Goal: Task Accomplishment & Management: Complete application form

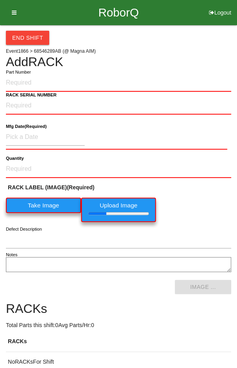
click at [24, 74] on label "Part Number" at bounding box center [18, 72] width 25 height 7
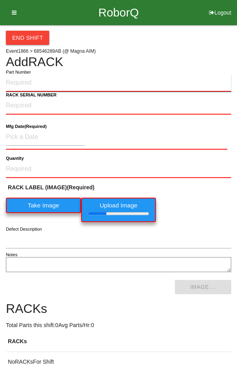
click at [24, 74] on input "Part Number" at bounding box center [118, 82] width 225 height 17
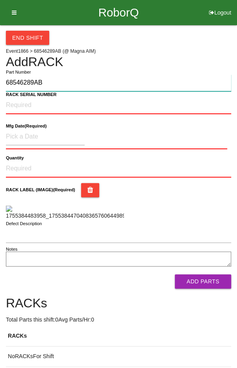
type input "68546289AB"
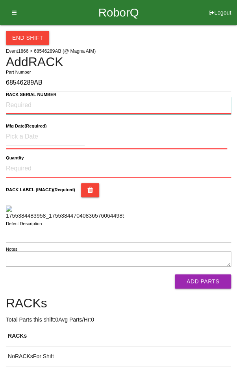
click at [20, 105] on NUMBER "RACK SERIAL NUMBER" at bounding box center [118, 105] width 225 height 17
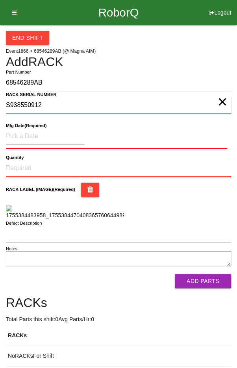
type NUMBER "S938550912"
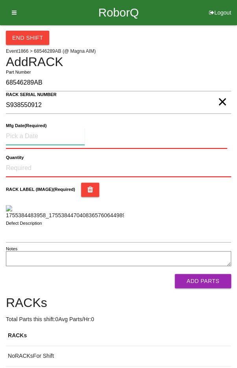
click at [30, 133] on input at bounding box center [45, 136] width 79 height 17
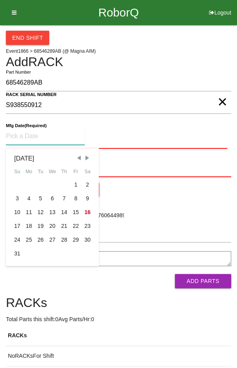
click at [79, 157] on span "Previous Month" at bounding box center [78, 157] width 7 height 7
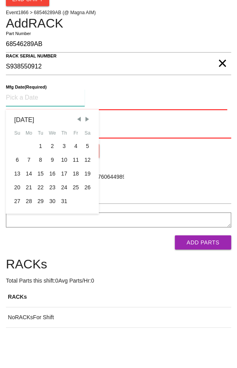
click at [29, 240] on div "28" at bounding box center [29, 240] width 12 height 14
type input "[DATE]"
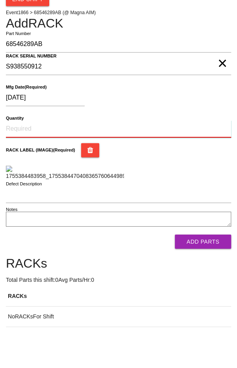
click at [30, 164] on input "Quantity" at bounding box center [118, 167] width 225 height 17
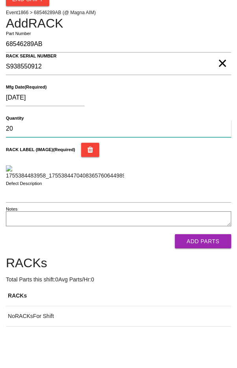
type input "20"
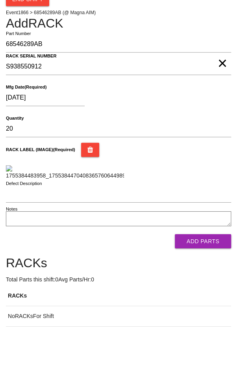
click at [201, 218] on div "RACK LABEL (IMAGE) (Required)" at bounding box center [118, 199] width 225 height 37
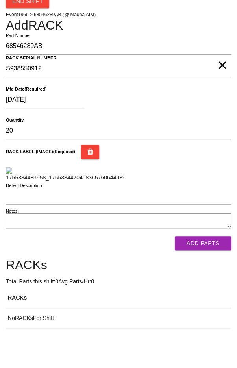
scroll to position [141, 0]
click at [210, 250] on button "Add Parts" at bounding box center [203, 243] width 56 height 14
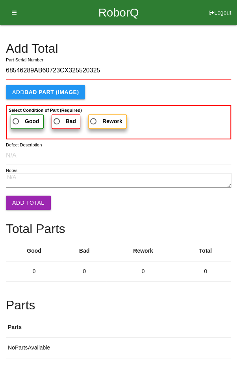
type input "68546289AB60723CX325520325"
click at [20, 115] on label "Good" at bounding box center [27, 121] width 33 height 15
click at [16, 116] on input "Good" at bounding box center [13, 118] width 5 height 5
radio input "true"
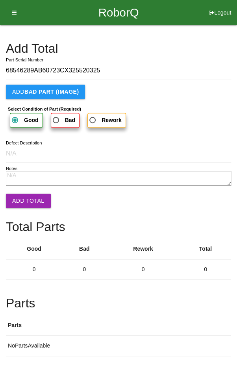
click at [21, 201] on button "Add Total" at bounding box center [28, 200] width 45 height 14
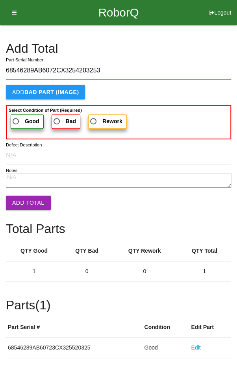
type input "68546289AB6072CX3254203253"
click at [19, 117] on span "Good" at bounding box center [25, 121] width 28 height 10
click at [16, 117] on input "Good" at bounding box center [13, 118] width 5 height 5
radio input "true"
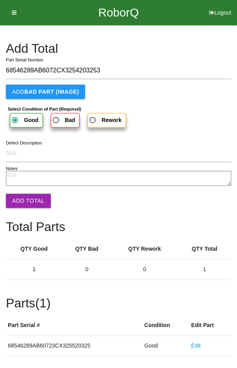
click at [21, 195] on button "Add Total" at bounding box center [28, 200] width 45 height 14
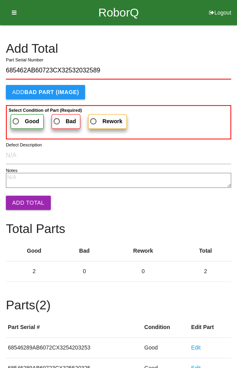
type input "685462AB60723CX32532032589"
click at [20, 116] on span "Good" at bounding box center [25, 121] width 28 height 10
click at [16, 116] on input "Good" at bounding box center [13, 118] width 5 height 5
radio input "true"
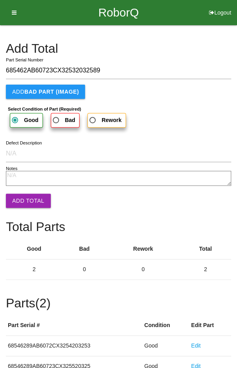
click at [22, 199] on button "Add Total" at bounding box center [28, 200] width 45 height 14
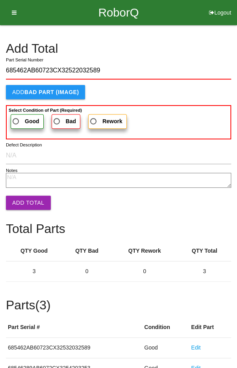
type input "685462AB60723CX32522032589"
click at [21, 118] on span "Good" at bounding box center [25, 121] width 28 height 10
click at [16, 118] on input "Good" at bounding box center [13, 118] width 5 height 5
radio input "true"
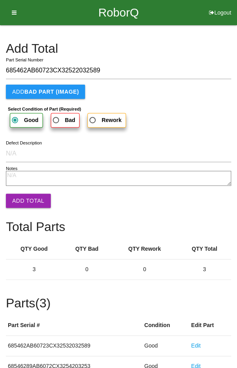
click at [22, 198] on button "Add Total" at bounding box center [28, 200] width 45 height 14
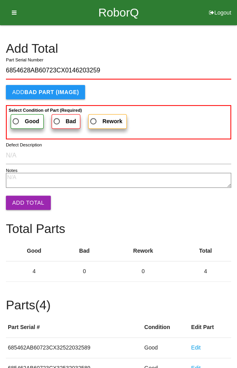
type input "6854628AB60723CX0146203259"
click at [22, 116] on span "Good" at bounding box center [25, 121] width 28 height 10
click at [16, 116] on input "Good" at bounding box center [13, 118] width 5 height 5
radio input "true"
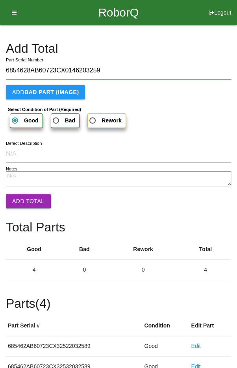
click at [22, 197] on button "Add Total" at bounding box center [28, 201] width 45 height 14
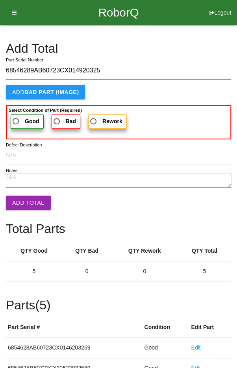
type input "68546289AB60723CX014920325"
click at [18, 123] on span "Good" at bounding box center [25, 121] width 28 height 10
click at [16, 122] on input "Good" at bounding box center [13, 118] width 5 height 5
radio input "true"
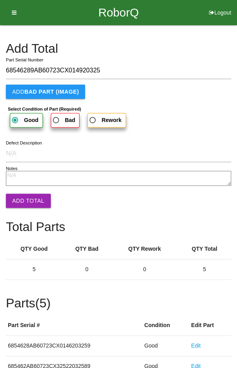
click at [24, 189] on form "68546289AB60723CX014920325 Part Serial Number Add BAD PART (IMAGE) Select Condi…" at bounding box center [118, 132] width 225 height 140
click at [24, 200] on button "Add Total" at bounding box center [28, 200] width 45 height 14
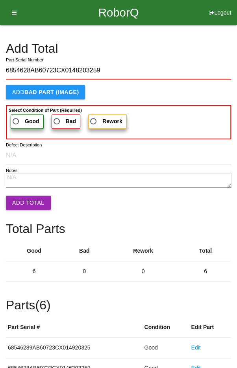
type input "6854628AB60723CX0148203259"
click at [19, 122] on span "Good" at bounding box center [25, 121] width 28 height 10
click at [16, 122] on input "Good" at bounding box center [13, 118] width 5 height 5
radio input "true"
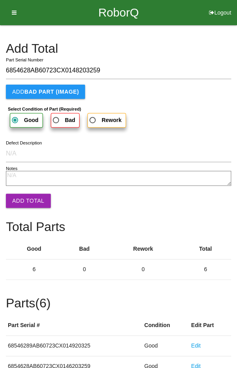
click at [23, 198] on button "Add Total" at bounding box center [28, 200] width 45 height 14
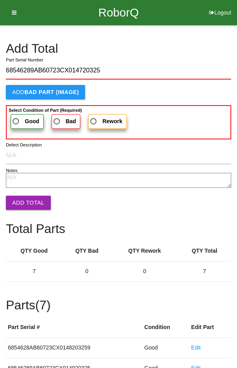
type input "68546289AB60723CX014720325"
click at [18, 116] on span "Good" at bounding box center [25, 121] width 28 height 10
click at [16, 116] on input "Good" at bounding box center [13, 118] width 5 height 5
radio input "true"
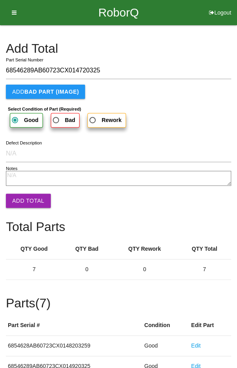
click at [26, 197] on button "Add Total" at bounding box center [28, 200] width 45 height 14
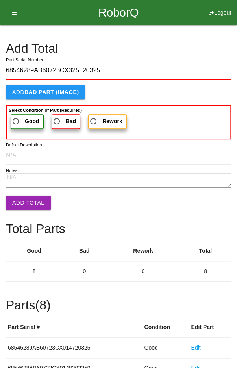
type input "68546289AB60723CX325120325"
click at [18, 116] on span "Good" at bounding box center [25, 121] width 28 height 10
click at [16, 116] on input "Good" at bounding box center [13, 118] width 5 height 5
radio input "true"
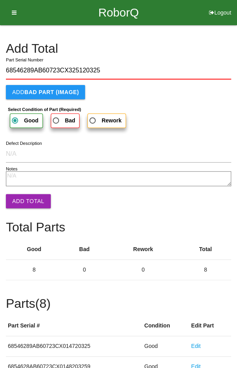
click at [26, 197] on button "Add Total" at bounding box center [28, 201] width 45 height 14
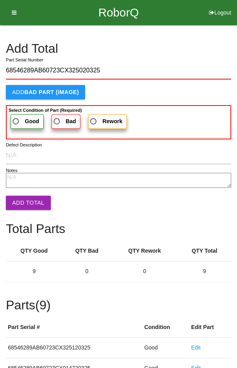
type input "68546289AB60723CX325020325"
click at [19, 120] on span "Good" at bounding box center [25, 121] width 28 height 10
click at [16, 120] on input "Good" at bounding box center [13, 118] width 5 height 5
radio input "true"
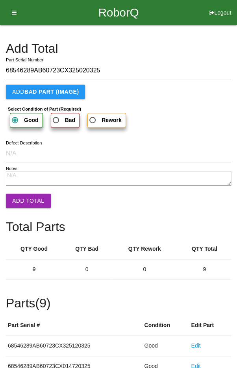
click at [28, 199] on button "Add Total" at bounding box center [28, 200] width 45 height 14
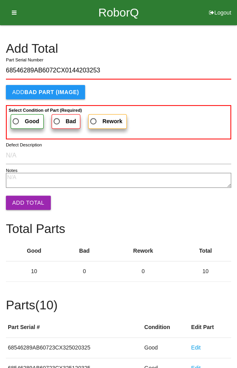
type input "68546289AB6072CX0144203253"
click at [14, 117] on span "Good" at bounding box center [25, 121] width 28 height 10
click at [14, 117] on input "Good" at bounding box center [13, 118] width 5 height 5
radio input "true"
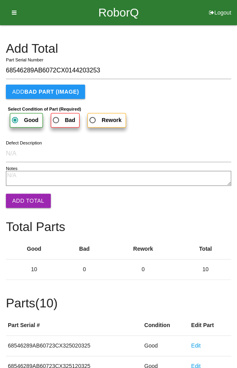
click at [25, 194] on button "Add Total" at bounding box center [28, 200] width 45 height 14
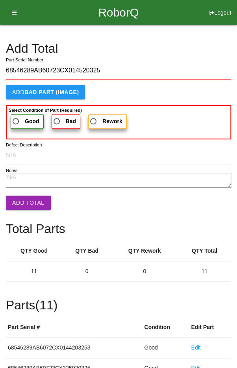
type input "68546289AB60723CX014520325"
click at [16, 118] on span "Good" at bounding box center [25, 121] width 28 height 10
click at [16, 118] on input "Good" at bounding box center [13, 118] width 5 height 5
radio input "true"
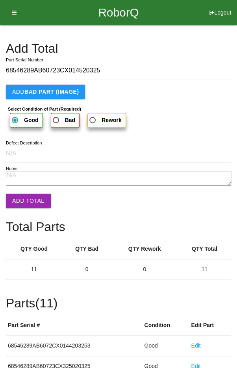
click at [25, 200] on button "Add Total" at bounding box center [28, 200] width 45 height 14
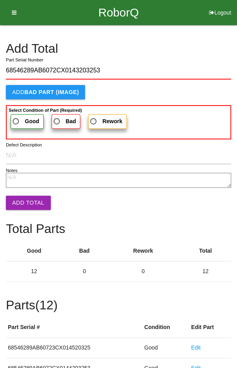
type input "68546289AB6072CX0143203253"
click at [18, 120] on span "Good" at bounding box center [25, 121] width 28 height 10
click at [16, 120] on input "Good" at bounding box center [13, 118] width 5 height 5
radio input "true"
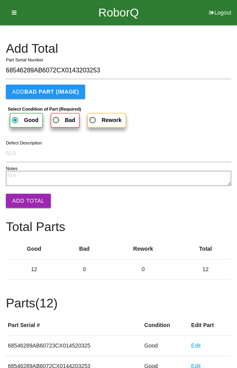
click at [23, 193] on button "Add Total" at bounding box center [28, 200] width 45 height 14
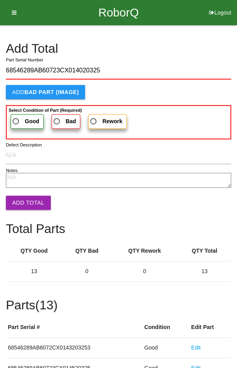
type input "68546289AB60723CX014020325"
click at [20, 117] on span "Good" at bounding box center [25, 121] width 28 height 10
click at [16, 117] on input "Good" at bounding box center [13, 118] width 5 height 5
radio input "true"
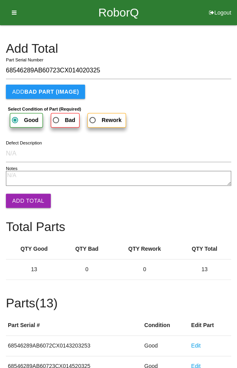
click at [24, 199] on button "Add Total" at bounding box center [28, 200] width 45 height 14
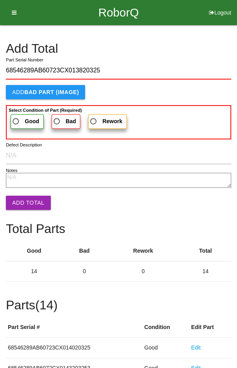
type input "68546289AB60723CX013820325"
click at [17, 118] on span "Good" at bounding box center [25, 121] width 28 height 10
click at [16, 118] on input "Good" at bounding box center [13, 118] width 5 height 5
radio input "true"
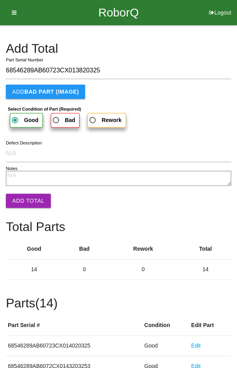
click at [25, 196] on button "Add Total" at bounding box center [28, 200] width 45 height 14
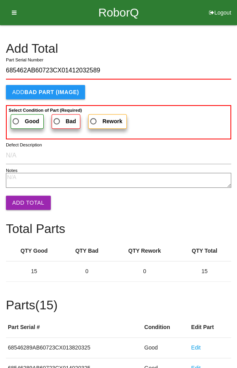
type input "685462AB60723CX01412032589"
click at [19, 116] on span "Good" at bounding box center [25, 121] width 28 height 10
click at [16, 116] on input "Good" at bounding box center [13, 118] width 5 height 5
radio input "true"
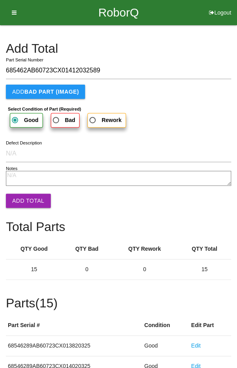
click at [26, 198] on button "Add Total" at bounding box center [28, 200] width 45 height 14
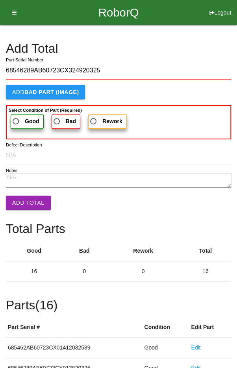
type input "68546289AB60723CX324920325"
click at [16, 117] on span "Good" at bounding box center [25, 121] width 28 height 10
click at [16, 117] on input "Good" at bounding box center [13, 118] width 5 height 5
radio input "true"
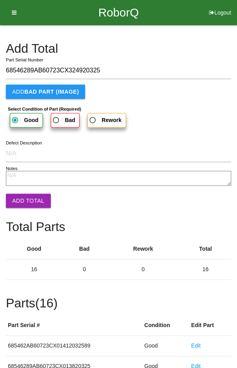
click at [27, 203] on button "Add Total" at bounding box center [28, 200] width 45 height 14
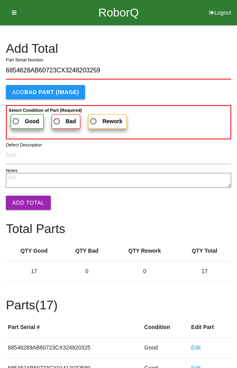
type input "6854628AB60723CX3248203259"
click at [18, 120] on span "Good" at bounding box center [25, 121] width 28 height 10
click at [16, 120] on input "Good" at bounding box center [13, 118] width 5 height 5
radio input "true"
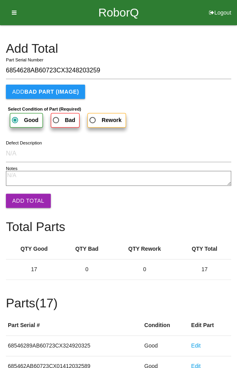
click at [22, 198] on button "Add Total" at bounding box center [28, 200] width 45 height 14
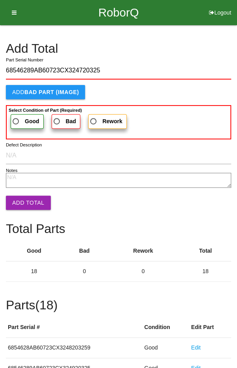
type input "68546289AB60723CX324720325"
click at [20, 117] on span "Good" at bounding box center [25, 121] width 28 height 10
click at [16, 117] on input "Good" at bounding box center [13, 118] width 5 height 5
radio input "true"
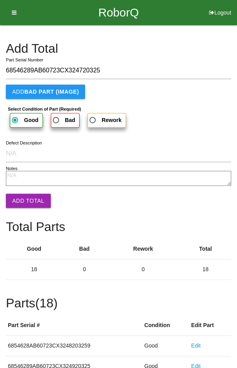
click at [26, 196] on button "Add Total" at bounding box center [28, 200] width 45 height 14
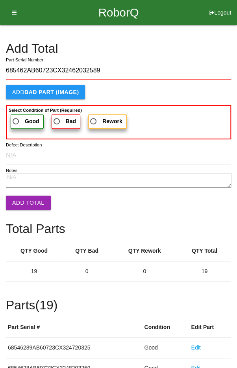
type input "685462AB60723CX32462032589"
click at [20, 116] on span "Good" at bounding box center [25, 121] width 28 height 10
click at [16, 116] on input "Good" at bounding box center [13, 118] width 5 height 5
radio input "true"
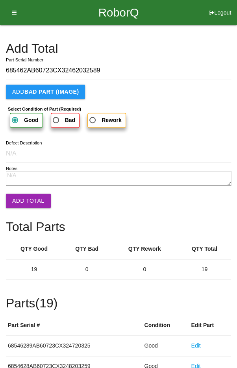
click at [27, 201] on button "Add Total" at bounding box center [28, 200] width 45 height 14
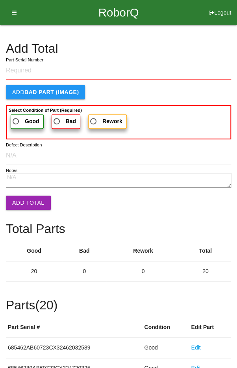
click at [209, 47] on h4 "Add Total" at bounding box center [118, 49] width 225 height 14
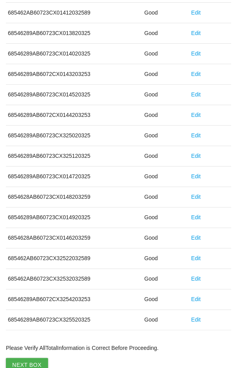
scroll to position [437, 0]
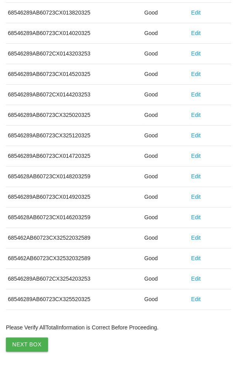
click at [21, 338] on button "Next Box" at bounding box center [27, 344] width 42 height 14
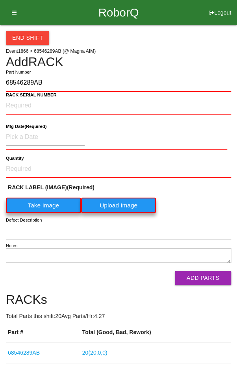
type input "68546289AB"
click at [26, 103] on NUMBER "RACK SERIAL NUMBER" at bounding box center [118, 105] width 225 height 17
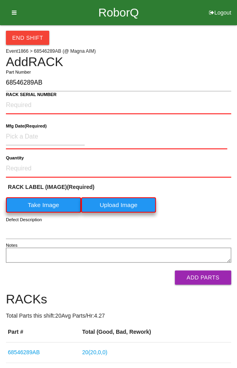
click at [39, 204] on label "Take Image" at bounding box center [43, 204] width 75 height 15
click at [0, 0] on \(IMAGE\) "Take Image" at bounding box center [0, 0] width 0 height 0
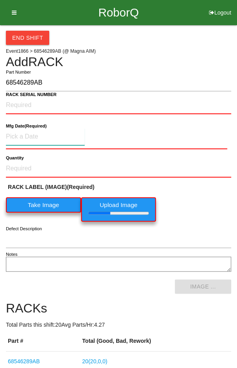
click at [22, 134] on input at bounding box center [45, 136] width 79 height 17
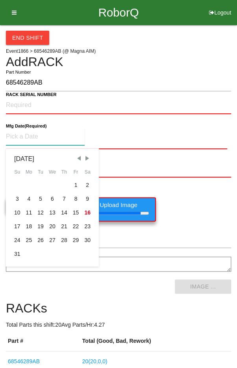
click at [75, 157] on span "Previous Month" at bounding box center [78, 158] width 7 height 7
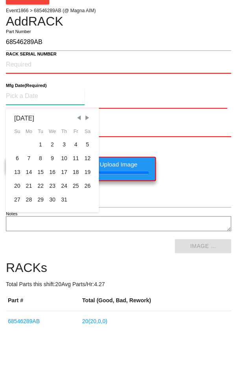
click at [28, 241] on div "28" at bounding box center [29, 240] width 12 height 14
type input "[DATE]"
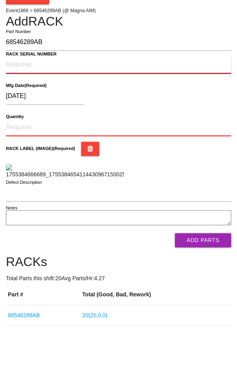
click at [19, 103] on NUMBER "RACK SERIAL NUMBER" at bounding box center [118, 105] width 225 height 17
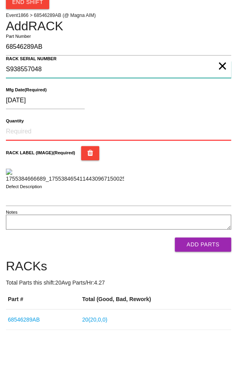
type NUMBER "S938557048"
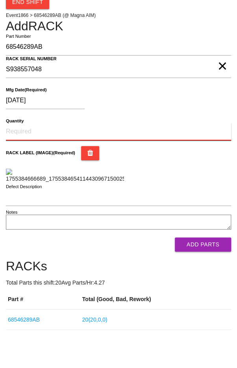
click at [26, 164] on input "Quantity" at bounding box center [118, 167] width 225 height 17
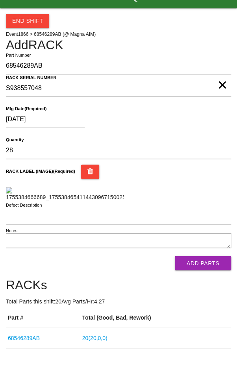
click at [208, 141] on div "[DATE]" at bounding box center [116, 138] width 221 height 20
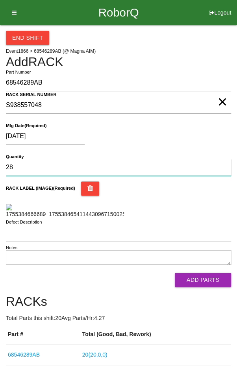
click at [30, 166] on input "28" at bounding box center [118, 167] width 225 height 17
type input "20"
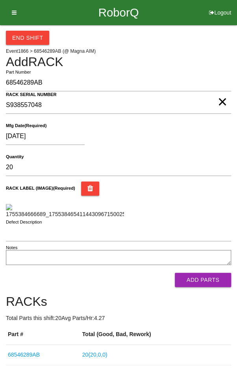
click at [123, 142] on div "[DATE]" at bounding box center [116, 138] width 221 height 20
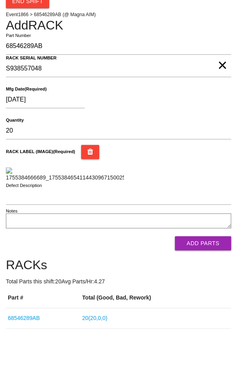
scroll to position [134, 0]
click at [210, 250] on button "Add Parts" at bounding box center [203, 243] width 56 height 14
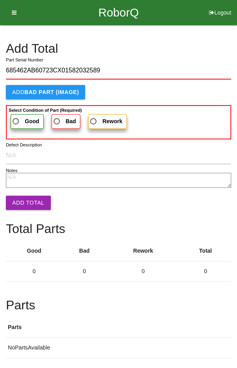
type input "685462AB60723CX01582032589"
click at [23, 115] on label "Good" at bounding box center [27, 121] width 33 height 15
click at [16, 116] on input "Good" at bounding box center [13, 118] width 5 height 5
radio input "true"
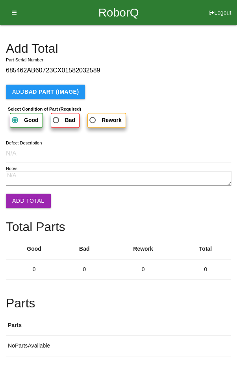
click at [22, 194] on button "Add Total" at bounding box center [28, 200] width 45 height 14
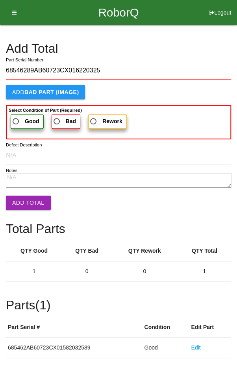
type input "68546289AB60723CX016220325"
click at [23, 116] on span "Good" at bounding box center [25, 121] width 28 height 10
click at [16, 116] on input "Good" at bounding box center [13, 118] width 5 height 5
radio input "true"
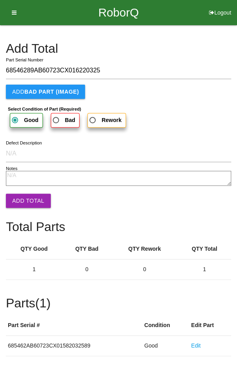
click at [25, 196] on button "Add Total" at bounding box center [28, 200] width 45 height 14
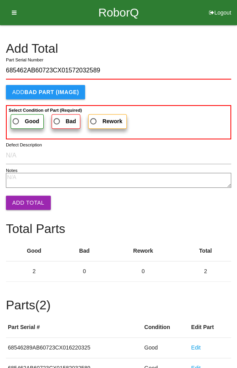
type input "685462AB60723CX01572032589"
click at [20, 117] on span "Good" at bounding box center [25, 121] width 28 height 10
click at [16, 117] on input "Good" at bounding box center [13, 118] width 5 height 5
radio input "true"
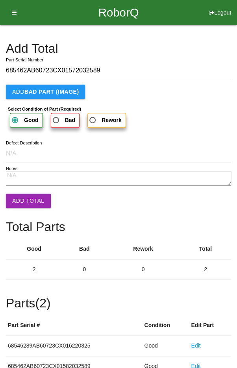
click at [25, 196] on button "Add Total" at bounding box center [28, 200] width 45 height 14
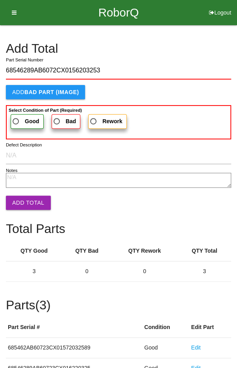
type input "68546289AB6072CX0156203253"
click at [17, 110] on b "Select Condition of Part (Required)" at bounding box center [45, 110] width 73 height 5
click at [16, 116] on input "Good" at bounding box center [13, 118] width 5 height 5
radio input "true"
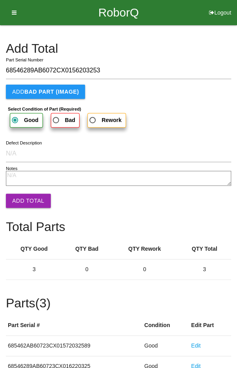
click at [26, 199] on button "Add Total" at bounding box center [28, 200] width 45 height 14
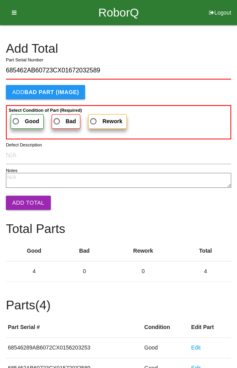
type input "685462AB60723CX01672032589"
click at [22, 117] on span "Good" at bounding box center [25, 121] width 28 height 10
click at [16, 117] on input "Good" at bounding box center [13, 118] width 5 height 5
radio input "true"
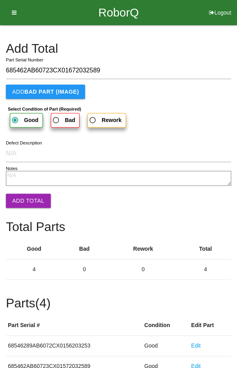
click at [26, 196] on button "Add Total" at bounding box center [28, 200] width 45 height 14
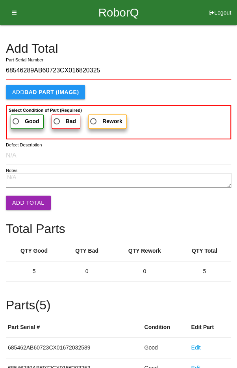
type input "68546289AB60723CX016820325"
click at [20, 118] on span "Good" at bounding box center [25, 121] width 28 height 10
click at [16, 118] on input "Good" at bounding box center [13, 118] width 5 height 5
radio input "true"
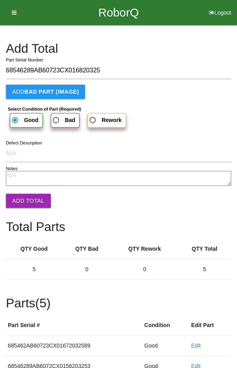
click at [21, 194] on button "Add Total" at bounding box center [28, 200] width 45 height 14
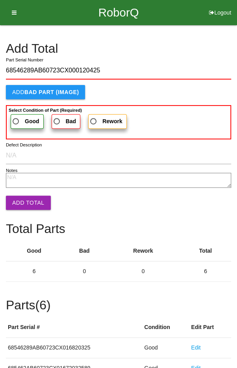
type input "68546289AB60723CX000120425"
click at [22, 120] on span "Good" at bounding box center [25, 121] width 28 height 10
click at [16, 120] on input "Good" at bounding box center [13, 118] width 5 height 5
radio input "true"
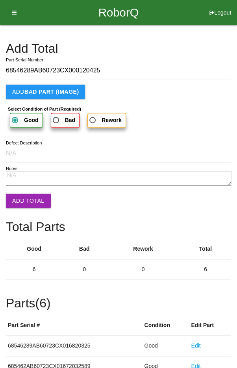
click at [24, 197] on button "Add Total" at bounding box center [28, 200] width 45 height 14
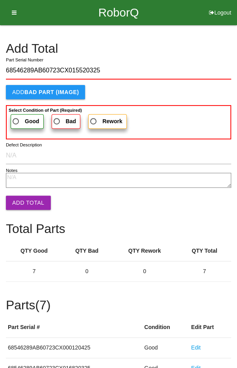
type input "68546289AB60723CX015520325"
click at [20, 115] on label "Good" at bounding box center [27, 121] width 33 height 15
click at [16, 116] on input "Good" at bounding box center [13, 118] width 5 height 5
radio input "true"
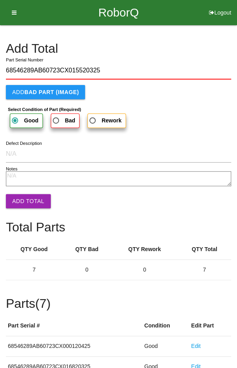
click at [23, 194] on button "Add Total" at bounding box center [28, 201] width 45 height 14
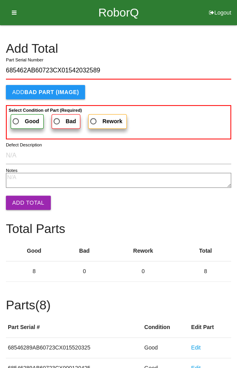
type input "685462AB60723CX01542032589"
click at [24, 120] on span "Good" at bounding box center [25, 121] width 28 height 10
click at [16, 120] on input "Good" at bounding box center [13, 118] width 5 height 5
radio input "true"
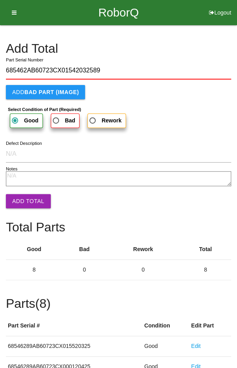
click at [28, 196] on button "Add Total" at bounding box center [28, 201] width 45 height 14
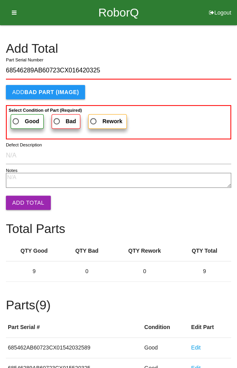
type input "68546289AB60723CX016420325"
click at [21, 117] on span "Good" at bounding box center [25, 121] width 28 height 10
click at [16, 117] on input "Good" at bounding box center [13, 118] width 5 height 5
radio input "true"
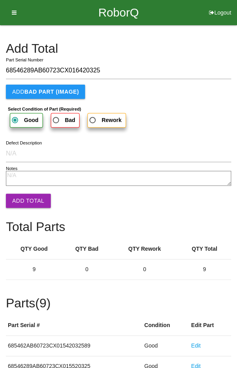
click at [28, 206] on button "Add Total" at bounding box center [28, 200] width 45 height 14
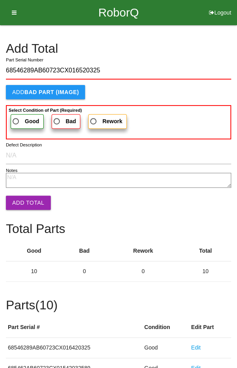
type input "68546289AB60723CX016520325"
click at [21, 115] on label "Good" at bounding box center [27, 121] width 33 height 15
click at [16, 116] on input "Good" at bounding box center [13, 118] width 5 height 5
radio input "true"
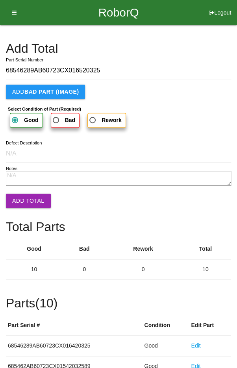
click at [30, 206] on button "Add Total" at bounding box center [28, 200] width 45 height 14
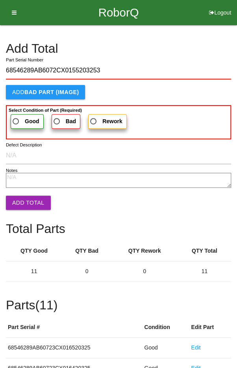
type input "68546289AB6072CX0155203253"
click at [17, 118] on span "Good" at bounding box center [25, 121] width 28 height 10
click at [16, 118] on input "Good" at bounding box center [13, 118] width 5 height 5
radio input "true"
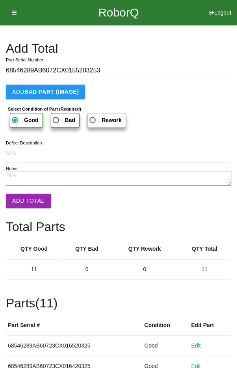
click at [27, 199] on button "Add Total" at bounding box center [28, 200] width 45 height 14
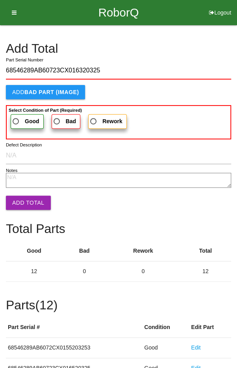
type input "68546289AB60723CX016320325"
click at [17, 117] on span "Good" at bounding box center [25, 121] width 28 height 10
click at [16, 117] on input "Good" at bounding box center [13, 118] width 5 height 5
radio input "true"
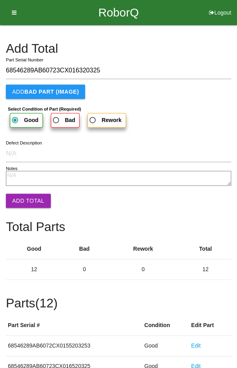
click at [27, 201] on button "Add Total" at bounding box center [28, 200] width 45 height 14
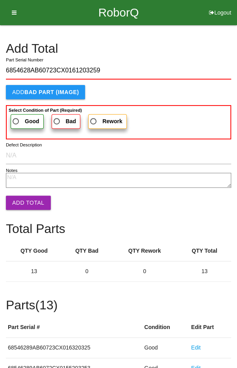
type input "6854628AB60723CX0161203259"
click at [22, 120] on span "Good" at bounding box center [25, 121] width 28 height 10
click at [16, 120] on input "Good" at bounding box center [13, 118] width 5 height 5
radio input "true"
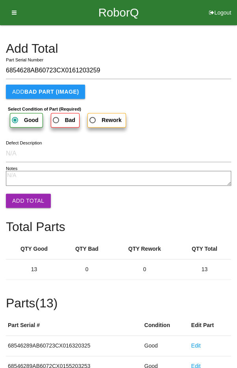
click at [29, 201] on button "Add Total" at bounding box center [28, 200] width 45 height 14
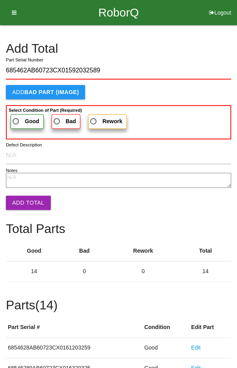
type input "685462AB60723CX01592032589"
click at [22, 120] on span "Good" at bounding box center [25, 121] width 28 height 10
click at [16, 120] on input "Good" at bounding box center [13, 118] width 5 height 5
radio input "true"
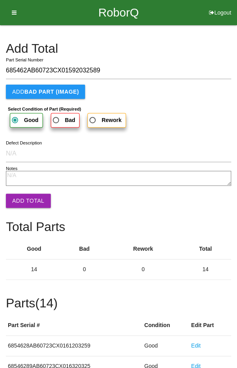
click at [27, 198] on button "Add Total" at bounding box center [28, 200] width 45 height 14
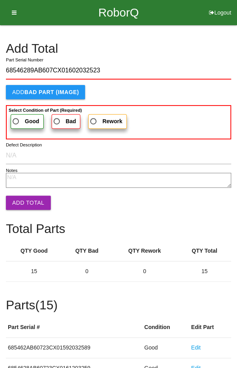
type input "68546289AB607CX01602032523"
click at [23, 117] on span "Good" at bounding box center [25, 121] width 28 height 10
click at [16, 117] on input "Good" at bounding box center [13, 118] width 5 height 5
radio input "true"
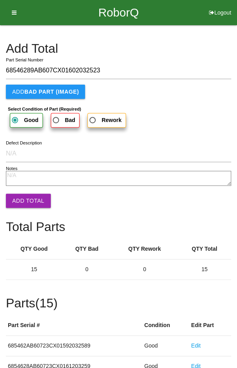
click at [29, 202] on button "Add Total" at bounding box center [28, 200] width 45 height 14
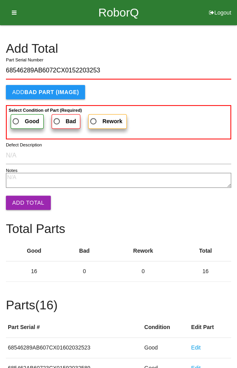
type input "68546289AB6072CX0152203253"
click at [19, 119] on span "Good" at bounding box center [25, 121] width 28 height 10
click at [16, 119] on input "Good" at bounding box center [13, 118] width 5 height 5
radio input "true"
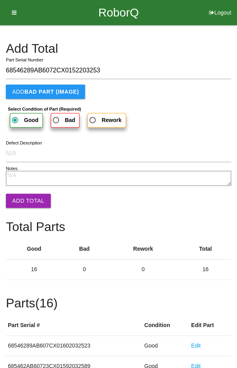
click at [25, 200] on button "Add Total" at bounding box center [28, 200] width 45 height 14
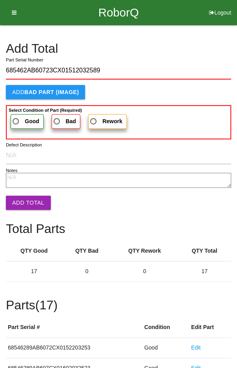
type input "685462AB60723CX01512032589"
click at [21, 116] on span "Good" at bounding box center [25, 121] width 28 height 10
click at [16, 116] on input "Good" at bounding box center [13, 118] width 5 height 5
radio input "true"
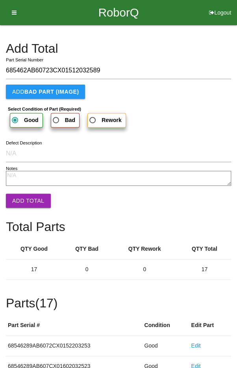
click at [25, 202] on button "Add Total" at bounding box center [28, 200] width 45 height 14
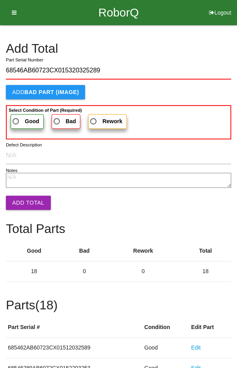
type input "68546AB60723CX015320325289"
click at [21, 120] on span "Good" at bounding box center [25, 121] width 28 height 10
click at [16, 120] on input "Good" at bounding box center [13, 118] width 5 height 5
radio input "true"
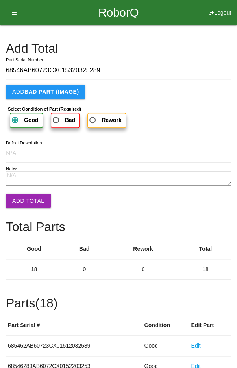
click at [28, 201] on button "Add Total" at bounding box center [28, 200] width 45 height 14
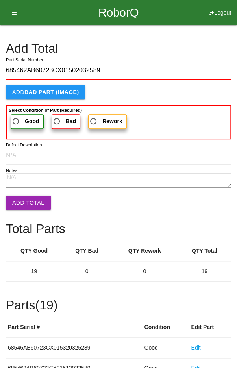
type input "685462AB60723CX01502032589"
click at [20, 119] on span "Good" at bounding box center [25, 121] width 28 height 10
click at [16, 119] on input "Good" at bounding box center [13, 118] width 5 height 5
radio input "true"
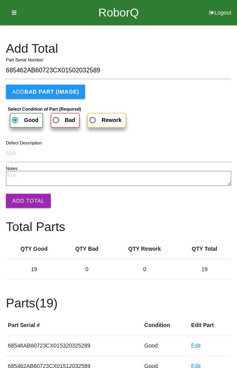
click at [29, 201] on button "Add Total" at bounding box center [28, 200] width 45 height 14
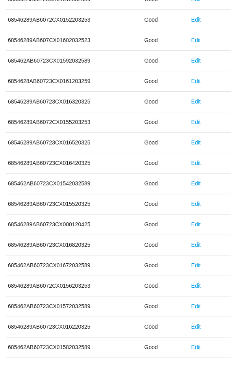
scroll to position [437, 0]
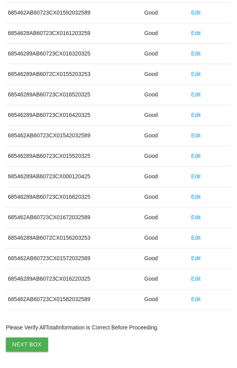
click at [29, 344] on button "Next Box" at bounding box center [27, 344] width 42 height 14
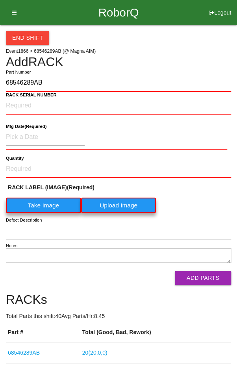
type input "68546289AB"
click at [40, 204] on label "Take Image" at bounding box center [43, 204] width 75 height 15
click at [0, 0] on \(IMAGE\) "Take Image" at bounding box center [0, 0] width 0 height 0
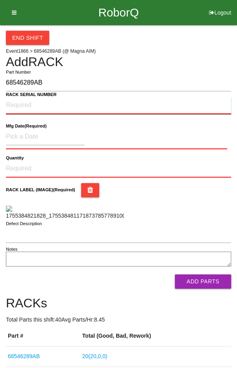
click at [27, 101] on NUMBER "RACK SERIAL NUMBER" at bounding box center [118, 105] width 225 height 17
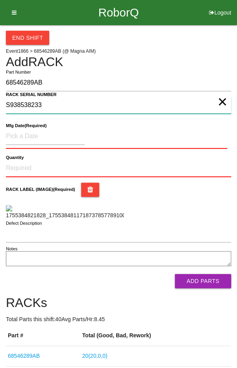
type NUMBER "S938538233"
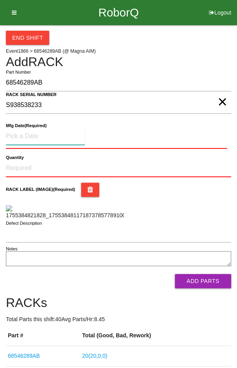
click at [31, 134] on input at bounding box center [45, 136] width 79 height 17
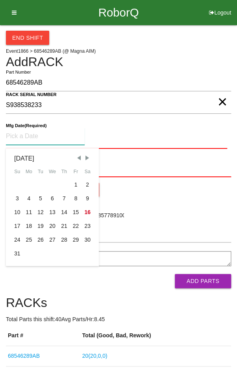
click at [78, 156] on span "Previous Month" at bounding box center [78, 157] width 7 height 7
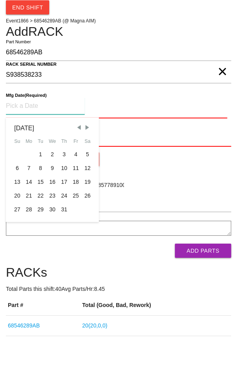
click at [26, 243] on div "28" at bounding box center [29, 240] width 12 height 14
type input "[DATE]"
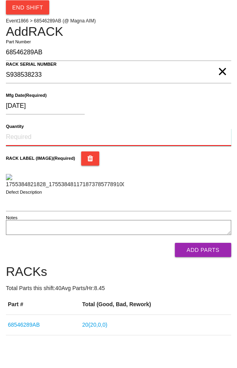
click at [128, 163] on input "Quantity" at bounding box center [118, 167] width 225 height 17
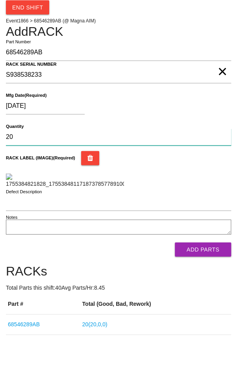
type input "20"
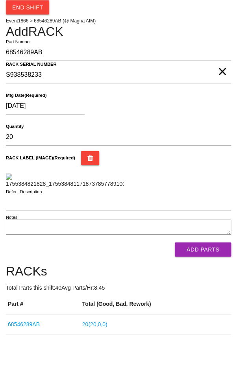
click at [190, 131] on div "[DATE]" at bounding box center [116, 138] width 221 height 20
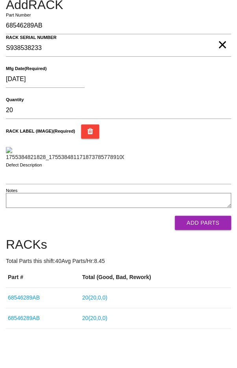
scroll to position [162, 0]
click at [201, 230] on button "Add Parts" at bounding box center [203, 222] width 56 height 14
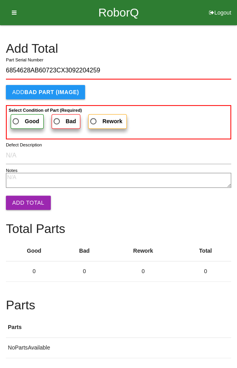
type input "6854628AB60723CX3092204259"
click at [20, 121] on span "Good" at bounding box center [25, 121] width 28 height 10
click at [16, 121] on input "Good" at bounding box center [13, 118] width 5 height 5
radio input "true"
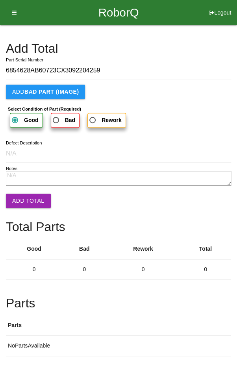
click at [26, 197] on button "Add Total" at bounding box center [28, 200] width 45 height 14
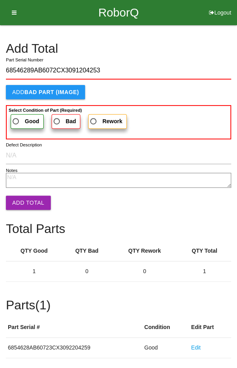
type input "68546289AB6072CX3091204253"
click at [18, 118] on span "Good" at bounding box center [25, 121] width 28 height 10
click at [16, 118] on input "Good" at bounding box center [13, 118] width 5 height 5
radio input "true"
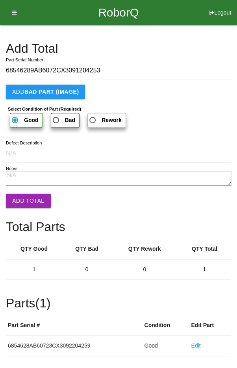
click at [26, 195] on button "Add Total" at bounding box center [28, 200] width 45 height 14
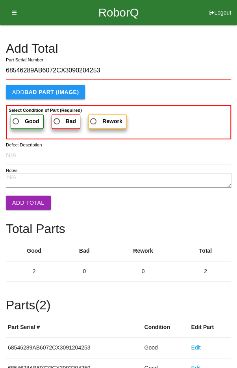
type input "68546289AB6072CX3090204253"
click at [18, 118] on span "Good" at bounding box center [25, 121] width 28 height 10
click at [16, 118] on input "Good" at bounding box center [13, 118] width 5 height 5
radio input "true"
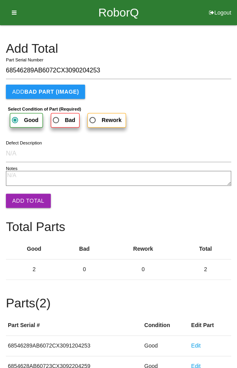
click at [22, 198] on button "Add Total" at bounding box center [28, 200] width 45 height 14
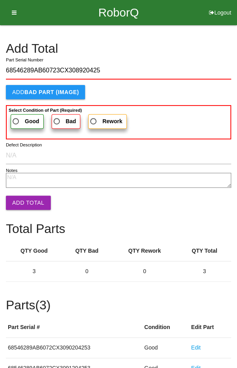
type input "68546289AB60723CX308920425"
click at [17, 117] on span "Good" at bounding box center [25, 121] width 28 height 10
click at [16, 117] on input "Good" at bounding box center [13, 118] width 5 height 5
radio input "true"
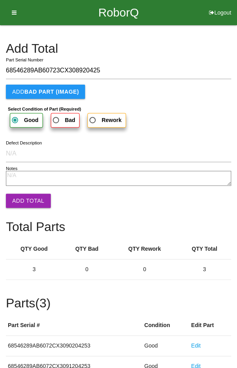
click at [24, 197] on button "Add Total" at bounding box center [28, 200] width 45 height 14
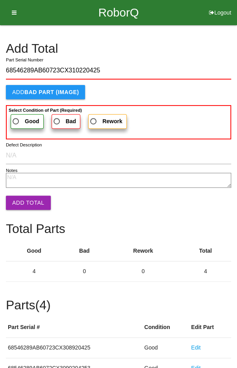
type input "68546289AB60723CX310220425"
click at [20, 118] on span "Good" at bounding box center [25, 121] width 28 height 10
click at [16, 118] on input "Good" at bounding box center [13, 118] width 5 height 5
radio input "true"
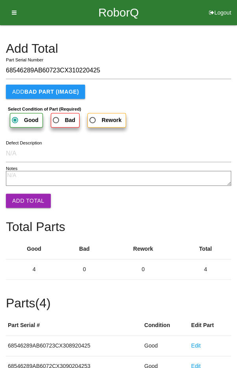
click at [25, 195] on button "Add Total" at bounding box center [28, 200] width 45 height 14
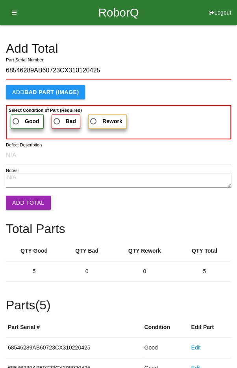
type input "68546289AB60723CX310120425"
click at [19, 120] on span "Good" at bounding box center [25, 121] width 28 height 10
click at [16, 120] on input "Good" at bounding box center [13, 118] width 5 height 5
radio input "true"
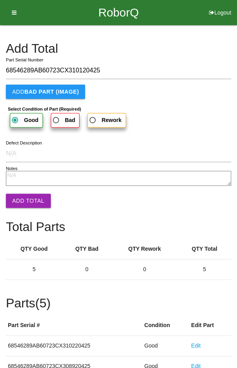
click at [25, 193] on button "Add Total" at bounding box center [28, 200] width 45 height 14
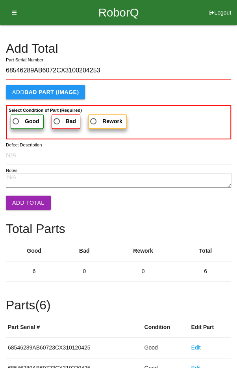
type input "68546289AB6072CX3100204253"
click at [19, 119] on span "Good" at bounding box center [25, 121] width 28 height 10
click at [16, 119] on input "Good" at bounding box center [13, 118] width 5 height 5
radio input "true"
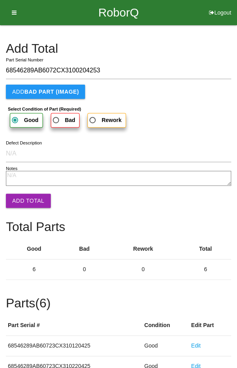
click at [26, 193] on button "Add Total" at bounding box center [28, 200] width 45 height 14
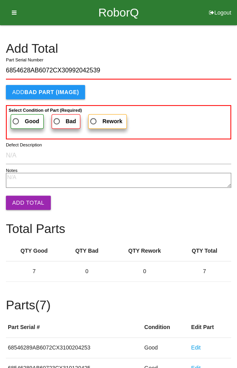
type input "6854628AB6072CX30992042539"
click at [20, 118] on span "Good" at bounding box center [25, 121] width 28 height 10
click at [16, 118] on input "Good" at bounding box center [13, 118] width 5 height 5
radio input "true"
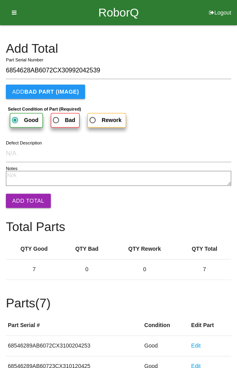
click at [25, 199] on button "Add Total" at bounding box center [28, 200] width 45 height 14
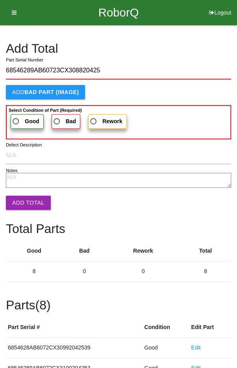
type input "68546289AB60723CX308820425"
click at [15, 120] on span "Good" at bounding box center [25, 121] width 28 height 10
click at [15, 120] on input "Good" at bounding box center [13, 118] width 5 height 5
radio input "true"
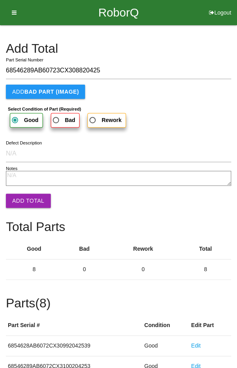
click at [25, 198] on button "Add Total" at bounding box center [28, 200] width 45 height 14
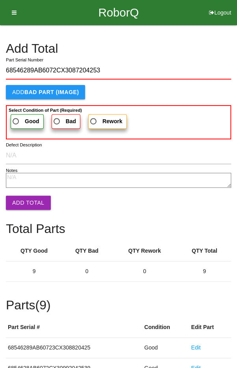
type input "68546289AB6072CX3087204253"
click at [24, 119] on span "Good" at bounding box center [25, 121] width 28 height 10
click at [16, 119] on input "Good" at bounding box center [13, 118] width 5 height 5
radio input "true"
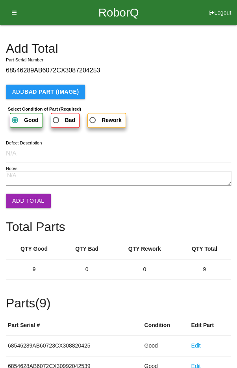
click at [24, 194] on button "Add Total" at bounding box center [28, 200] width 45 height 14
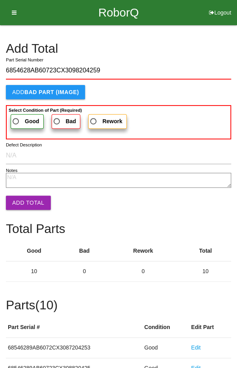
type input "6854628AB60723CX3098204259"
click at [17, 114] on label "Good" at bounding box center [27, 121] width 33 height 15
click at [16, 116] on input "Good" at bounding box center [13, 118] width 5 height 5
radio input "true"
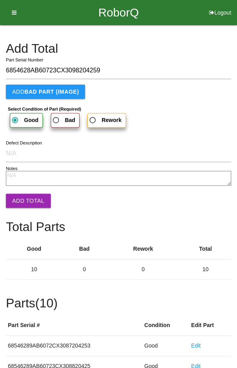
click at [22, 201] on button "Add Total" at bounding box center [28, 200] width 45 height 14
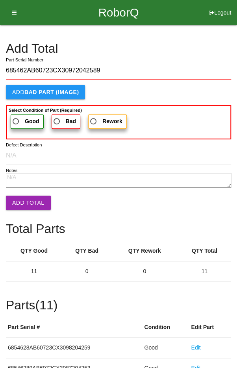
type input "685462AB60723CX30972042589"
click at [19, 116] on span "Good" at bounding box center [25, 121] width 28 height 10
click at [16, 116] on input "Good" at bounding box center [13, 118] width 5 height 5
radio input "true"
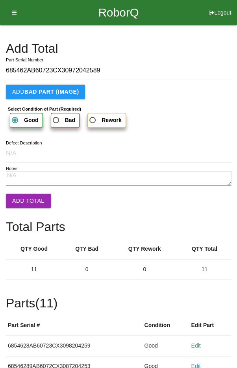
click at [27, 198] on button "Add Total" at bounding box center [28, 200] width 45 height 14
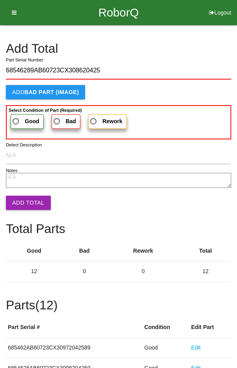
type input "68546289AB60723CX308620425"
click at [19, 115] on label "Good" at bounding box center [27, 121] width 33 height 15
click at [16, 116] on input "Good" at bounding box center [13, 118] width 5 height 5
radio input "true"
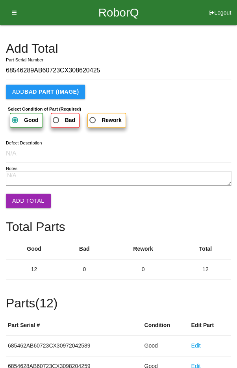
click at [25, 206] on button "Add Total" at bounding box center [28, 200] width 45 height 14
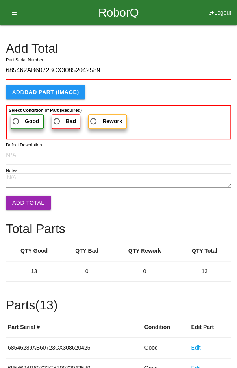
type input "685462AB60723CX30852042589"
click at [18, 116] on span "Good" at bounding box center [25, 121] width 28 height 10
click at [16, 116] on input "Good" at bounding box center [13, 118] width 5 height 5
radio input "true"
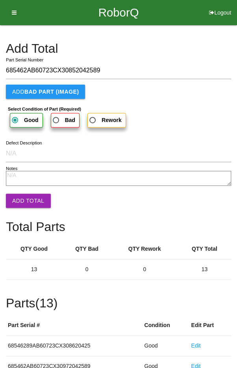
click at [26, 203] on button "Add Total" at bounding box center [28, 200] width 45 height 14
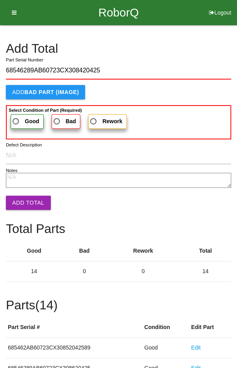
type input "68546289AB60723CX308420425"
click at [22, 117] on span "Good" at bounding box center [25, 121] width 28 height 10
click at [16, 117] on input "Good" at bounding box center [13, 118] width 5 height 5
radio input "true"
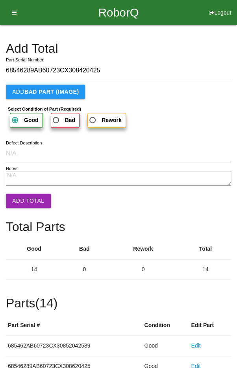
click at [26, 197] on button "Add Total" at bounding box center [28, 200] width 45 height 14
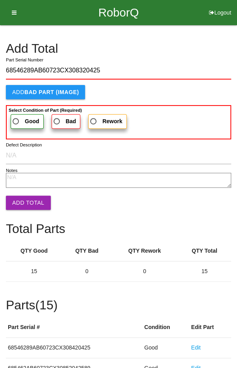
type input "68546289AB60723CX308320425"
click at [18, 118] on span "Good" at bounding box center [25, 121] width 28 height 10
click at [16, 118] on input "Good" at bounding box center [13, 118] width 5 height 5
radio input "true"
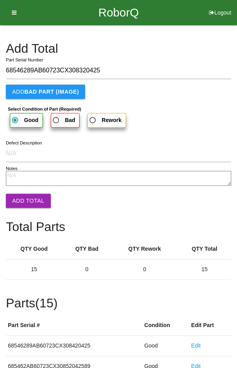
click at [26, 198] on button "Add Total" at bounding box center [28, 200] width 45 height 14
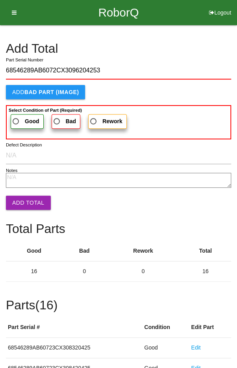
type input "68546289AB6072CX3096204253"
click at [19, 118] on span "Good" at bounding box center [25, 121] width 28 height 10
click at [16, 118] on input "Good" at bounding box center [13, 118] width 5 height 5
radio input "true"
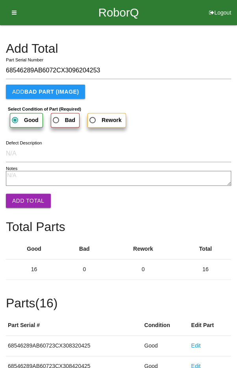
click at [27, 197] on button "Add Total" at bounding box center [28, 200] width 45 height 14
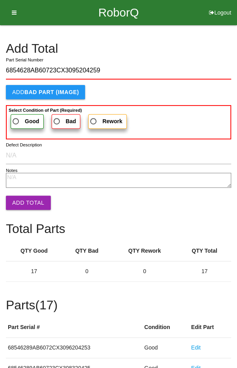
type input "6854628AB60723CX3095204259"
click at [22, 121] on span "Good" at bounding box center [25, 121] width 28 height 10
click at [16, 121] on input "Good" at bounding box center [13, 118] width 5 height 5
radio input "true"
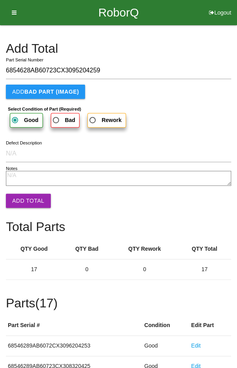
click at [28, 195] on button "Add Total" at bounding box center [28, 200] width 45 height 14
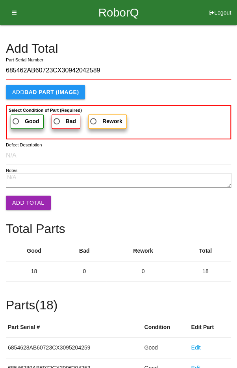
type input "685462AB60723CX30942042589"
click at [17, 117] on span "Good" at bounding box center [25, 121] width 28 height 10
click at [16, 117] on input "Good" at bounding box center [13, 118] width 5 height 5
radio input "true"
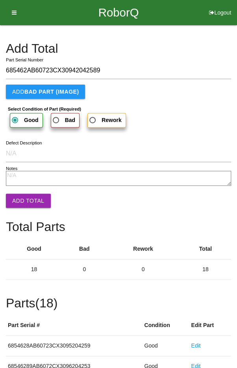
click at [25, 199] on button "Add Total" at bounding box center [28, 200] width 45 height 14
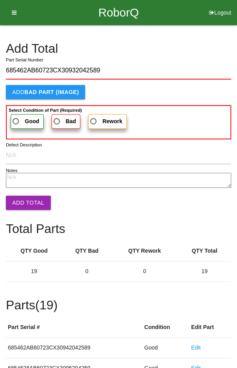
type input "685462AB60723CX30932042589"
click at [20, 115] on label "Good" at bounding box center [27, 121] width 33 height 15
click at [16, 116] on input "Good" at bounding box center [13, 118] width 5 height 5
radio input "true"
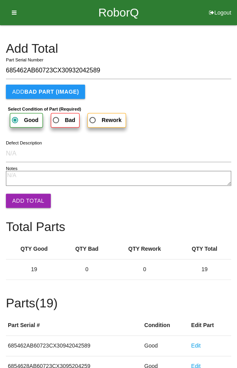
click at [28, 201] on button "Add Total" at bounding box center [28, 200] width 45 height 14
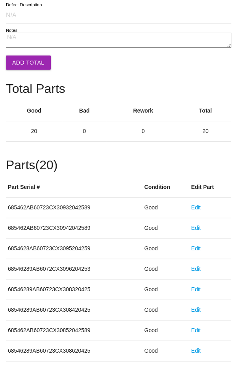
scroll to position [437, 0]
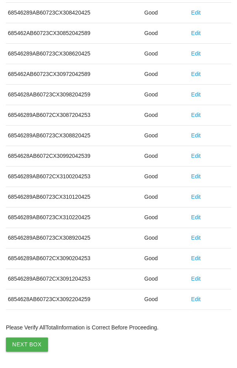
click at [20, 341] on button "Next Box" at bounding box center [27, 344] width 42 height 14
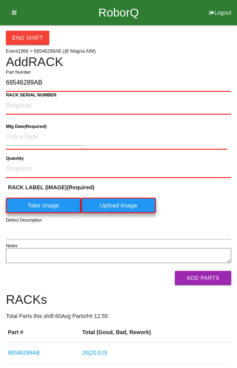
type input "68546289AB"
click at [26, 96] on b "RACK SERIAL NUMBER" at bounding box center [31, 94] width 51 height 5
click at [26, 97] on NUMBER "RACK SERIAL NUMBER" at bounding box center [118, 105] width 225 height 17
click at [37, 203] on label "Take Image" at bounding box center [43, 204] width 75 height 15
click at [0, 0] on \(IMAGE\) "Take Image" at bounding box center [0, 0] width 0 height 0
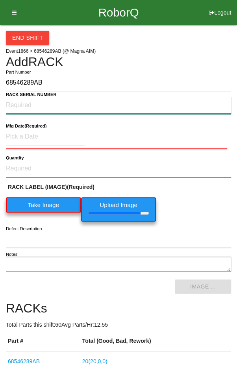
click at [27, 105] on NUMBER "RACK SERIAL NUMBER" at bounding box center [118, 105] width 225 height 17
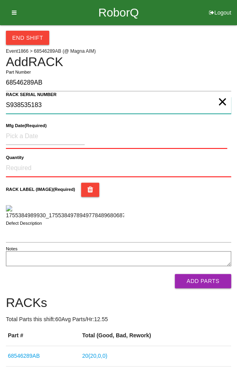
type NUMBER "S938535183"
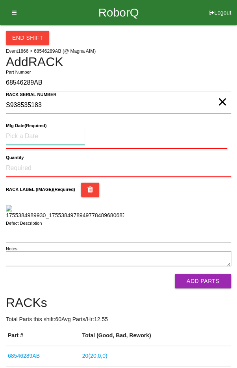
click at [29, 133] on input at bounding box center [45, 136] width 79 height 17
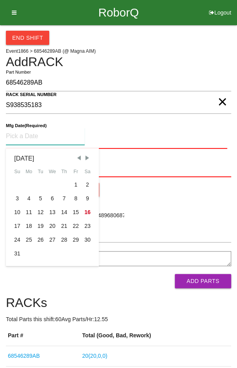
click at [78, 154] on span "Previous Month" at bounding box center [78, 157] width 7 height 7
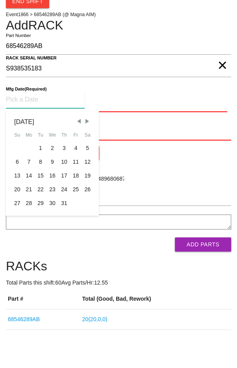
click at [29, 241] on div "28" at bounding box center [29, 240] width 12 height 14
type input "[DATE]"
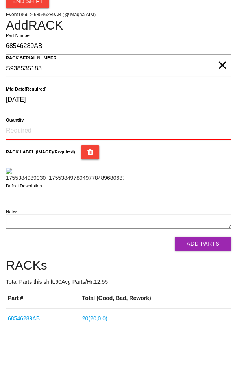
click at [30, 164] on input "Quantity" at bounding box center [118, 167] width 225 height 17
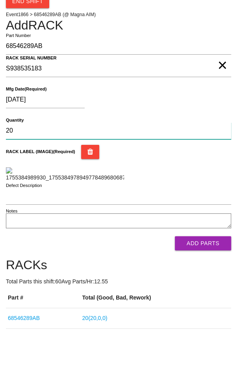
type input "20"
click at [204, 216] on div "RACK LABEL (IMAGE) (Required)" at bounding box center [118, 199] width 225 height 37
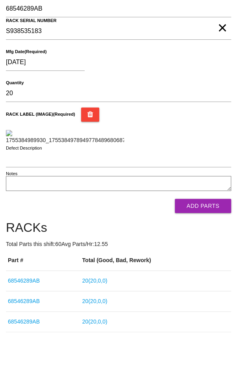
scroll to position [103, 0]
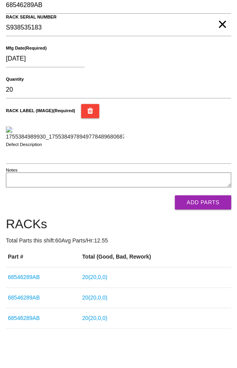
click at [212, 209] on button "Add Parts" at bounding box center [203, 202] width 56 height 14
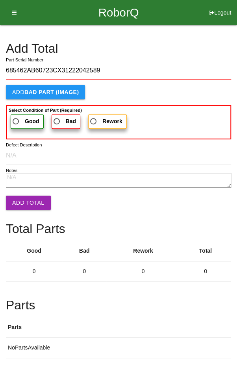
type input "685462AB60723CX31222042589"
click at [21, 117] on span "Good" at bounding box center [25, 121] width 28 height 10
click at [16, 117] on input "Good" at bounding box center [13, 118] width 5 height 5
radio input "true"
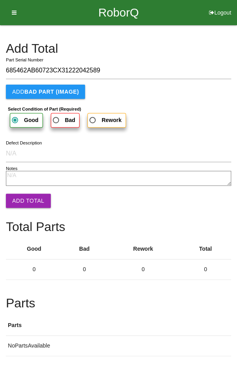
click at [21, 193] on button "Add Total" at bounding box center [28, 200] width 45 height 14
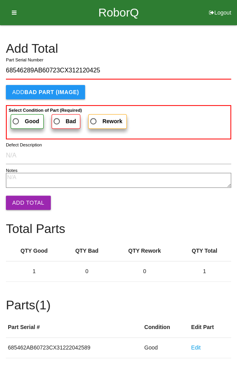
type input "68546289AB60723CX312120425"
click at [17, 110] on b "Select Condition of Part (Required)" at bounding box center [45, 110] width 73 height 5
click at [16, 116] on input "Good" at bounding box center [13, 118] width 5 height 5
radio input "true"
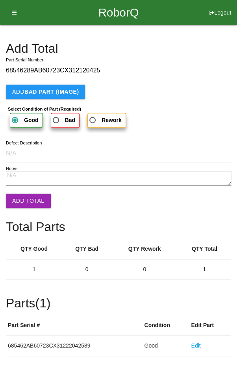
click at [25, 193] on button "Add Total" at bounding box center [28, 200] width 45 height 14
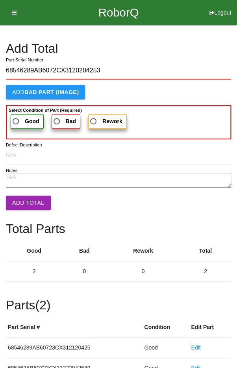
type input "68546289AB6072CX3120204253"
click at [21, 114] on label "Good" at bounding box center [27, 121] width 33 height 15
click at [16, 116] on input "Good" at bounding box center [13, 118] width 5 height 5
radio input "true"
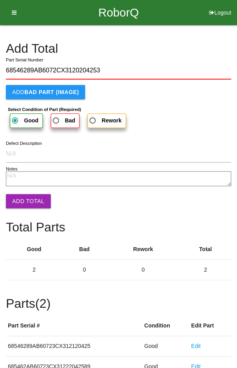
click at [24, 194] on button "Add Total" at bounding box center [28, 201] width 45 height 14
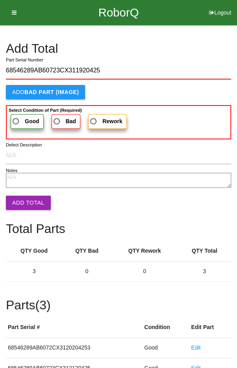
type input "68546289AB60723CX311920425"
click at [19, 117] on span "Good" at bounding box center [25, 121] width 28 height 10
click at [16, 117] on input "Good" at bounding box center [13, 118] width 5 height 5
radio input "true"
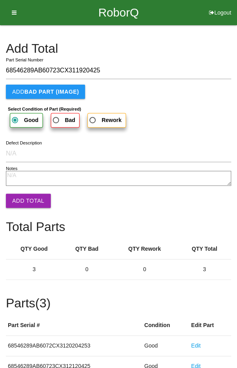
click at [25, 204] on button "Add Total" at bounding box center [28, 200] width 45 height 14
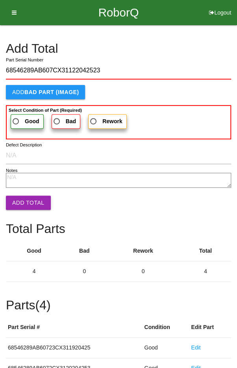
type input "68546289AB607CX31122042523"
click at [20, 118] on span "Good" at bounding box center [25, 121] width 28 height 10
click at [16, 118] on input "Good" at bounding box center [13, 118] width 5 height 5
radio input "true"
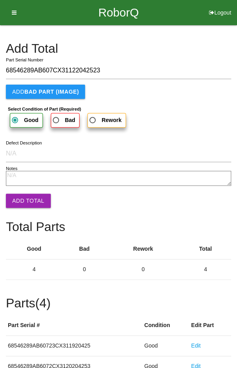
click at [22, 197] on button "Add Total" at bounding box center [28, 200] width 45 height 14
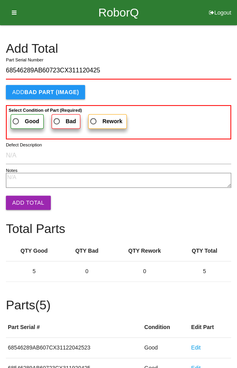
type input "68546289AB60723CX311120425"
click at [17, 116] on span "Good" at bounding box center [25, 121] width 28 height 10
click at [16, 116] on input "Good" at bounding box center [13, 118] width 5 height 5
radio input "true"
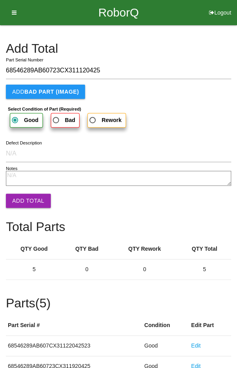
click at [26, 194] on button "Add Total" at bounding box center [28, 200] width 45 height 14
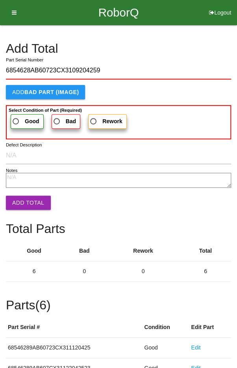
type input "6854628AB60723CX3109204259"
click at [18, 116] on span "Good" at bounding box center [25, 121] width 28 height 10
click at [16, 116] on input "Good" at bounding box center [13, 118] width 5 height 5
radio input "true"
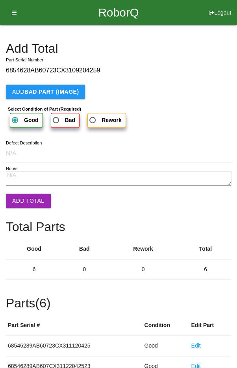
click at [27, 195] on button "Add Total" at bounding box center [28, 200] width 45 height 14
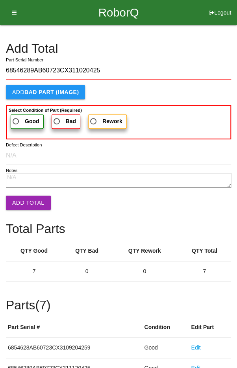
type input "68546289AB60723CX311020425"
click at [20, 116] on span "Good" at bounding box center [25, 121] width 28 height 10
click at [16, 116] on input "Good" at bounding box center [13, 118] width 5 height 5
radio input "true"
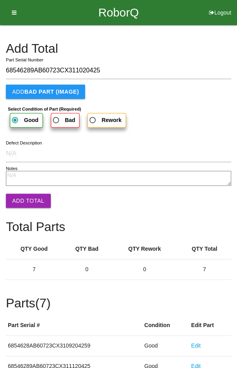
click at [25, 199] on button "Add Total" at bounding box center [28, 200] width 45 height 14
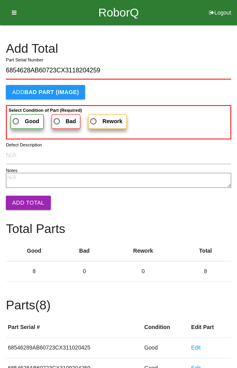
type input "6854628AB60723CX3118204259"
click at [19, 114] on label "Good" at bounding box center [27, 121] width 33 height 15
click at [16, 116] on input "Good" at bounding box center [13, 118] width 5 height 5
radio input "true"
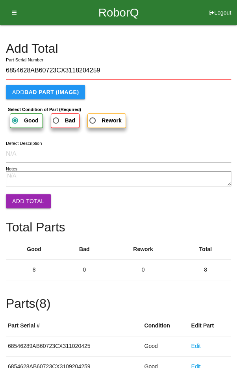
click at [24, 196] on button "Add Total" at bounding box center [28, 201] width 45 height 14
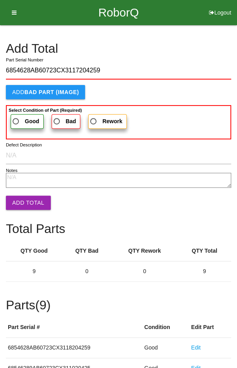
type input "6854628AB60723CX3117204259"
click at [19, 116] on span "Good" at bounding box center [25, 121] width 28 height 10
click at [16, 116] on input "Good" at bounding box center [13, 118] width 5 height 5
radio input "true"
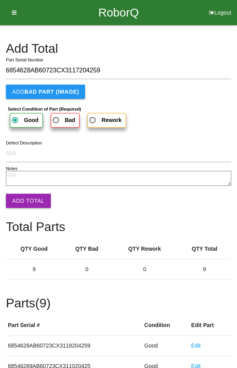
click at [26, 197] on button "Add Total" at bounding box center [28, 200] width 45 height 14
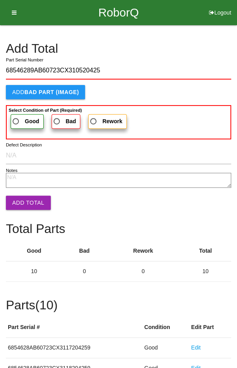
type input "68546289AB60723CX310520425"
click at [24, 115] on label "Good" at bounding box center [27, 121] width 33 height 15
click at [16, 116] on input "Good" at bounding box center [13, 118] width 5 height 5
radio input "true"
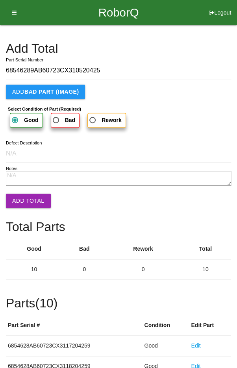
click at [24, 196] on button "Add Total" at bounding box center [28, 200] width 45 height 14
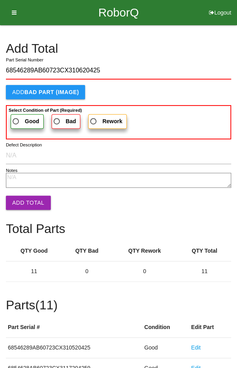
type input "68546289AB60723CX310620425"
click at [20, 122] on span "Good" at bounding box center [25, 121] width 28 height 10
click at [16, 122] on input "Good" at bounding box center [13, 118] width 5 height 5
radio input "true"
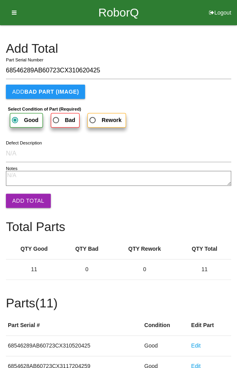
click at [26, 198] on button "Add Total" at bounding box center [28, 200] width 45 height 14
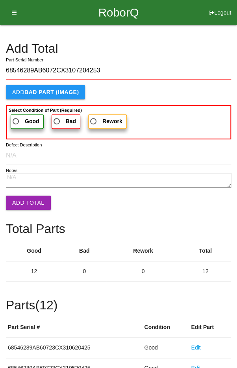
type input "68546289AB6072CX3107204253"
click at [22, 115] on label "Good" at bounding box center [27, 121] width 33 height 15
click at [16, 116] on input "Good" at bounding box center [13, 118] width 5 height 5
radio input "true"
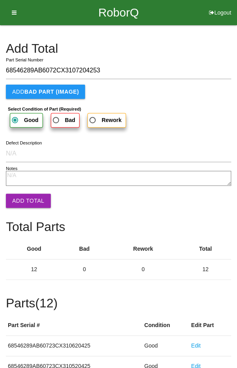
click at [31, 200] on button "Add Total" at bounding box center [28, 200] width 45 height 14
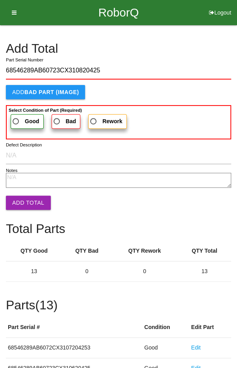
type input "68546289AB60723CX310820425"
click at [21, 120] on span "Good" at bounding box center [25, 121] width 28 height 10
click at [16, 120] on input "Good" at bounding box center [13, 118] width 5 height 5
radio input "true"
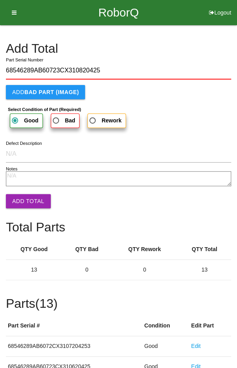
click at [29, 203] on button "Add Total" at bounding box center [28, 201] width 45 height 14
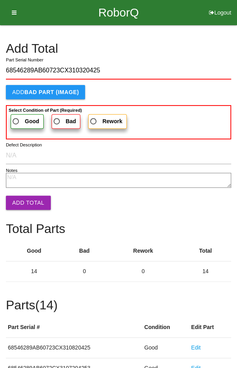
type input "68546289AB60723CX310320425"
click at [23, 116] on span "Good" at bounding box center [25, 121] width 28 height 10
click at [16, 116] on input "Good" at bounding box center [13, 118] width 5 height 5
radio input "true"
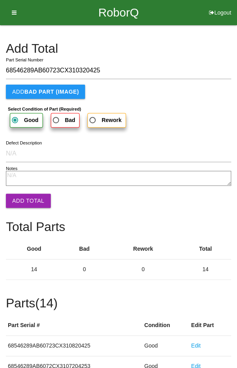
click at [29, 201] on button "Add Total" at bounding box center [28, 200] width 45 height 14
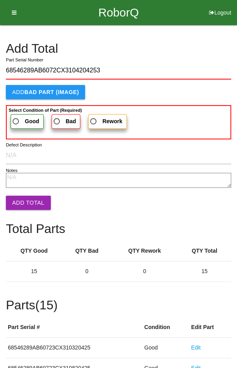
type input "68546289AB6072CX3104204253"
click at [22, 117] on span "Good" at bounding box center [25, 121] width 28 height 10
click at [16, 117] on input "Good" at bounding box center [13, 118] width 5 height 5
radio input "true"
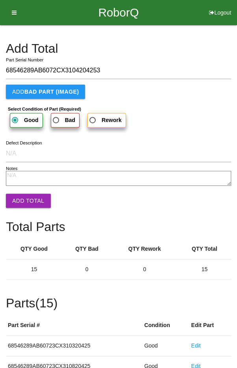
click at [28, 204] on button "Add Total" at bounding box center [28, 200] width 45 height 14
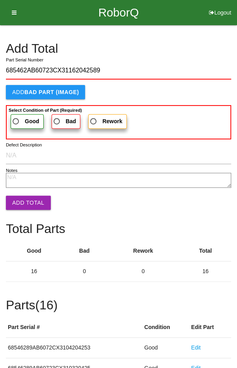
type input "685462AB60723CX31162042589"
click at [18, 114] on label "Good" at bounding box center [27, 121] width 33 height 15
click at [16, 116] on input "Good" at bounding box center [13, 118] width 5 height 5
radio input "true"
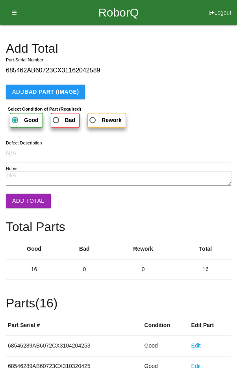
click at [24, 197] on button "Add Total" at bounding box center [28, 200] width 45 height 14
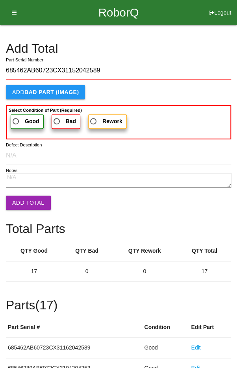
type input "685462AB60723CX31152042589"
click at [21, 119] on span "Good" at bounding box center [25, 121] width 28 height 10
click at [16, 119] on input "Good" at bounding box center [13, 118] width 5 height 5
radio input "true"
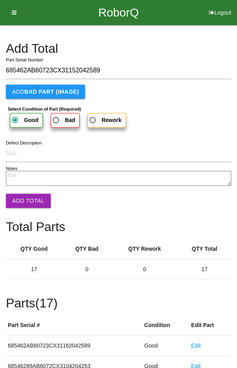
click at [28, 203] on button "Add Total" at bounding box center [28, 200] width 45 height 14
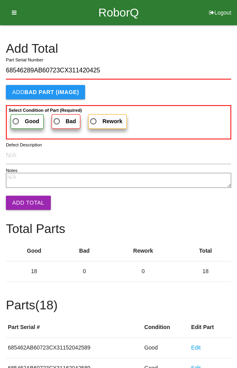
type input "68546289AB60723CX311420425"
click at [18, 114] on label "Good" at bounding box center [27, 121] width 33 height 15
click at [16, 116] on input "Good" at bounding box center [13, 118] width 5 height 5
radio input "true"
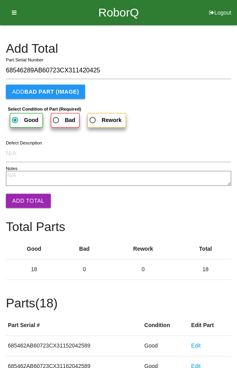
click at [26, 201] on button "Add Total" at bounding box center [28, 200] width 45 height 14
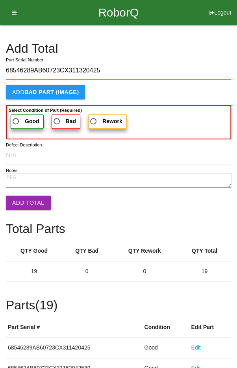
type input "68546289AB60723CX311320425"
click at [18, 115] on label "Good" at bounding box center [27, 121] width 33 height 15
click at [16, 116] on input "Good" at bounding box center [13, 118] width 5 height 5
radio input "true"
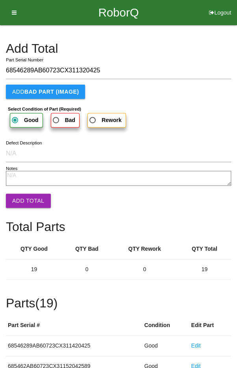
click at [28, 203] on button "Add Total" at bounding box center [28, 200] width 45 height 14
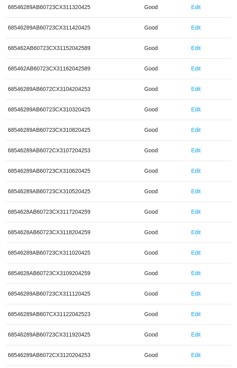
scroll to position [437, 0]
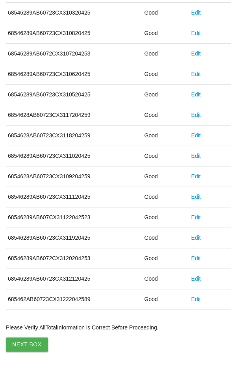
click at [24, 337] on button "Next Box" at bounding box center [27, 344] width 42 height 14
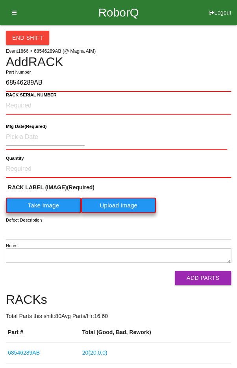
type input "68546289AB"
click at [38, 211] on label "Take Image" at bounding box center [43, 204] width 75 height 15
click at [0, 0] on \(IMAGE\) "Take Image" at bounding box center [0, 0] width 0 height 0
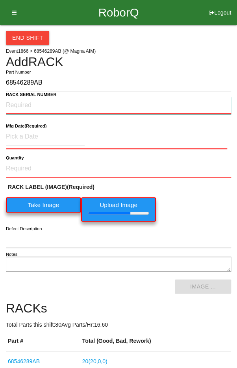
click at [33, 103] on NUMBER "RACK SERIAL NUMBER" at bounding box center [118, 105] width 225 height 17
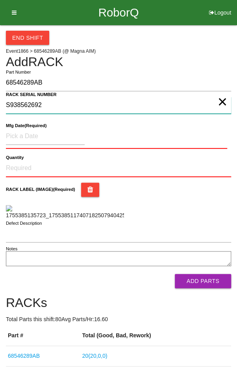
type NUMBER "S938562692"
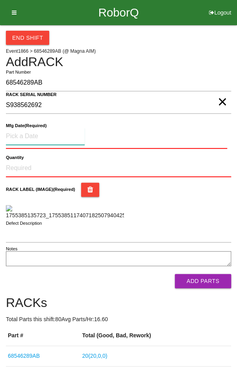
click at [28, 134] on input at bounding box center [45, 136] width 79 height 17
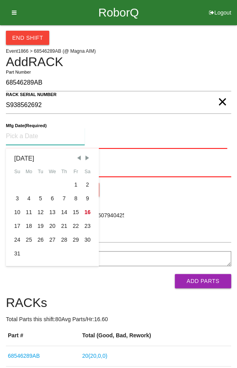
click at [78, 154] on span "Previous Month" at bounding box center [78, 157] width 7 height 7
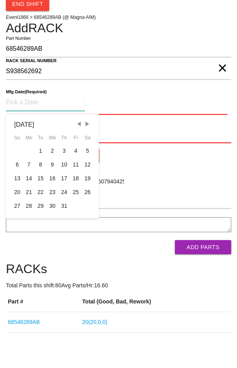
click at [28, 236] on div "28" at bounding box center [29, 240] width 12 height 14
type input "[DATE]"
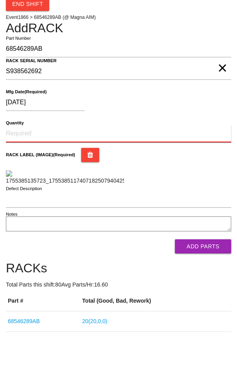
click at [31, 159] on input "Quantity" at bounding box center [118, 167] width 225 height 17
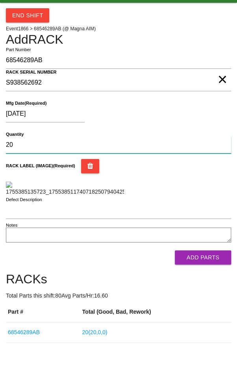
type input "20"
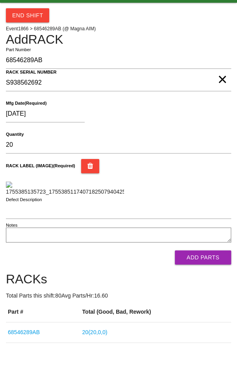
click at [201, 217] on div "RACK LABEL (IMAGE) (Required)" at bounding box center [118, 199] width 225 height 37
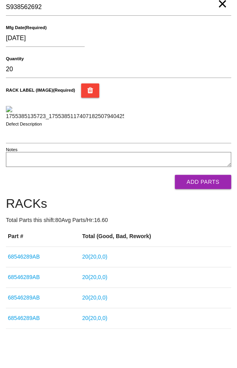
scroll to position [242, 0]
click at [207, 179] on button "Add Parts" at bounding box center [203, 182] width 56 height 14
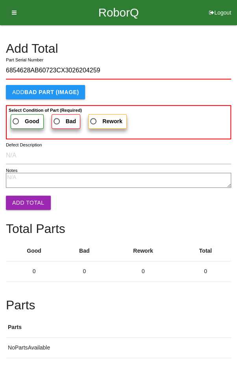
type input "6854628AB60723CX3026204259"
click at [20, 116] on span "Good" at bounding box center [25, 121] width 28 height 10
click at [16, 116] on input "Good" at bounding box center [13, 118] width 5 height 5
radio input "true"
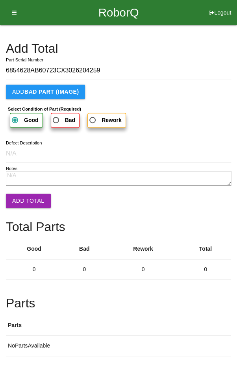
click at [23, 197] on button "Add Total" at bounding box center [28, 200] width 45 height 14
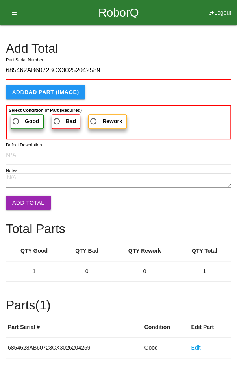
type input "685462AB60723CX30252042589"
click at [16, 116] on span "Good" at bounding box center [25, 121] width 28 height 10
click at [16, 116] on input "Good" at bounding box center [13, 118] width 5 height 5
radio input "true"
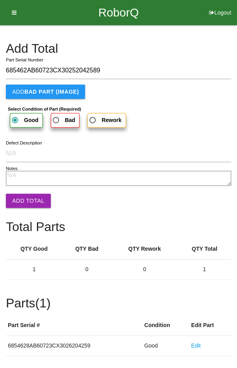
click at [24, 197] on button "Add Total" at bounding box center [28, 200] width 45 height 14
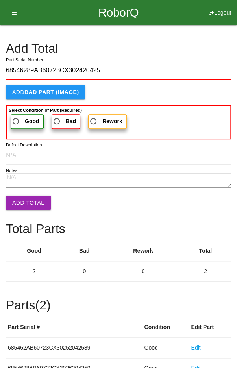
type input "68546289AB60723CX302420425"
click at [18, 117] on span "Good" at bounding box center [25, 121] width 28 height 10
click at [16, 117] on input "Good" at bounding box center [13, 118] width 5 height 5
radio input "true"
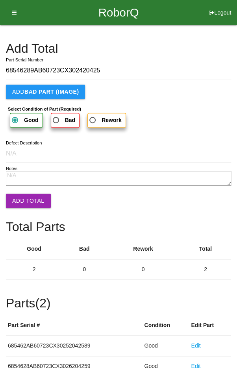
click at [25, 196] on button "Add Total" at bounding box center [28, 200] width 45 height 14
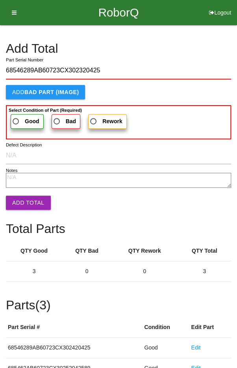
type input "68546289AB60723CX302320425"
click at [18, 118] on span "Good" at bounding box center [25, 121] width 28 height 10
click at [16, 118] on input "Good" at bounding box center [13, 118] width 5 height 5
radio input "true"
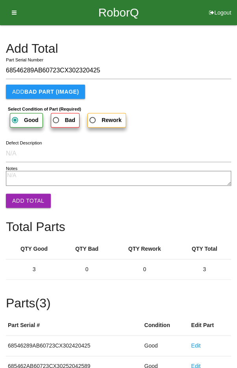
click at [25, 200] on button "Add Total" at bounding box center [28, 200] width 45 height 14
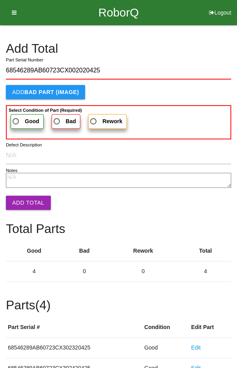
type input "68546289AB60723CX002020425"
click at [17, 117] on span "Good" at bounding box center [25, 121] width 28 height 10
click at [16, 117] on input "Good" at bounding box center [13, 118] width 5 height 5
radio input "true"
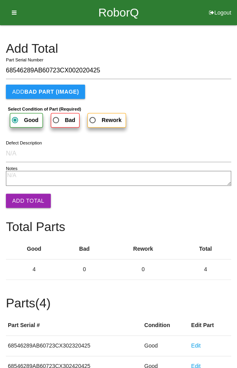
click at [24, 200] on button "Add Total" at bounding box center [28, 200] width 45 height 14
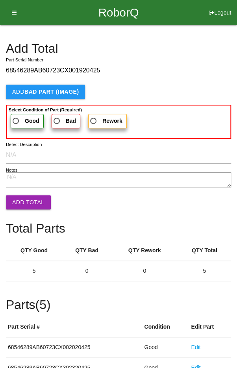
type input "68546289AB60723CX001920425"
click at [24, 121] on span "Good" at bounding box center [25, 121] width 28 height 10
click at [16, 121] on input "Good" at bounding box center [13, 118] width 5 height 5
radio input "true"
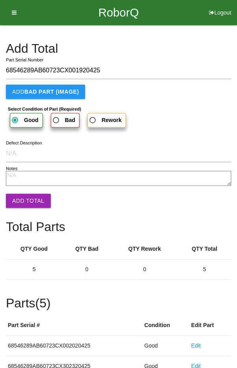
click at [22, 201] on button "Add Total" at bounding box center [28, 200] width 45 height 14
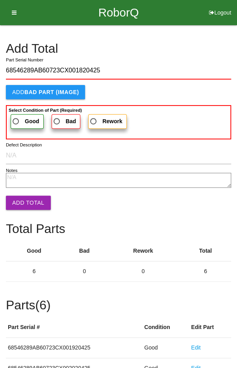
type input "68546289AB60723CX001820425"
click at [20, 116] on span "Good" at bounding box center [25, 121] width 28 height 10
click at [16, 116] on input "Good" at bounding box center [13, 118] width 5 height 5
radio input "true"
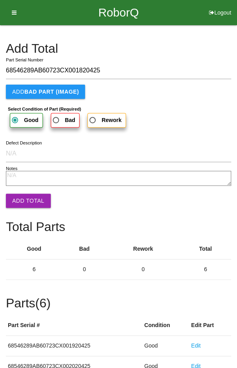
click at [23, 198] on button "Add Total" at bounding box center [28, 200] width 45 height 14
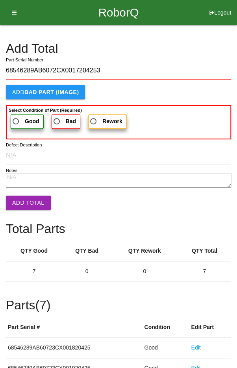
type input "68546289AB6072CX0017204253"
click at [18, 122] on span "Good" at bounding box center [25, 121] width 28 height 10
click at [16, 122] on input "Good" at bounding box center [13, 118] width 5 height 5
radio input "true"
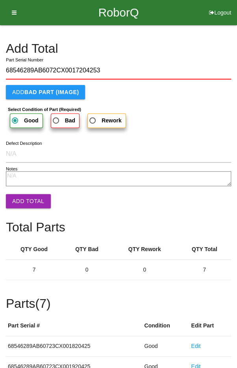
click at [25, 196] on button "Add Total" at bounding box center [28, 201] width 45 height 14
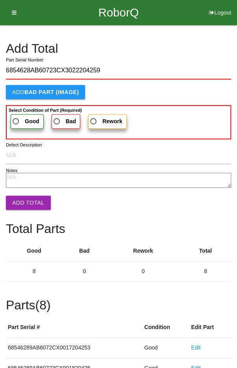
type input "6854628AB60723CX3022204259"
click at [17, 116] on span "Good" at bounding box center [25, 121] width 28 height 10
click at [16, 116] on input "Good" at bounding box center [13, 118] width 5 height 5
radio input "true"
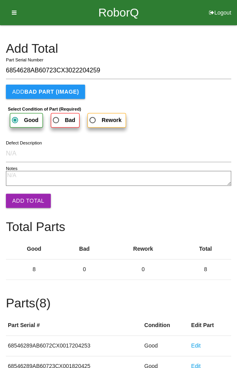
click at [22, 195] on button "Add Total" at bounding box center [28, 200] width 45 height 14
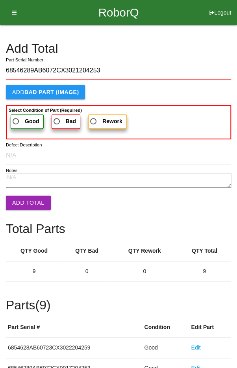
type input "68546289AB6072CX3021204253"
click at [22, 120] on span "Good" at bounding box center [25, 121] width 28 height 10
click at [16, 120] on input "Good" at bounding box center [13, 118] width 5 height 5
radio input "true"
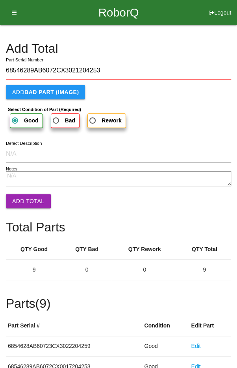
click at [24, 196] on button "Add Total" at bounding box center [28, 201] width 45 height 14
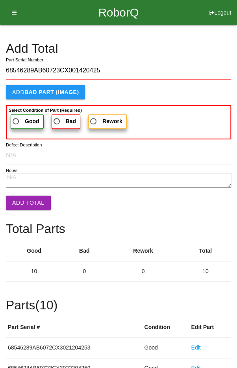
click at [19, 116] on span "Good" at bounding box center [25, 121] width 28 height 10
click at [16, 116] on input "Good" at bounding box center [13, 118] width 5 height 5
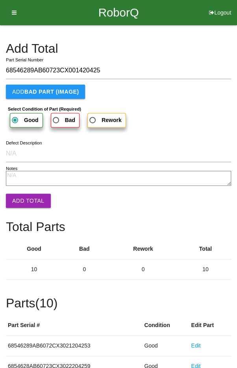
click at [23, 200] on button "Add Total" at bounding box center [28, 200] width 45 height 14
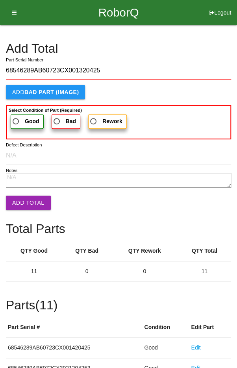
click at [17, 119] on span "Good" at bounding box center [25, 121] width 28 height 10
click at [16, 119] on input "Good" at bounding box center [13, 118] width 5 height 5
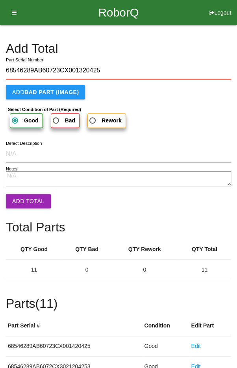
click at [22, 199] on button "Add Total" at bounding box center [28, 201] width 45 height 14
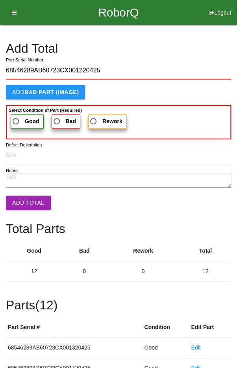
click at [20, 117] on span "Good" at bounding box center [25, 121] width 28 height 10
click at [16, 117] on input "Good" at bounding box center [13, 118] width 5 height 5
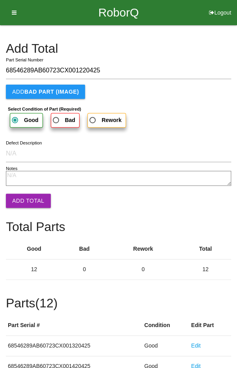
click at [24, 199] on button "Add Total" at bounding box center [28, 200] width 45 height 14
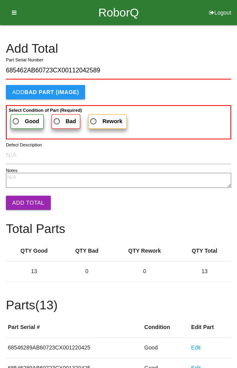
click at [18, 118] on span "Good" at bounding box center [25, 121] width 28 height 10
click at [16, 118] on input "Good" at bounding box center [13, 118] width 5 height 5
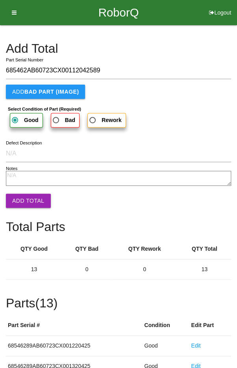
click at [26, 195] on button "Add Total" at bounding box center [28, 200] width 45 height 14
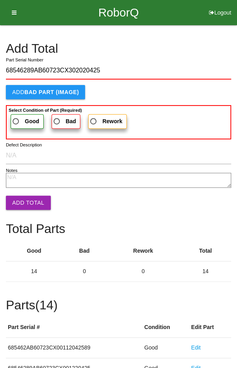
click at [22, 115] on label "Good" at bounding box center [27, 121] width 33 height 15
click at [16, 116] on input "Good" at bounding box center [13, 118] width 5 height 5
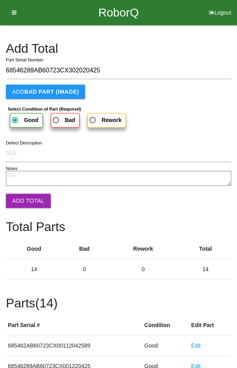
click at [27, 198] on button "Add Total" at bounding box center [28, 200] width 45 height 14
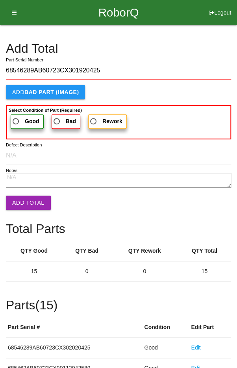
click at [22, 121] on span "Good" at bounding box center [25, 121] width 28 height 10
click at [16, 121] on input "Good" at bounding box center [13, 118] width 5 height 5
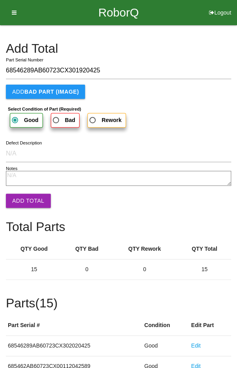
click at [25, 196] on button "Add Total" at bounding box center [28, 200] width 45 height 14
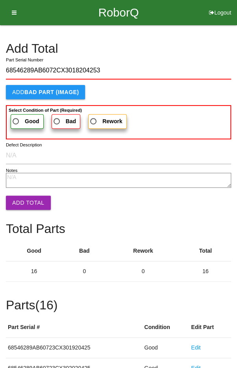
click at [18, 120] on span "Good" at bounding box center [25, 121] width 28 height 10
click at [16, 120] on input "Good" at bounding box center [13, 118] width 5 height 5
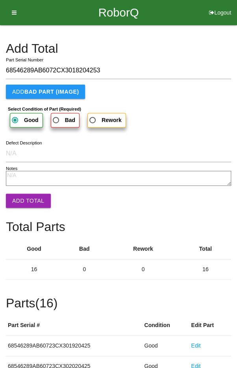
click at [23, 200] on button "Add Total" at bounding box center [28, 200] width 45 height 14
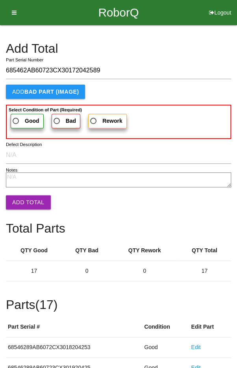
click at [17, 115] on label "Good" at bounding box center [27, 121] width 33 height 15
click at [16, 116] on input "Good" at bounding box center [13, 118] width 5 height 5
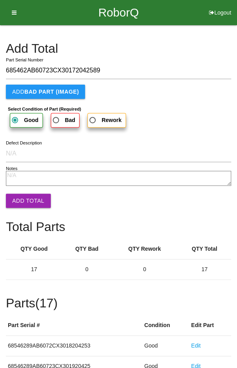
click at [25, 206] on button "Add Total" at bounding box center [28, 200] width 45 height 14
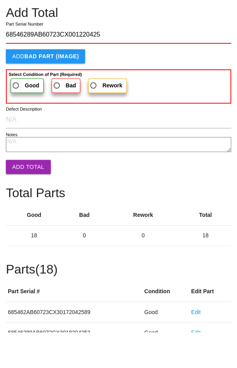
click at [14, 123] on span "Good" at bounding box center [25, 121] width 28 height 10
click at [14, 122] on input "Good" at bounding box center [13, 118] width 5 height 5
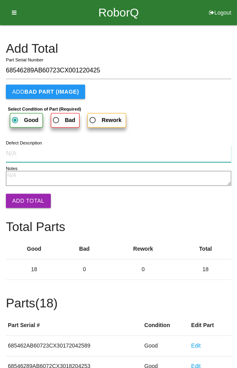
click at [22, 161] on input "Defect Description" at bounding box center [118, 153] width 225 height 17
click at [24, 198] on button "Add Total" at bounding box center [28, 200] width 45 height 14
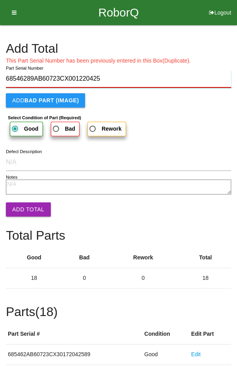
click at [148, 72] on input "68546289AB60723CX001220425" at bounding box center [118, 78] width 225 height 17
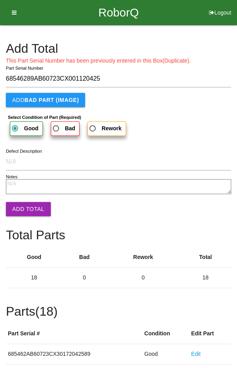
click at [24, 210] on button "Add Total" at bounding box center [28, 209] width 45 height 14
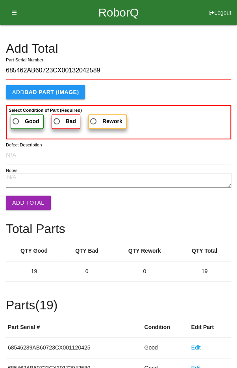
click at [23, 120] on span "Good" at bounding box center [25, 121] width 28 height 10
click at [16, 120] on input "Good" at bounding box center [13, 118] width 5 height 5
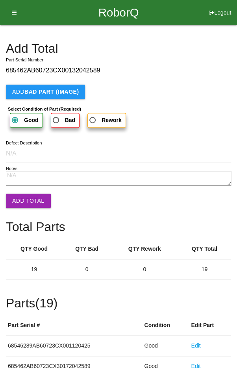
click at [26, 199] on button "Add Total" at bounding box center [28, 200] width 45 height 14
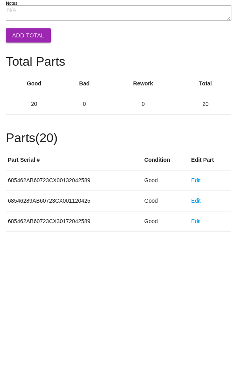
scroll to position [437, 0]
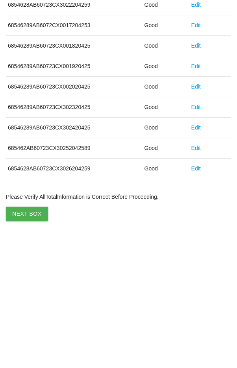
click at [24, 341] on button "Next Box" at bounding box center [27, 344] width 42 height 14
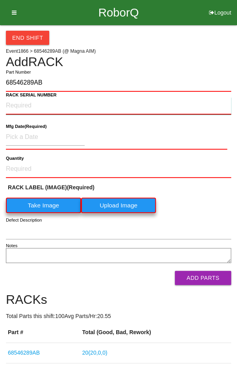
click at [27, 102] on NUMBER "RACK SERIAL NUMBER" at bounding box center [118, 105] width 225 height 17
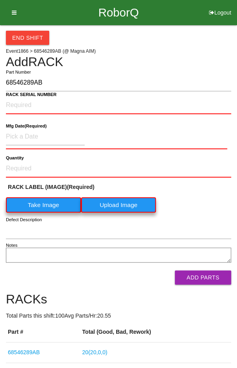
click at [35, 204] on label "Take Image" at bounding box center [43, 204] width 75 height 15
click at [0, 0] on \(IMAGE\) "Take Image" at bounding box center [0, 0] width 0 height 0
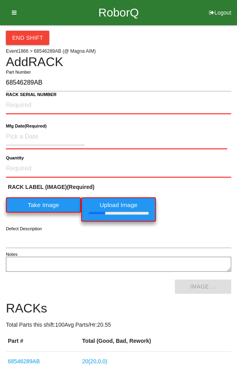
click at [29, 96] on b "RACK SERIAL NUMBER" at bounding box center [31, 94] width 51 height 5
click at [29, 97] on NUMBER "RACK SERIAL NUMBER" at bounding box center [118, 105] width 225 height 17
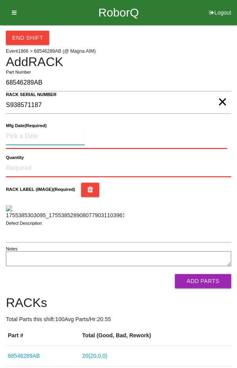
click at [33, 133] on input at bounding box center [45, 136] width 79 height 17
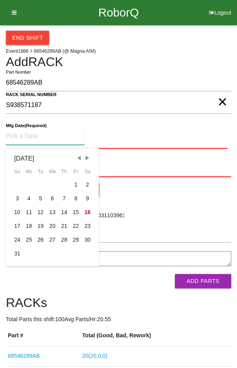
click at [75, 154] on span "Previous Month" at bounding box center [78, 157] width 7 height 7
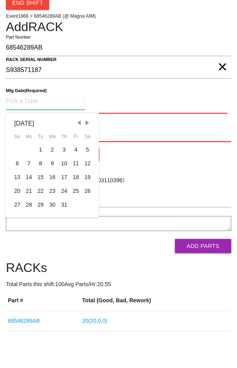
click at [27, 239] on div "28" at bounding box center [29, 240] width 12 height 14
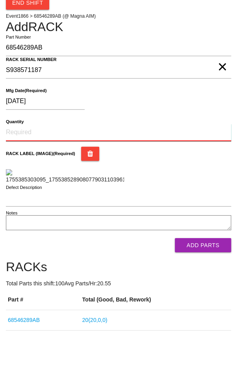
click at [34, 163] on input "Quantity" at bounding box center [118, 167] width 225 height 17
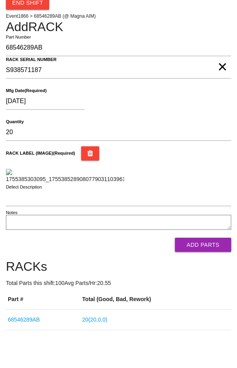
click at [205, 212] on div "RACK LABEL (IMAGE) (Required)" at bounding box center [118, 199] width 225 height 37
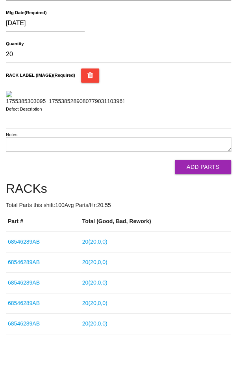
scroll to position [112, 0]
click at [209, 174] on button "Add Parts" at bounding box center [203, 167] width 56 height 14
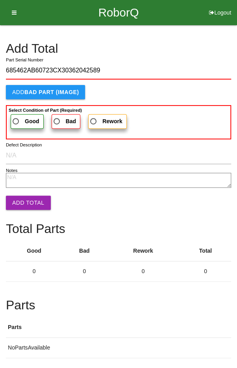
click at [20, 120] on span "Good" at bounding box center [25, 121] width 28 height 10
click at [16, 120] on input "Good" at bounding box center [13, 118] width 5 height 5
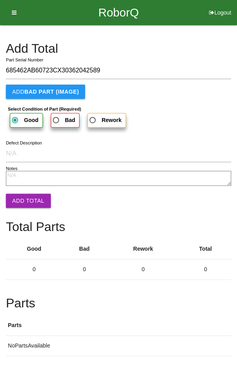
click at [26, 198] on button "Add Total" at bounding box center [28, 200] width 45 height 14
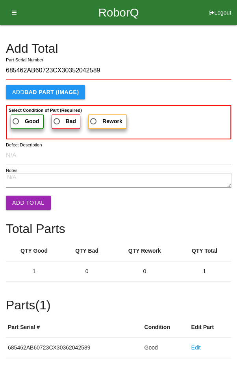
click at [19, 118] on span "Good" at bounding box center [25, 121] width 28 height 10
click at [16, 118] on input "Good" at bounding box center [13, 118] width 5 height 5
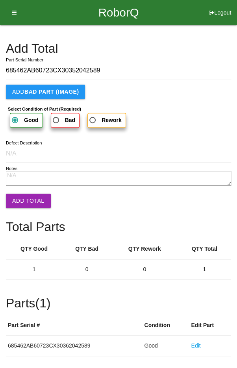
click at [24, 202] on button "Add Total" at bounding box center [28, 200] width 45 height 14
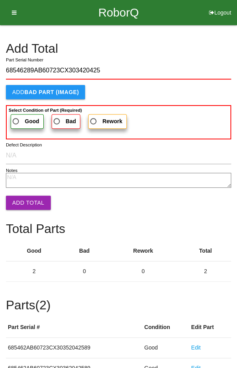
click at [25, 120] on b "Good" at bounding box center [32, 121] width 15 height 6
click at [16, 120] on input "Good" at bounding box center [13, 118] width 5 height 5
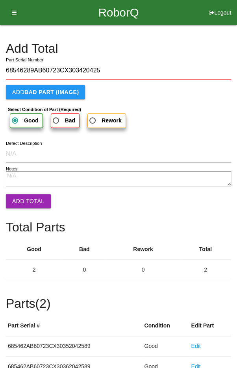
click at [25, 195] on button "Add Total" at bounding box center [28, 201] width 45 height 14
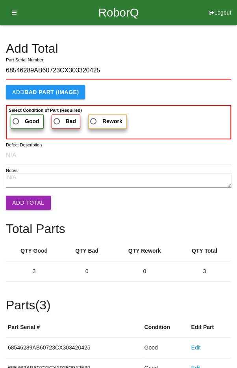
click at [19, 117] on span "Good" at bounding box center [25, 121] width 28 height 10
click at [16, 117] on input "Good" at bounding box center [13, 118] width 5 height 5
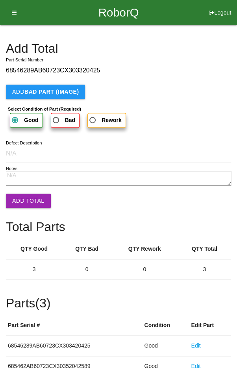
click at [26, 197] on button "Add Total" at bounding box center [28, 200] width 45 height 14
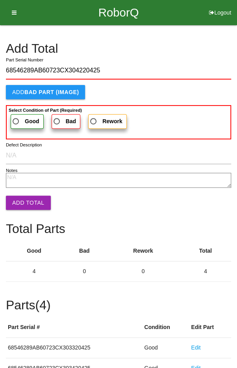
click at [18, 116] on span "Good" at bounding box center [25, 121] width 28 height 10
click at [16, 116] on input "Good" at bounding box center [13, 118] width 5 height 5
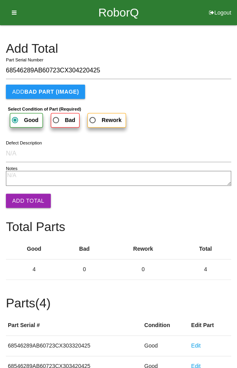
click at [25, 201] on button "Add Total" at bounding box center [28, 200] width 45 height 14
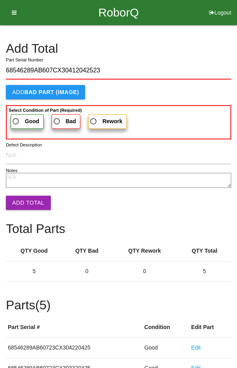
click at [21, 120] on span "Good" at bounding box center [25, 121] width 28 height 10
click at [16, 120] on input "Good" at bounding box center [13, 118] width 5 height 5
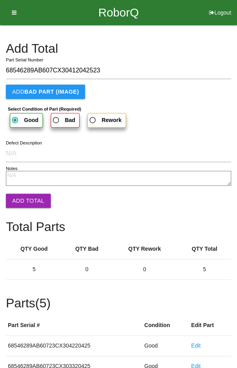
click at [25, 198] on button "Add Total" at bounding box center [28, 200] width 45 height 14
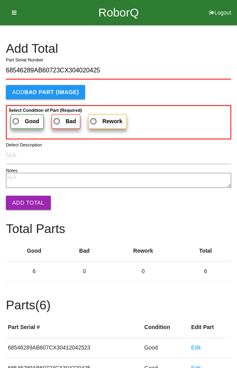
click at [20, 121] on span "Good" at bounding box center [25, 121] width 28 height 10
click at [16, 121] on input "Good" at bounding box center [13, 118] width 5 height 5
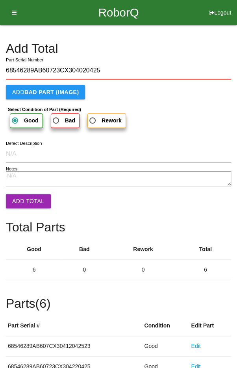
click at [24, 203] on button "Add Total" at bounding box center [28, 201] width 45 height 14
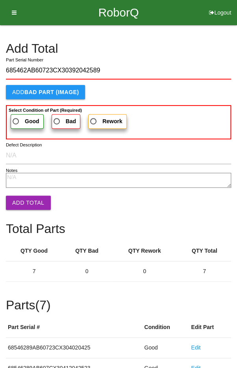
click at [20, 119] on span "Good" at bounding box center [25, 121] width 28 height 10
click at [16, 119] on input "Good" at bounding box center [13, 118] width 5 height 5
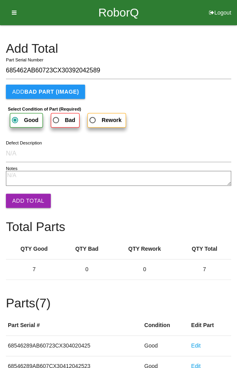
click at [26, 201] on button "Add Total" at bounding box center [28, 200] width 45 height 14
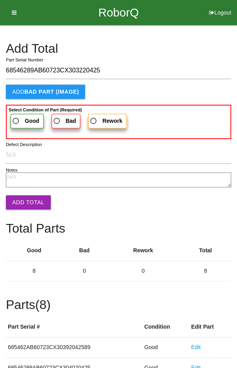
click at [23, 114] on label "Good" at bounding box center [27, 121] width 33 height 15
click at [16, 116] on input "Good" at bounding box center [13, 118] width 5 height 5
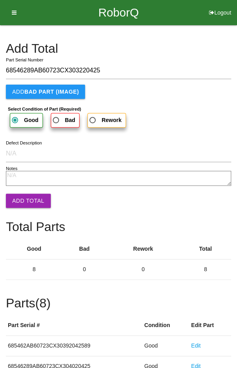
click at [25, 202] on button "Add Total" at bounding box center [28, 200] width 45 height 14
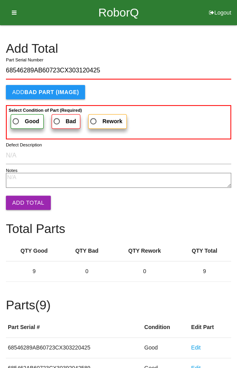
click at [25, 116] on span "Good" at bounding box center [25, 121] width 28 height 10
click at [16, 116] on input "Good" at bounding box center [13, 118] width 5 height 5
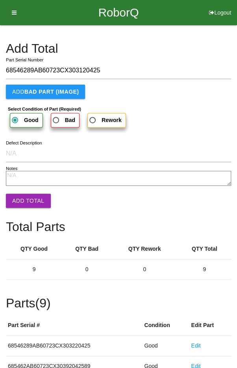
click at [28, 206] on button "Add Total" at bounding box center [28, 200] width 45 height 14
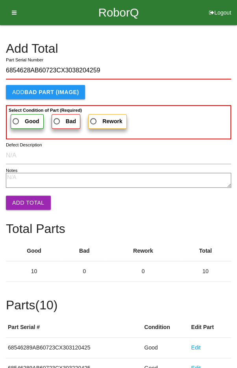
click at [19, 111] on b "Select Condition of Part (Required)" at bounding box center [45, 110] width 73 height 5
click at [16, 116] on input "Good" at bounding box center [13, 118] width 5 height 5
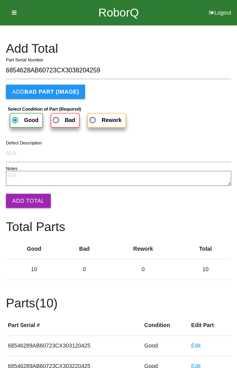
click at [25, 201] on button "Add Total" at bounding box center [28, 200] width 45 height 14
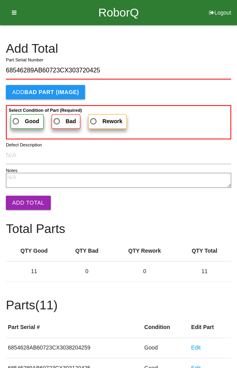
click at [24, 117] on span "Good" at bounding box center [25, 121] width 28 height 10
click at [16, 117] on input "Good" at bounding box center [13, 118] width 5 height 5
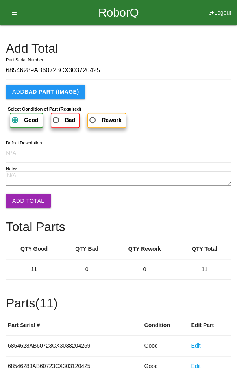
click at [30, 199] on button "Add Total" at bounding box center [28, 200] width 45 height 14
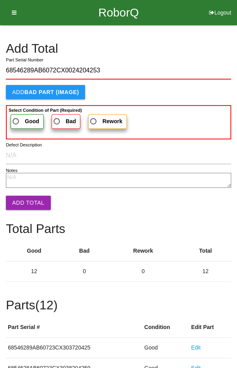
click at [18, 119] on span "Good" at bounding box center [25, 121] width 28 height 10
click at [16, 119] on input "Good" at bounding box center [13, 118] width 5 height 5
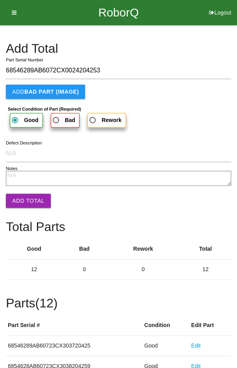
click at [25, 199] on button "Add Total" at bounding box center [28, 200] width 45 height 14
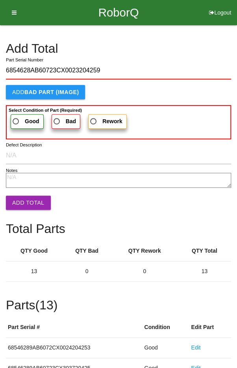
click at [19, 116] on span "Good" at bounding box center [25, 121] width 28 height 10
click at [16, 116] on input "Good" at bounding box center [13, 118] width 5 height 5
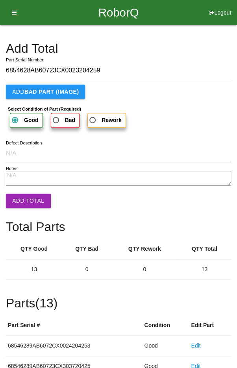
click at [25, 204] on button "Add Total" at bounding box center [28, 200] width 45 height 14
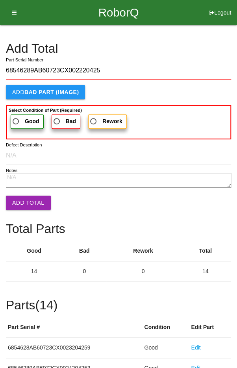
click at [20, 116] on span "Good" at bounding box center [25, 121] width 28 height 10
click at [16, 116] on input "Good" at bounding box center [13, 118] width 5 height 5
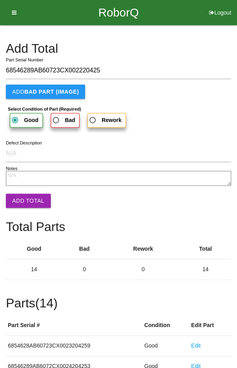
click at [25, 199] on button "Add Total" at bounding box center [28, 200] width 45 height 14
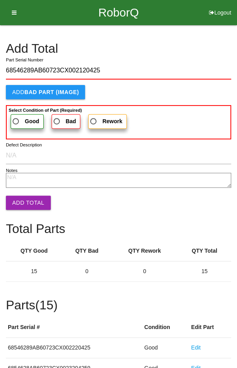
click at [18, 116] on span "Good" at bounding box center [25, 121] width 28 height 10
click at [16, 116] on input "Good" at bounding box center [13, 118] width 5 height 5
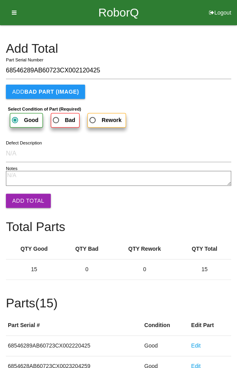
click at [27, 205] on button "Add Total" at bounding box center [28, 200] width 45 height 14
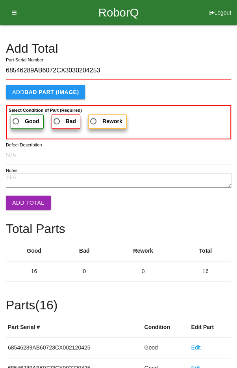
click at [21, 120] on span "Good" at bounding box center [25, 121] width 28 height 10
click at [16, 120] on input "Good" at bounding box center [13, 118] width 5 height 5
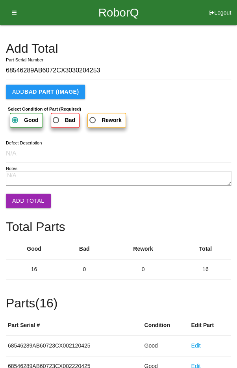
click at [22, 205] on button "Add Total" at bounding box center [28, 200] width 45 height 14
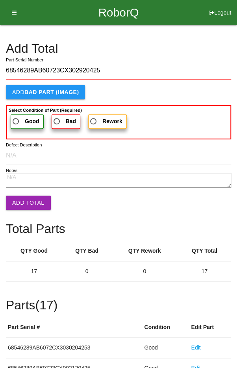
click at [18, 115] on label "Good" at bounding box center [27, 121] width 33 height 15
click at [16, 116] on input "Good" at bounding box center [13, 118] width 5 height 5
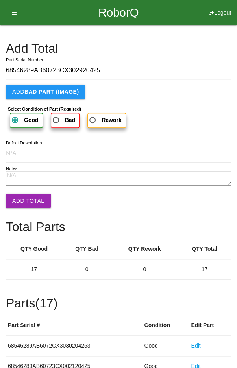
click at [24, 202] on button "Add Total" at bounding box center [28, 200] width 45 height 14
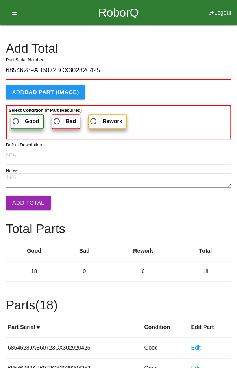
click at [19, 116] on span "Good" at bounding box center [25, 121] width 28 height 10
click at [16, 116] on input "Good" at bounding box center [13, 118] width 5 height 5
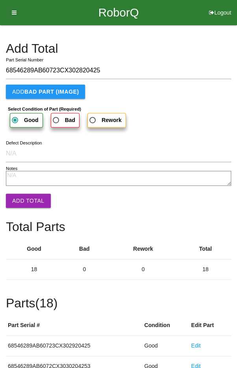
click at [24, 205] on button "Add Total" at bounding box center [28, 200] width 45 height 14
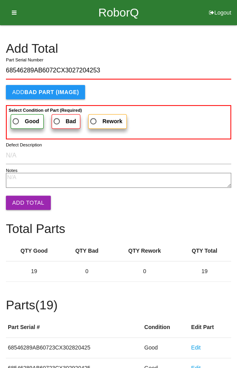
click at [20, 116] on span "Good" at bounding box center [25, 121] width 28 height 10
click at [16, 116] on input "Good" at bounding box center [13, 118] width 5 height 5
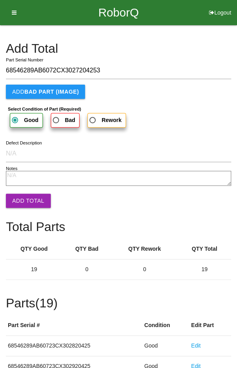
click at [24, 203] on button "Add Total" at bounding box center [28, 200] width 45 height 14
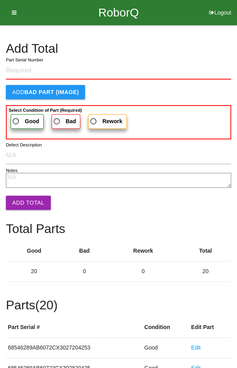
click at [204, 47] on h4 "Add Total" at bounding box center [118, 49] width 225 height 14
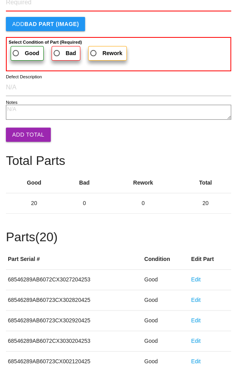
scroll to position [437, 0]
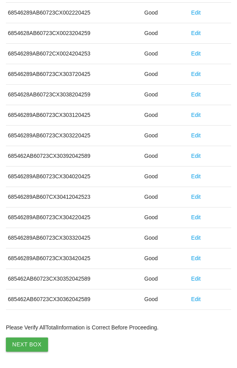
click at [25, 339] on button "Next Box" at bounding box center [27, 344] width 42 height 14
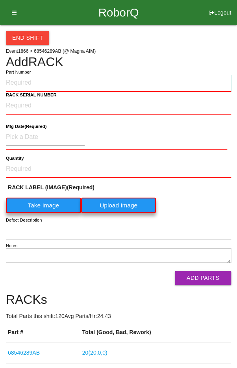
paste input "68546289AB"
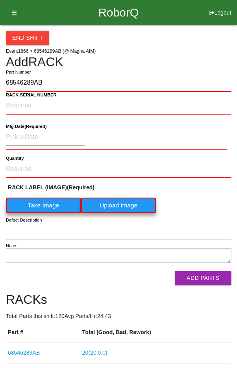
click at [37, 203] on label "Take Image" at bounding box center [43, 204] width 75 height 15
click at [0, 0] on \(IMAGE\) "Take Image" at bounding box center [0, 0] width 0 height 0
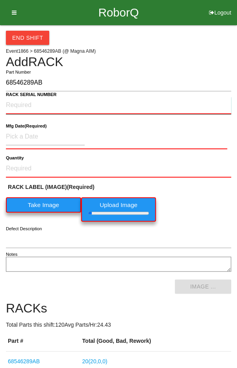
click at [21, 104] on NUMBER "RACK SERIAL NUMBER" at bounding box center [118, 105] width 225 height 17
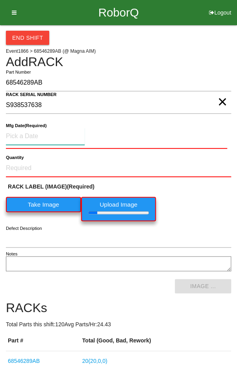
click at [28, 138] on input at bounding box center [45, 136] width 79 height 17
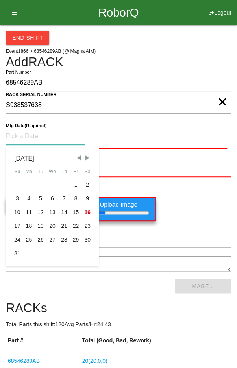
click at [76, 154] on span "Previous Month" at bounding box center [78, 157] width 7 height 7
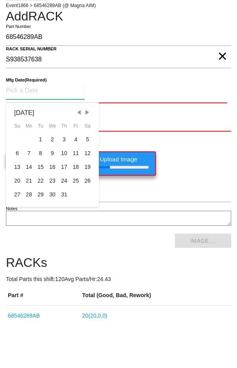
click at [26, 243] on div "28" at bounding box center [29, 240] width 12 height 14
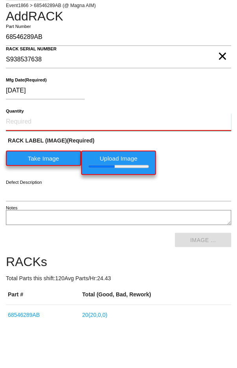
click at [26, 163] on input "Quantity" at bounding box center [118, 167] width 225 height 17
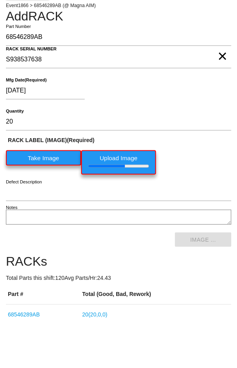
click at [214, 197] on div "RACK LABEL (IMAGE) (Required) Take Image Upload Image" at bounding box center [118, 202] width 225 height 42
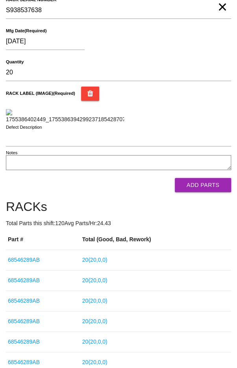
scroll to position [133, 0]
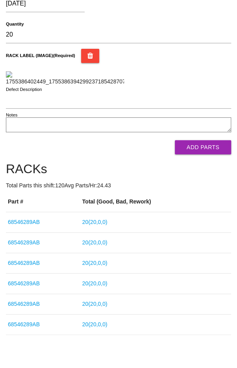
click at [205, 154] on button "Add Parts" at bounding box center [203, 147] width 56 height 14
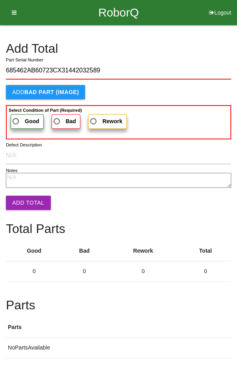
click at [20, 116] on span "Good" at bounding box center [25, 121] width 28 height 10
click at [16, 116] on input "Good" at bounding box center [13, 118] width 5 height 5
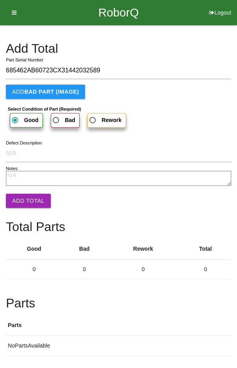
click at [25, 206] on button "Add Total" at bounding box center [28, 200] width 45 height 14
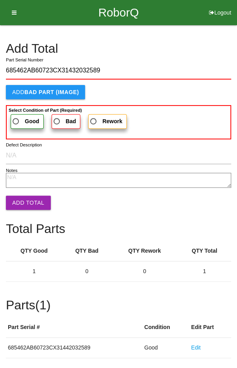
click at [18, 117] on span "Good" at bounding box center [25, 121] width 28 height 10
click at [16, 117] on input "Good" at bounding box center [13, 118] width 5 height 5
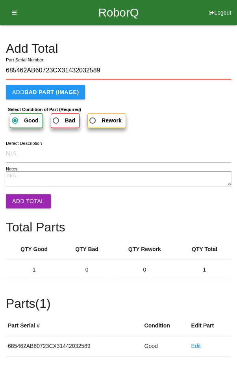
click at [21, 195] on button "Add Total" at bounding box center [28, 201] width 45 height 14
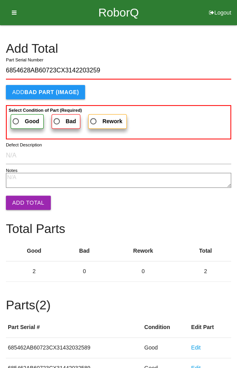
click at [18, 119] on span "Good" at bounding box center [25, 121] width 28 height 10
click at [16, 119] on input "Good" at bounding box center [13, 118] width 5 height 5
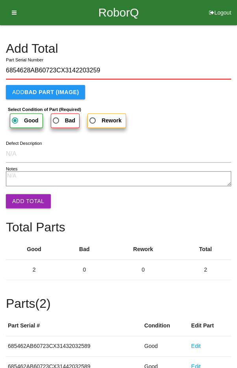
click at [25, 200] on button "Add Total" at bounding box center [28, 201] width 45 height 14
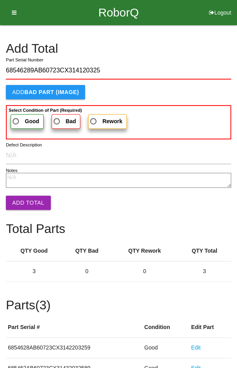
click at [19, 114] on label "Good" at bounding box center [27, 121] width 33 height 15
click at [16, 116] on input "Good" at bounding box center [13, 118] width 5 height 5
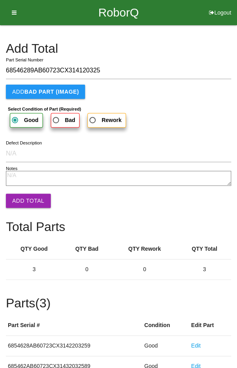
click at [29, 201] on button "Add Total" at bounding box center [28, 200] width 45 height 14
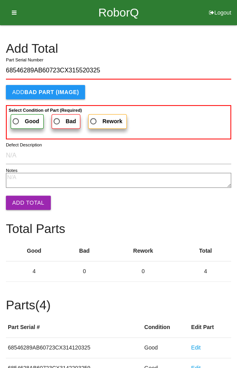
click at [17, 120] on span "Good" at bounding box center [25, 121] width 28 height 10
click at [16, 120] on input "Good" at bounding box center [13, 118] width 5 height 5
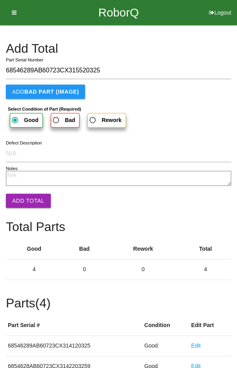
click at [23, 195] on button "Add Total" at bounding box center [28, 200] width 45 height 14
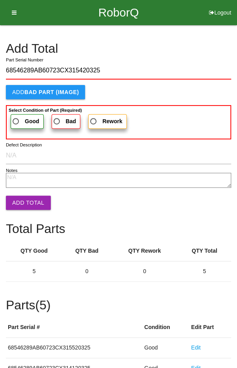
click at [19, 116] on span "Good" at bounding box center [25, 121] width 28 height 10
click at [16, 116] on input "Good" at bounding box center [13, 118] width 5 height 5
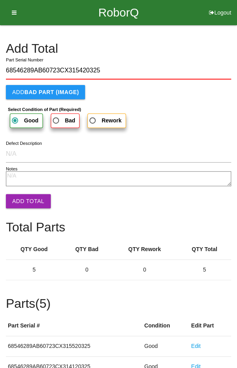
click at [21, 195] on button "Add Total" at bounding box center [28, 201] width 45 height 14
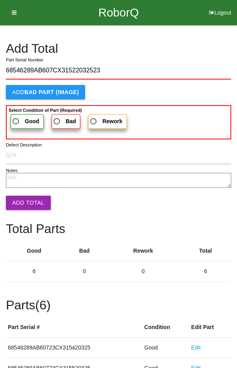
click at [17, 116] on span "Good" at bounding box center [25, 121] width 28 height 10
click at [16, 116] on input "Good" at bounding box center [13, 118] width 5 height 5
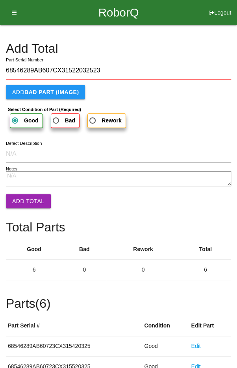
click at [24, 197] on button "Add Total" at bounding box center [28, 201] width 45 height 14
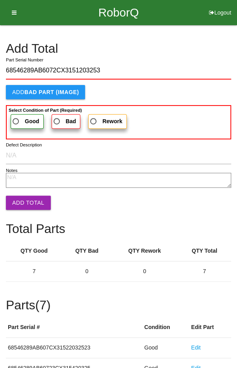
click at [16, 116] on span "Good" at bounding box center [25, 121] width 28 height 10
click at [16, 116] on input "Good" at bounding box center [13, 118] width 5 height 5
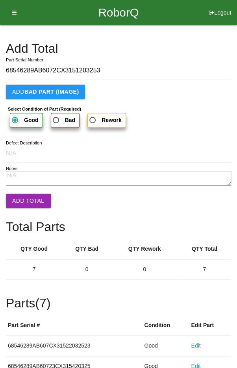
click at [24, 202] on button "Add Total" at bounding box center [28, 200] width 45 height 14
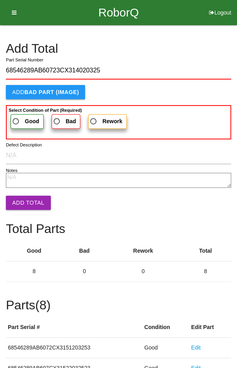
click at [20, 116] on span "Good" at bounding box center [25, 121] width 28 height 10
click at [16, 116] on input "Good" at bounding box center [13, 118] width 5 height 5
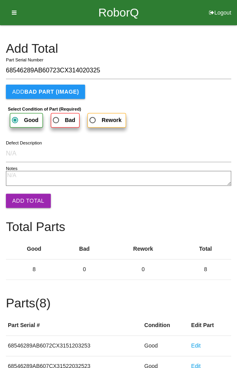
click at [23, 201] on button "Add Total" at bounding box center [28, 200] width 45 height 14
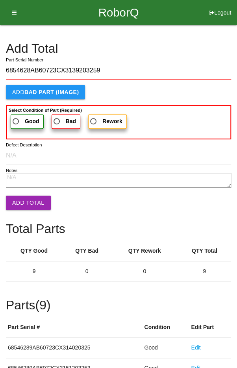
click at [19, 115] on label "Good" at bounding box center [27, 121] width 33 height 15
click at [16, 116] on input "Good" at bounding box center [13, 118] width 5 height 5
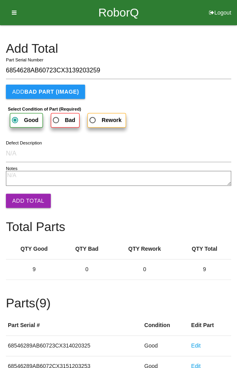
click at [26, 195] on button "Add Total" at bounding box center [28, 200] width 45 height 14
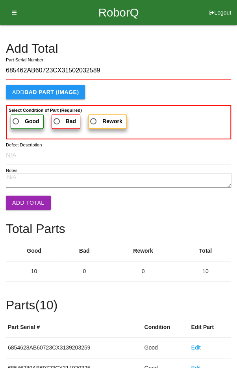
click at [19, 118] on span "Good" at bounding box center [25, 121] width 28 height 10
click at [16, 118] on input "Good" at bounding box center [13, 118] width 5 height 5
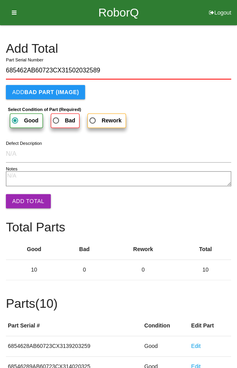
click at [22, 195] on button "Add Total" at bounding box center [28, 201] width 45 height 14
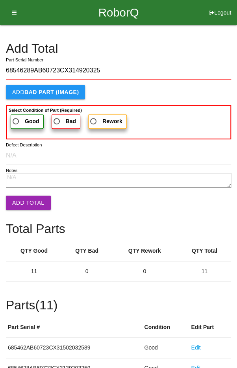
click at [18, 120] on span "Good" at bounding box center [25, 121] width 28 height 10
click at [16, 120] on input "Good" at bounding box center [13, 118] width 5 height 5
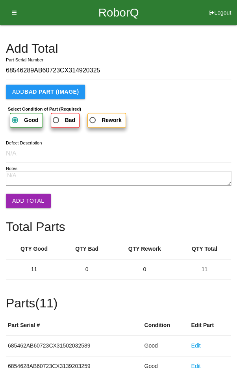
click at [25, 197] on button "Add Total" at bounding box center [28, 200] width 45 height 14
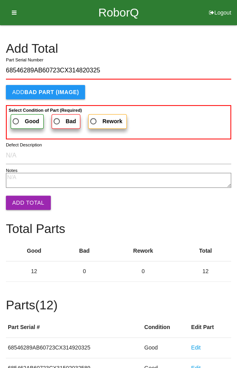
click at [25, 118] on b "Good" at bounding box center [32, 121] width 15 height 6
click at [16, 118] on input "Good" at bounding box center [13, 118] width 5 height 5
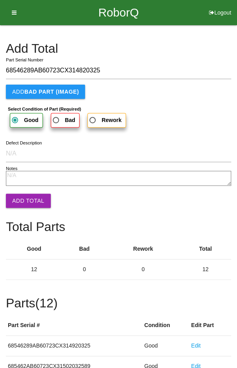
click at [27, 199] on button "Add Total" at bounding box center [28, 200] width 45 height 14
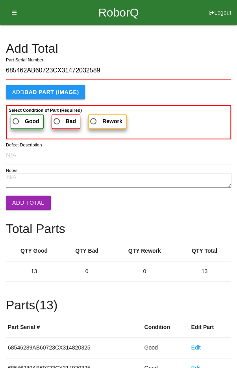
click at [19, 120] on span "Good" at bounding box center [25, 121] width 28 height 10
click at [16, 120] on input "Good" at bounding box center [13, 118] width 5 height 5
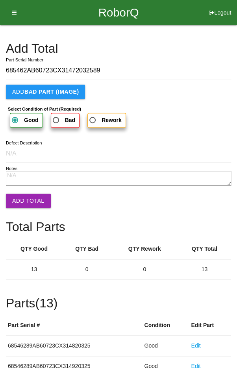
click at [26, 201] on button "Add Total" at bounding box center [28, 200] width 45 height 14
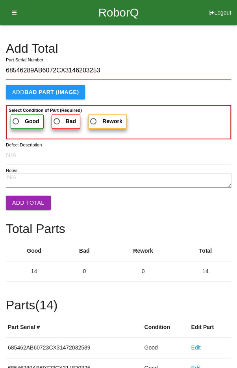
click at [20, 120] on span "Good" at bounding box center [25, 121] width 28 height 10
click at [16, 120] on input "Good" at bounding box center [13, 118] width 5 height 5
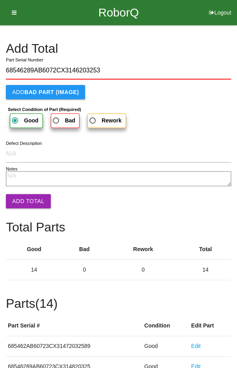
click at [28, 201] on button "Add Total" at bounding box center [28, 201] width 45 height 14
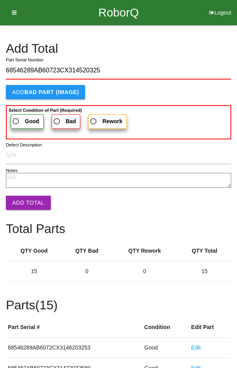
click at [18, 117] on span "Good" at bounding box center [25, 121] width 28 height 10
click at [16, 117] on input "Good" at bounding box center [13, 118] width 5 height 5
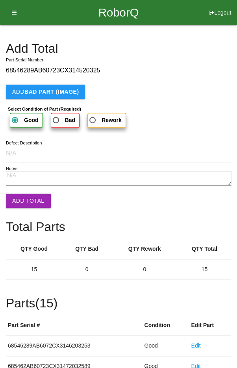
click at [29, 202] on button "Add Total" at bounding box center [28, 200] width 45 height 14
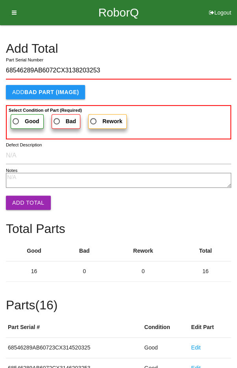
click at [22, 120] on span "Good" at bounding box center [25, 121] width 28 height 10
click at [16, 120] on input "Good" at bounding box center [13, 118] width 5 height 5
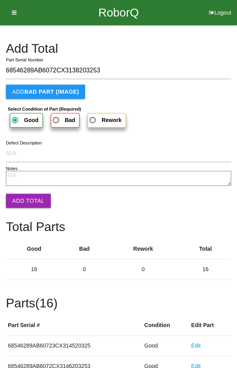
click at [28, 201] on button "Add Total" at bounding box center [28, 200] width 45 height 14
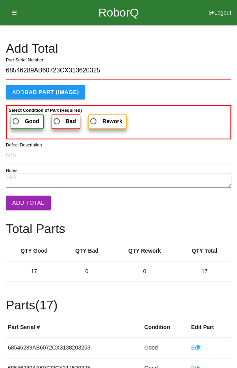
click at [17, 116] on span "Good" at bounding box center [25, 121] width 28 height 10
click at [16, 116] on input "Good" at bounding box center [13, 118] width 5 height 5
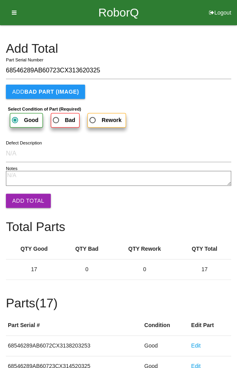
click at [26, 201] on button "Add Total" at bounding box center [28, 200] width 45 height 14
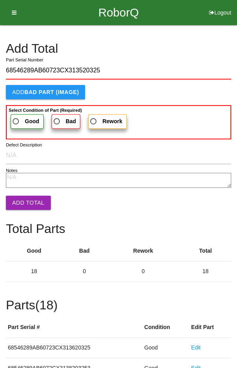
click at [18, 117] on span "Good" at bounding box center [25, 121] width 28 height 10
click at [16, 117] on input "Good" at bounding box center [13, 118] width 5 height 5
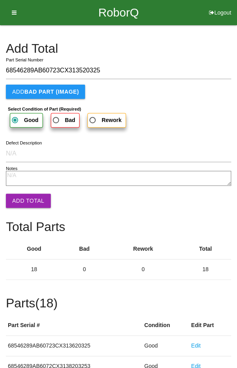
click at [28, 203] on button "Add Total" at bounding box center [28, 200] width 45 height 14
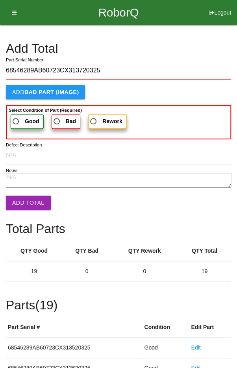
click at [18, 115] on label "Good" at bounding box center [27, 121] width 33 height 15
click at [16, 116] on input "Good" at bounding box center [13, 118] width 5 height 5
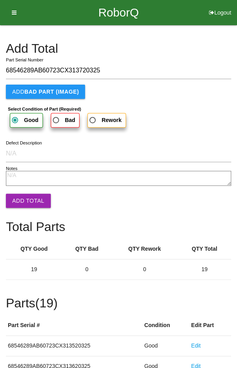
click at [28, 204] on button "Add Total" at bounding box center [28, 200] width 45 height 14
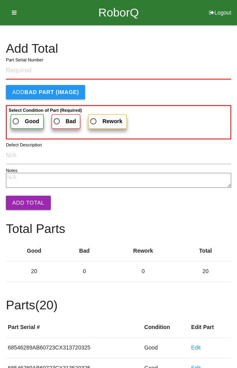
click at [190, 52] on h4 "Add Total" at bounding box center [118, 49] width 225 height 14
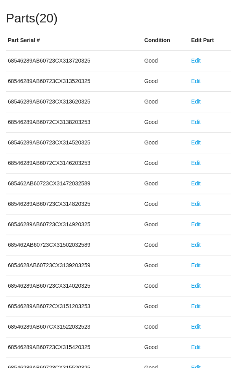
scroll to position [437, 0]
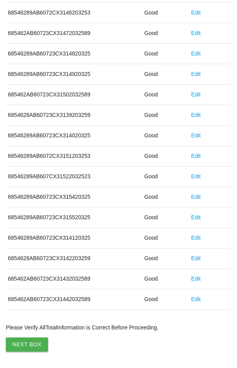
click at [24, 337] on button "Next Box" at bounding box center [27, 344] width 42 height 14
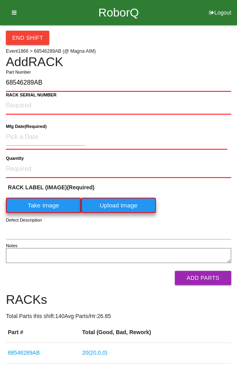
click at [41, 201] on label "Take Image" at bounding box center [43, 204] width 75 height 15
click at [0, 0] on \(IMAGE\) "Take Image" at bounding box center [0, 0] width 0 height 0
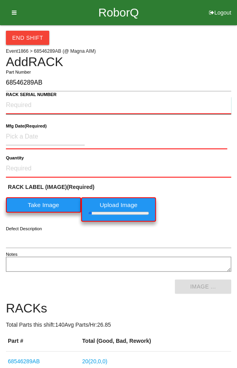
click at [17, 106] on NUMBER "RACK SERIAL NUMBER" at bounding box center [118, 105] width 225 height 17
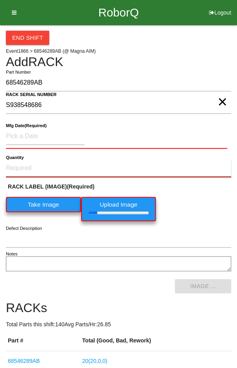
click at [29, 165] on input "Quantity" at bounding box center [118, 168] width 225 height 17
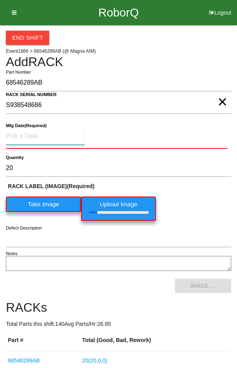
click at [29, 136] on input at bounding box center [45, 136] width 79 height 17
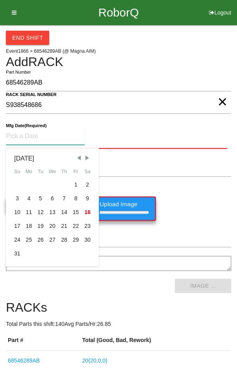
click at [76, 155] on span "Previous Month" at bounding box center [78, 157] width 7 height 7
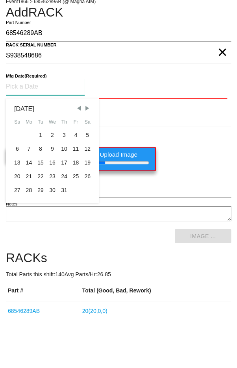
click at [27, 239] on div "28" at bounding box center [29, 240] width 12 height 14
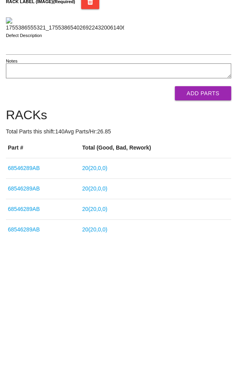
scroll to position [106, 0]
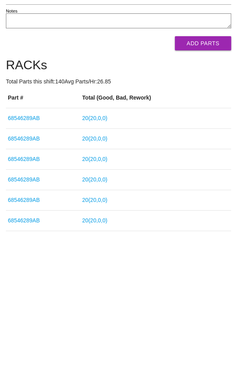
click at [214, 181] on button "Add Parts" at bounding box center [203, 174] width 56 height 14
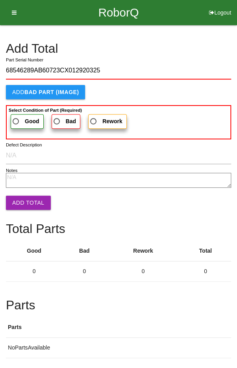
click at [20, 123] on span "Good" at bounding box center [25, 121] width 28 height 10
click at [16, 122] on input "Good" at bounding box center [13, 118] width 5 height 5
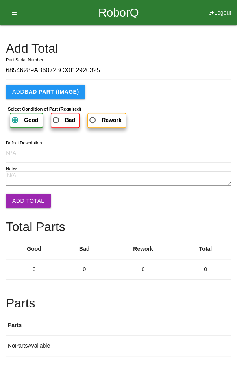
click at [24, 197] on button "Add Total" at bounding box center [28, 200] width 45 height 14
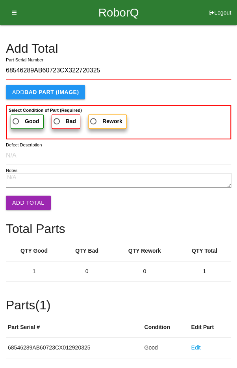
click at [19, 118] on span "Good" at bounding box center [25, 121] width 28 height 10
click at [16, 118] on input "Good" at bounding box center [13, 118] width 5 height 5
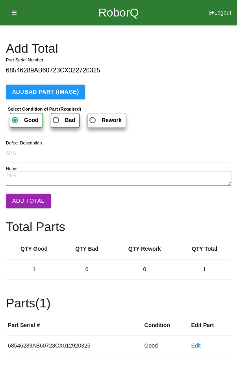
click at [23, 198] on button "Add Total" at bounding box center [28, 200] width 45 height 14
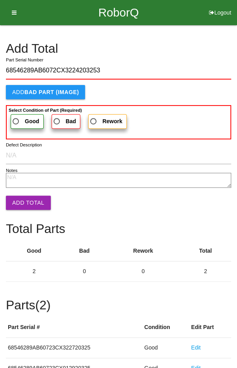
click at [19, 121] on span "Good" at bounding box center [25, 121] width 28 height 10
click at [16, 121] on input "Good" at bounding box center [13, 118] width 5 height 5
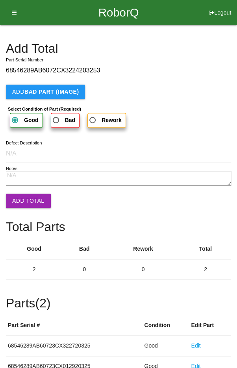
click at [24, 198] on button "Add Total" at bounding box center [28, 200] width 45 height 14
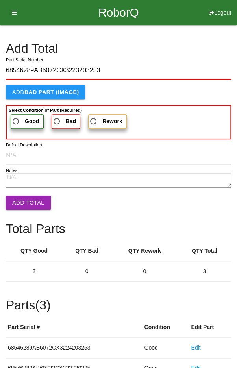
click at [22, 121] on span "Good" at bounding box center [25, 121] width 28 height 10
click at [16, 121] on input "Good" at bounding box center [13, 118] width 5 height 5
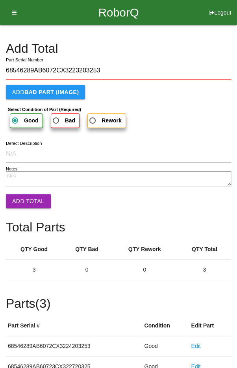
click at [27, 197] on button "Add Total" at bounding box center [28, 201] width 45 height 14
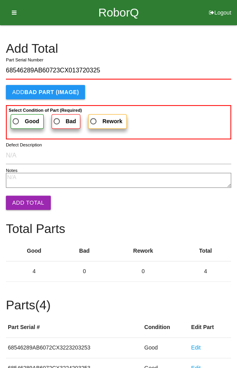
click at [20, 118] on span "Good" at bounding box center [25, 121] width 28 height 10
click at [16, 118] on input "Good" at bounding box center [13, 118] width 5 height 5
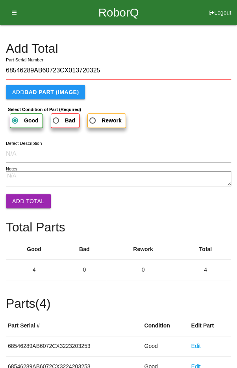
click at [24, 202] on button "Add Total" at bounding box center [28, 201] width 45 height 14
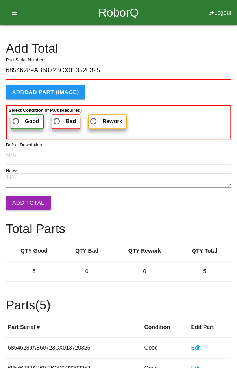
click at [20, 116] on span "Good" at bounding box center [25, 121] width 28 height 10
click at [16, 116] on input "Good" at bounding box center [13, 118] width 5 height 5
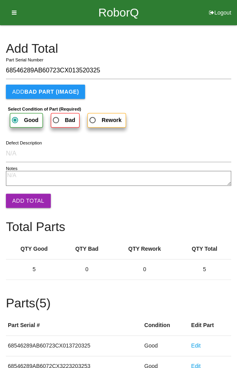
click at [22, 200] on button "Add Total" at bounding box center [28, 200] width 45 height 14
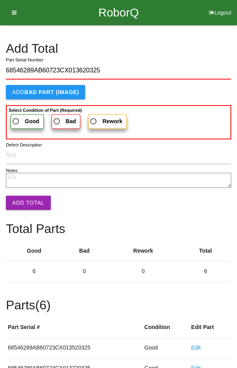
click at [20, 118] on span "Good" at bounding box center [25, 121] width 28 height 10
click at [16, 118] on input "Good" at bounding box center [13, 118] width 5 height 5
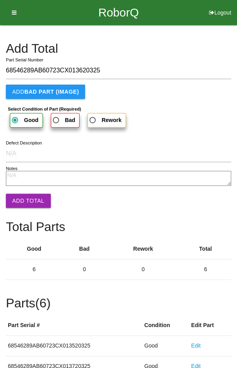
click at [23, 199] on button "Add Total" at bounding box center [28, 200] width 45 height 14
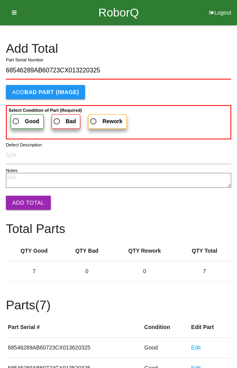
click at [22, 118] on span "Good" at bounding box center [25, 121] width 28 height 10
click at [16, 118] on input "Good" at bounding box center [13, 118] width 5 height 5
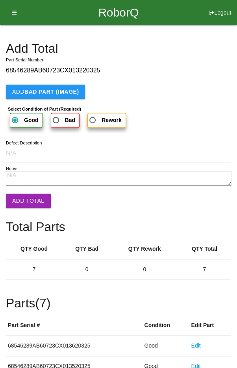
click at [26, 201] on button "Add Total" at bounding box center [28, 200] width 45 height 14
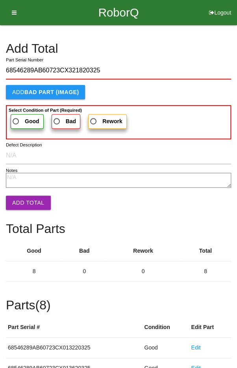
click at [24, 119] on span "Good" at bounding box center [25, 121] width 28 height 10
click at [16, 119] on input "Good" at bounding box center [13, 118] width 5 height 5
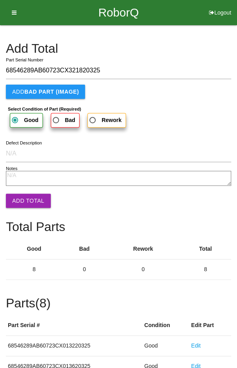
click at [26, 205] on button "Add Total" at bounding box center [28, 200] width 45 height 14
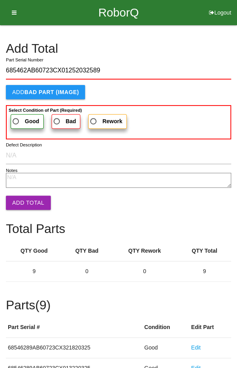
click at [22, 114] on label "Good" at bounding box center [27, 121] width 33 height 15
click at [16, 116] on input "Good" at bounding box center [13, 118] width 5 height 5
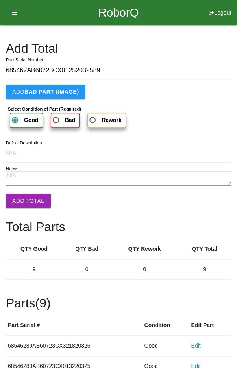
click at [27, 206] on button "Add Total" at bounding box center [28, 200] width 45 height 14
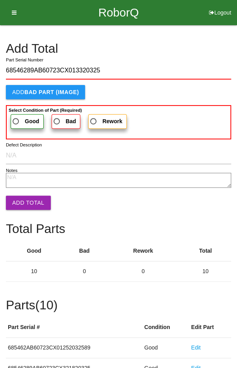
click at [22, 117] on span "Good" at bounding box center [25, 121] width 28 height 10
click at [16, 117] on input "Good" at bounding box center [13, 118] width 5 height 5
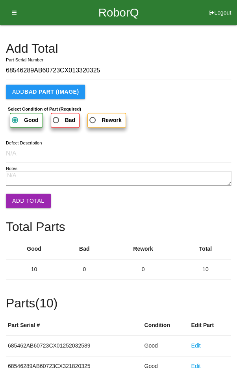
click at [30, 204] on button "Add Total" at bounding box center [28, 200] width 45 height 14
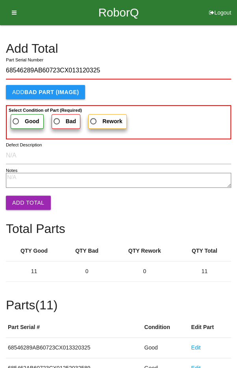
click at [22, 120] on span "Good" at bounding box center [25, 121] width 28 height 10
click at [16, 120] on input "Good" at bounding box center [13, 118] width 5 height 5
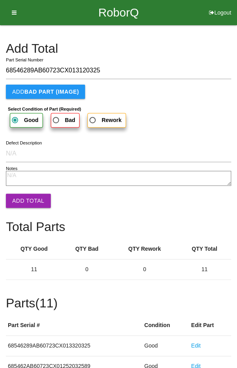
click at [30, 200] on button "Add Total" at bounding box center [28, 200] width 45 height 14
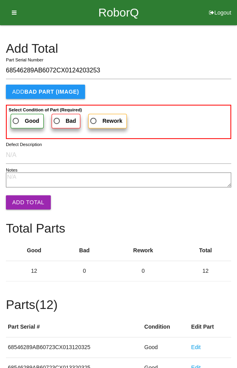
click at [20, 118] on span "Good" at bounding box center [25, 121] width 28 height 10
click at [16, 118] on input "Good" at bounding box center [13, 118] width 5 height 5
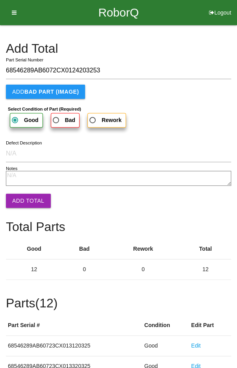
click at [29, 202] on button "Add Total" at bounding box center [28, 200] width 45 height 14
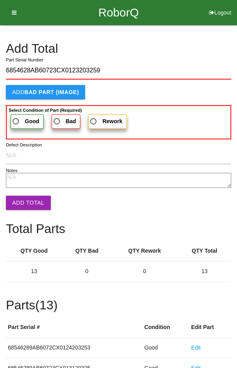
click at [18, 121] on span "Good" at bounding box center [25, 121] width 28 height 10
click at [16, 121] on input "Good" at bounding box center [13, 118] width 5 height 5
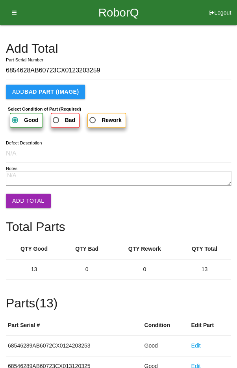
click at [29, 201] on button "Add Total" at bounding box center [28, 200] width 45 height 14
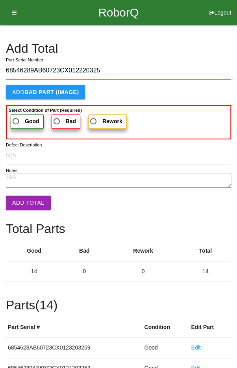
click at [23, 118] on span "Good" at bounding box center [25, 121] width 28 height 10
click at [16, 118] on input "Good" at bounding box center [13, 118] width 5 height 5
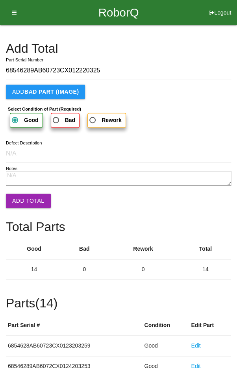
click at [27, 204] on button "Add Total" at bounding box center [28, 200] width 45 height 14
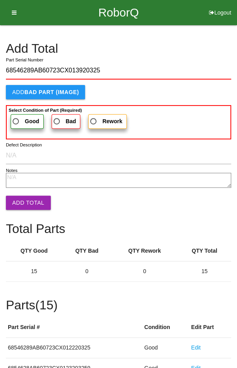
click at [20, 118] on span "Good" at bounding box center [25, 121] width 28 height 10
click at [16, 118] on input "Good" at bounding box center [13, 118] width 5 height 5
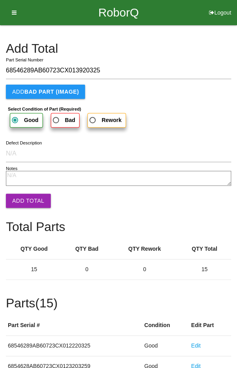
click at [29, 199] on button "Add Total" at bounding box center [28, 200] width 45 height 14
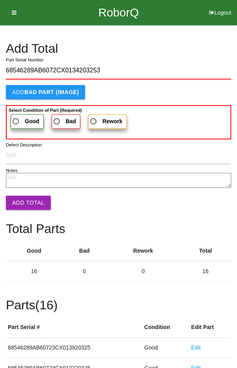
click at [19, 118] on span "Good" at bounding box center [25, 121] width 28 height 10
click at [16, 118] on input "Good" at bounding box center [13, 118] width 5 height 5
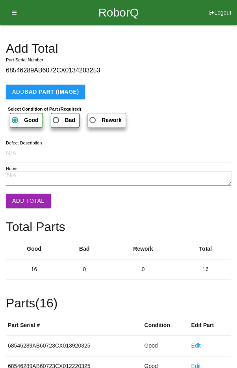
click at [28, 205] on button "Add Total" at bounding box center [28, 200] width 45 height 14
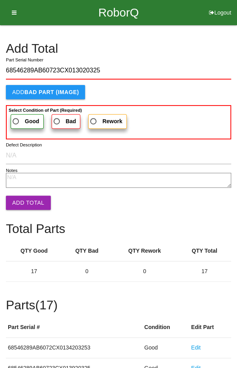
click at [20, 116] on span "Good" at bounding box center [25, 121] width 28 height 10
click at [16, 116] on input "Good" at bounding box center [13, 118] width 5 height 5
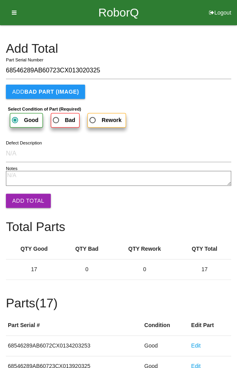
click at [29, 206] on button "Add Total" at bounding box center [28, 200] width 45 height 14
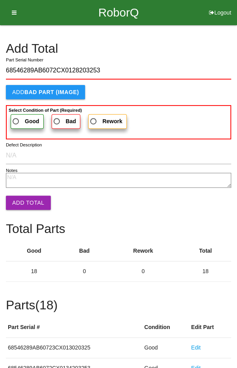
click at [23, 116] on span "Good" at bounding box center [25, 121] width 28 height 10
click at [16, 116] on input "Good" at bounding box center [13, 118] width 5 height 5
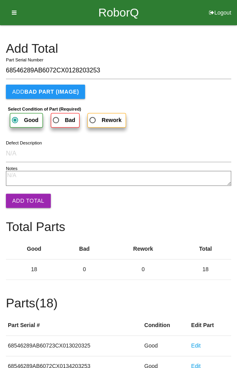
click at [27, 203] on button "Add Total" at bounding box center [28, 200] width 45 height 14
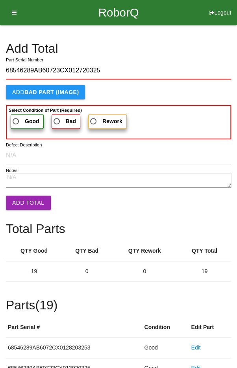
click at [22, 114] on label "Good" at bounding box center [27, 121] width 33 height 15
click at [16, 116] on input "Good" at bounding box center [13, 118] width 5 height 5
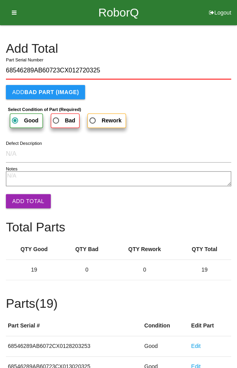
click at [31, 199] on button "Add Total" at bounding box center [28, 201] width 45 height 14
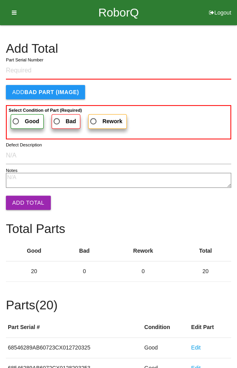
click at [192, 46] on h4 "Add Total" at bounding box center [118, 49] width 225 height 14
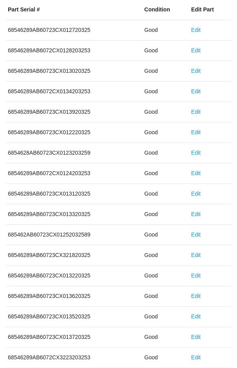
scroll to position [437, 0]
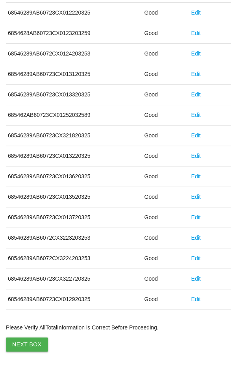
click at [26, 338] on button "Next Box" at bounding box center [27, 344] width 42 height 14
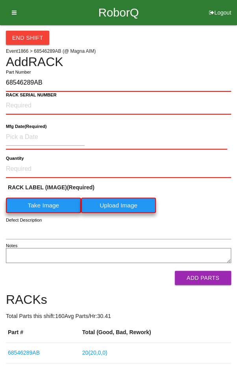
click at [35, 203] on label "Take Image" at bounding box center [43, 204] width 75 height 15
click at [0, 0] on \(IMAGE\) "Take Image" at bounding box center [0, 0] width 0 height 0
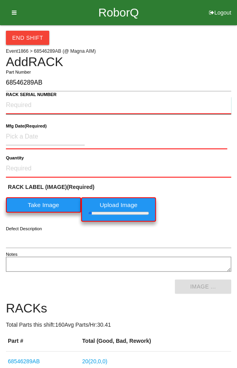
click at [19, 103] on NUMBER "RACK SERIAL NUMBER" at bounding box center [118, 105] width 225 height 17
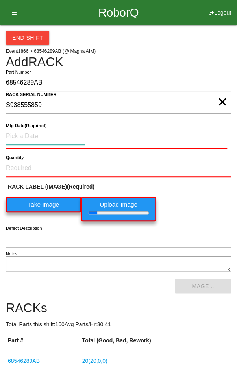
click at [26, 134] on input at bounding box center [45, 136] width 79 height 17
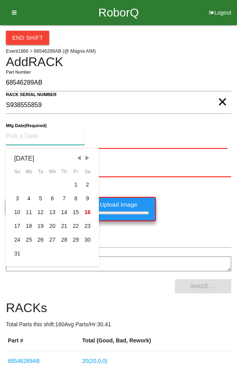
click at [78, 155] on span "Previous Month" at bounding box center [78, 157] width 7 height 7
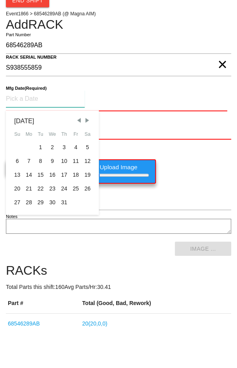
click at [26, 239] on div "28" at bounding box center [29, 240] width 12 height 14
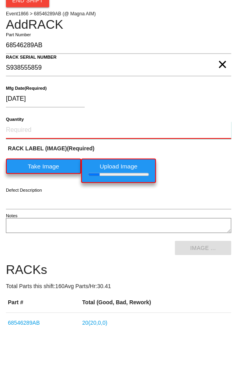
click at [25, 164] on input "Quantity" at bounding box center [118, 167] width 225 height 17
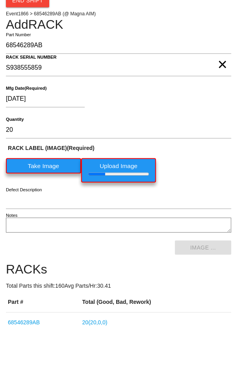
click at [198, 140] on div "[DATE]" at bounding box center [116, 138] width 221 height 20
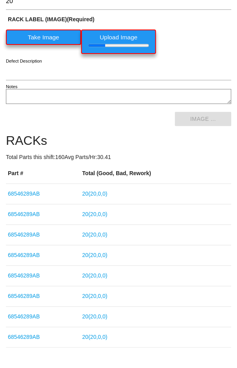
scroll to position [168, 0]
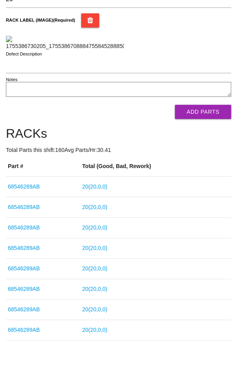
click at [208, 119] on button "Add Parts" at bounding box center [203, 112] width 56 height 14
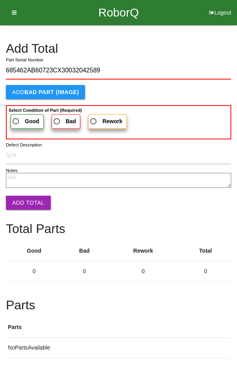
click at [19, 117] on span "Good" at bounding box center [25, 121] width 28 height 10
click at [16, 117] on input "Good" at bounding box center [13, 118] width 5 height 5
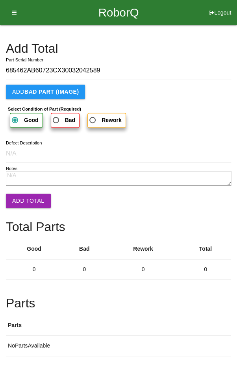
click at [24, 195] on button "Add Total" at bounding box center [28, 200] width 45 height 14
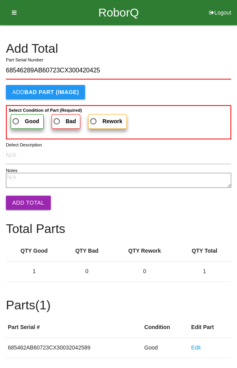
click at [19, 118] on span "Good" at bounding box center [25, 121] width 28 height 10
click at [16, 118] on input "Good" at bounding box center [13, 118] width 5 height 5
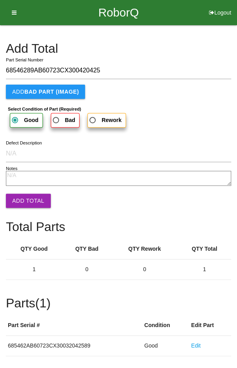
click at [26, 194] on button "Add Total" at bounding box center [28, 200] width 45 height 14
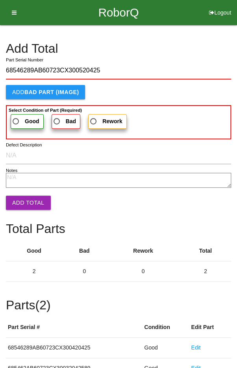
click at [18, 116] on span "Good" at bounding box center [25, 121] width 28 height 10
click at [16, 116] on input "Good" at bounding box center [13, 118] width 5 height 5
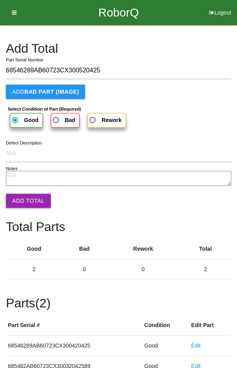
click at [26, 198] on button "Add Total" at bounding box center [28, 200] width 45 height 14
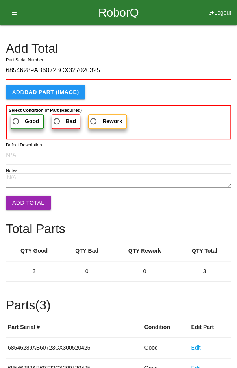
click at [18, 115] on label "Good" at bounding box center [27, 121] width 33 height 15
click at [16, 116] on input "Good" at bounding box center [13, 118] width 5 height 5
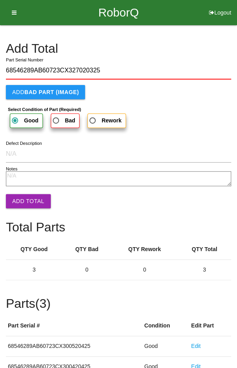
click at [25, 196] on button "Add Total" at bounding box center [28, 201] width 45 height 14
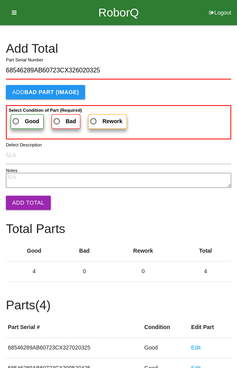
click at [21, 117] on span "Good" at bounding box center [25, 121] width 28 height 10
click at [16, 117] on input "Good" at bounding box center [13, 118] width 5 height 5
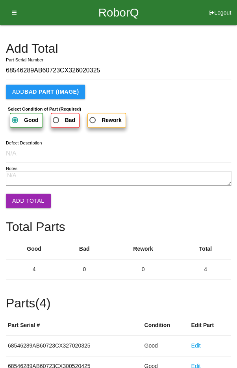
click at [24, 200] on button "Add Total" at bounding box center [28, 200] width 45 height 14
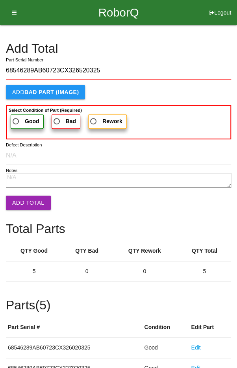
click at [24, 117] on span "Good" at bounding box center [25, 121] width 28 height 10
click at [16, 117] on input "Good" at bounding box center [13, 118] width 5 height 5
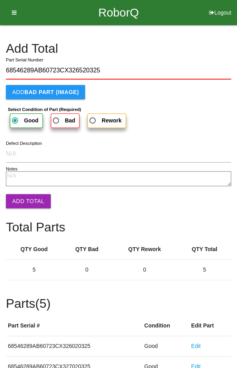
click at [25, 197] on button "Add Total" at bounding box center [28, 201] width 45 height 14
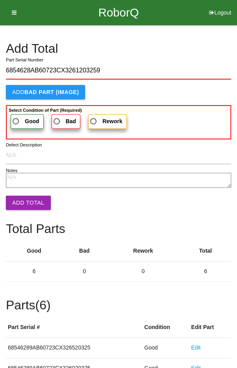
click at [19, 119] on span "Good" at bounding box center [25, 121] width 28 height 10
click at [16, 119] on input "Good" at bounding box center [13, 118] width 5 height 5
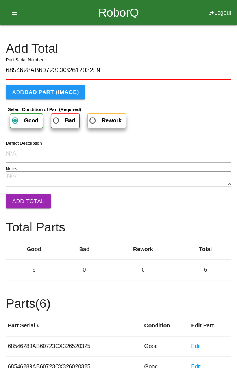
click at [26, 197] on button "Add Total" at bounding box center [28, 201] width 45 height 14
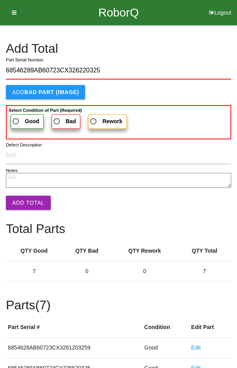
click at [22, 118] on span "Good" at bounding box center [25, 121] width 28 height 10
click at [16, 118] on input "Good" at bounding box center [13, 118] width 5 height 5
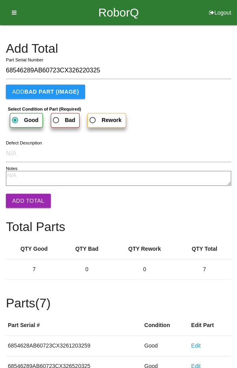
click at [27, 204] on button "Add Total" at bounding box center [28, 200] width 45 height 14
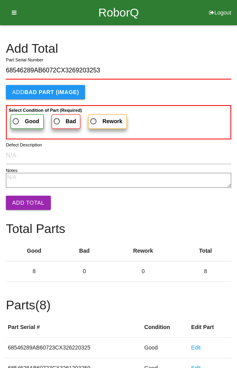
click at [23, 116] on span "Good" at bounding box center [25, 121] width 28 height 10
click at [16, 116] on input "Good" at bounding box center [13, 118] width 5 height 5
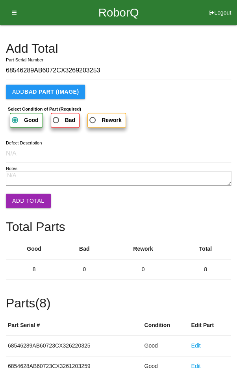
click at [24, 199] on button "Add Total" at bounding box center [28, 200] width 45 height 14
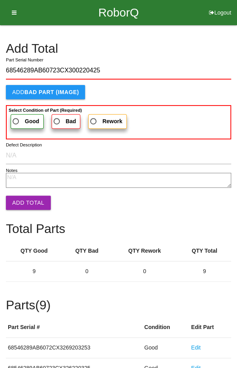
click at [24, 116] on span "Good" at bounding box center [25, 121] width 28 height 10
click at [16, 116] on input "Good" at bounding box center [13, 118] width 5 height 5
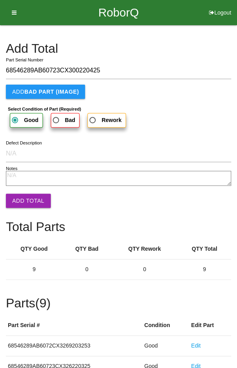
click at [27, 198] on button "Add Total" at bounding box center [28, 200] width 45 height 14
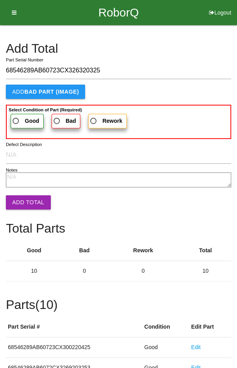
click at [22, 116] on span "Good" at bounding box center [25, 121] width 28 height 10
click at [16, 116] on input "Good" at bounding box center [13, 118] width 5 height 5
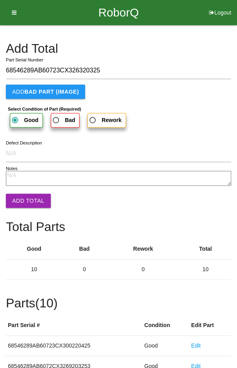
click at [23, 200] on button "Add Total" at bounding box center [28, 200] width 45 height 14
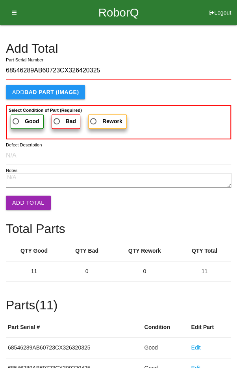
click at [25, 118] on b "Good" at bounding box center [32, 121] width 15 height 6
click at [16, 118] on input "Good" at bounding box center [13, 118] width 5 height 5
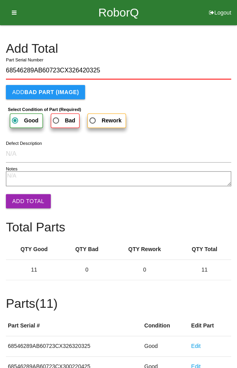
click at [26, 199] on button "Add Total" at bounding box center [28, 201] width 45 height 14
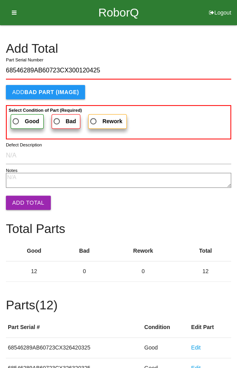
click at [22, 120] on span "Good" at bounding box center [25, 121] width 28 height 10
click at [16, 120] on input "Good" at bounding box center [13, 118] width 5 height 5
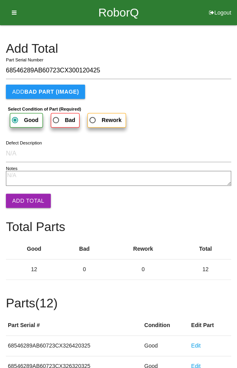
click at [29, 205] on button "Add Total" at bounding box center [28, 200] width 45 height 14
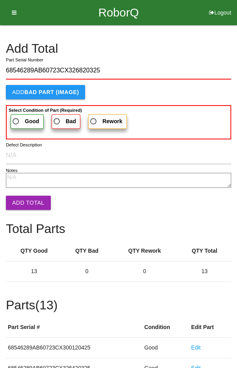
click at [25, 119] on b "Good" at bounding box center [32, 121] width 15 height 6
click at [16, 119] on input "Good" at bounding box center [13, 118] width 5 height 5
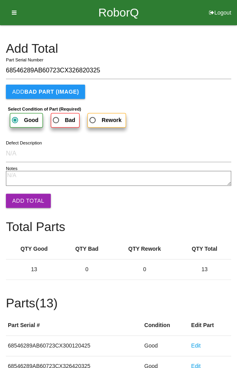
click at [26, 203] on button "Add Total" at bounding box center [28, 200] width 45 height 14
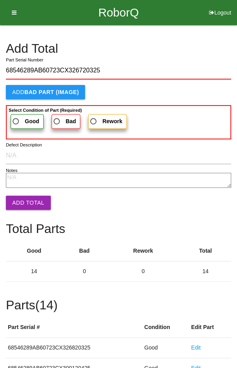
click at [22, 116] on span "Good" at bounding box center [25, 121] width 28 height 10
click at [16, 116] on input "Good" at bounding box center [13, 118] width 5 height 5
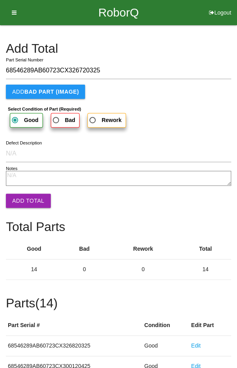
click at [32, 204] on button "Add Total" at bounding box center [28, 200] width 45 height 14
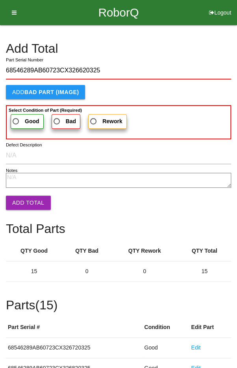
click at [20, 118] on span "Good" at bounding box center [25, 121] width 28 height 10
click at [16, 118] on input "Good" at bounding box center [13, 118] width 5 height 5
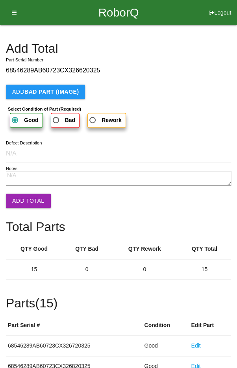
click at [28, 197] on button "Add Total" at bounding box center [28, 200] width 45 height 14
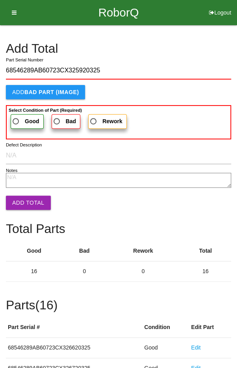
click at [18, 120] on span "Good" at bounding box center [25, 121] width 28 height 10
click at [16, 120] on input "Good" at bounding box center [13, 118] width 5 height 5
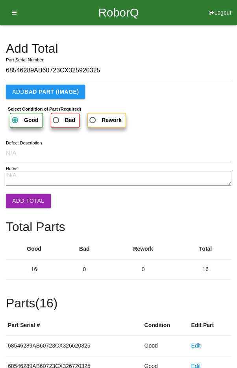
click at [29, 201] on button "Add Total" at bounding box center [28, 200] width 45 height 14
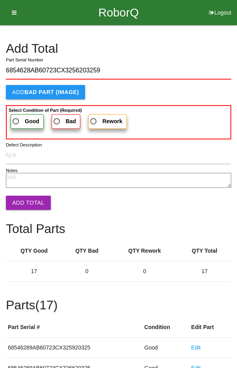
click at [20, 122] on span "Good" at bounding box center [25, 121] width 28 height 10
click at [16, 122] on input "Good" at bounding box center [13, 118] width 5 height 5
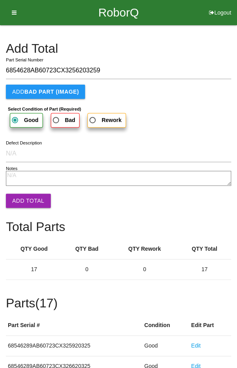
click at [26, 205] on button "Add Total" at bounding box center [28, 200] width 45 height 14
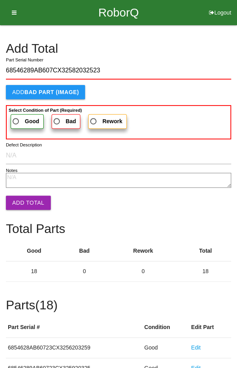
click at [18, 118] on span "Good" at bounding box center [25, 121] width 28 height 10
click at [16, 118] on input "Good" at bounding box center [13, 118] width 5 height 5
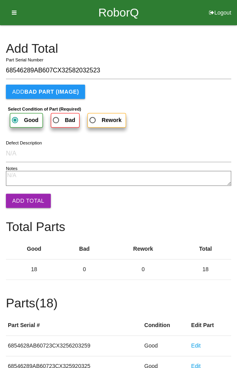
click at [28, 202] on button "Add Total" at bounding box center [28, 200] width 45 height 14
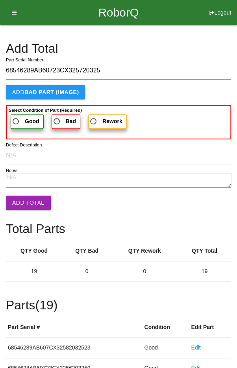
click at [19, 117] on span "Good" at bounding box center [25, 121] width 28 height 10
click at [16, 117] on input "Good" at bounding box center [13, 118] width 5 height 5
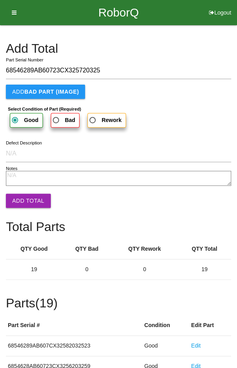
click at [31, 205] on button "Add Total" at bounding box center [28, 200] width 45 height 14
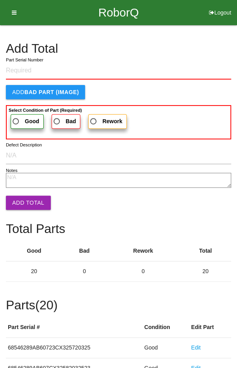
click at [189, 48] on h4 "Add Total" at bounding box center [118, 49] width 225 height 14
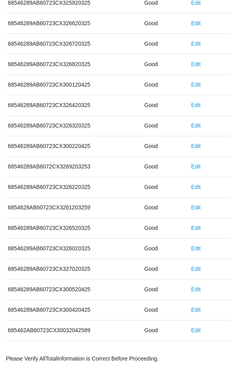
scroll to position [437, 0]
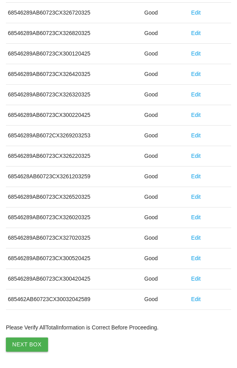
click at [28, 339] on button "Next Box" at bounding box center [27, 344] width 42 height 14
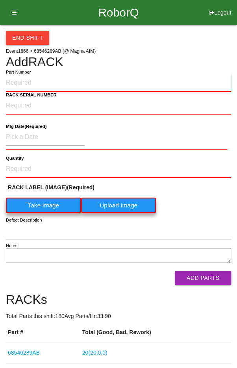
paste input "68546289AB"
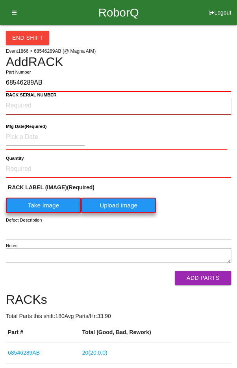
click at [57, 104] on NUMBER "RACK SERIAL NUMBER" at bounding box center [118, 105] width 225 height 17
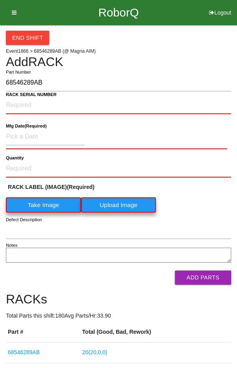
click at [48, 204] on label "Take Image" at bounding box center [43, 204] width 75 height 15
click at [0, 0] on \(IMAGE\) "Take Image" at bounding box center [0, 0] width 0 height 0
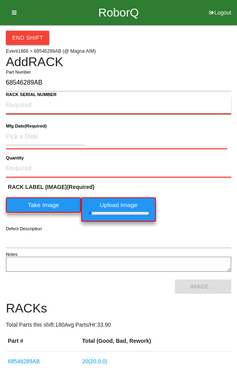
click at [22, 105] on NUMBER "RACK SERIAL NUMBER" at bounding box center [118, 105] width 225 height 17
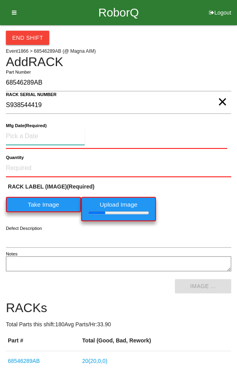
click at [31, 133] on input at bounding box center [45, 136] width 79 height 17
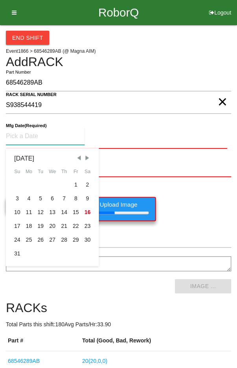
click at [77, 155] on span "Previous Month" at bounding box center [78, 157] width 7 height 7
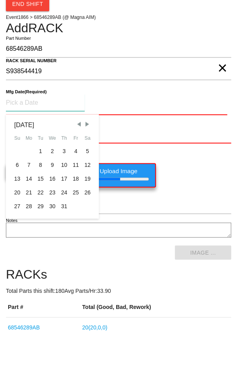
click at [27, 243] on div "28" at bounding box center [29, 240] width 12 height 14
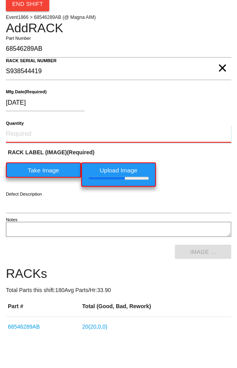
click at [27, 164] on input "Quantity" at bounding box center [118, 167] width 225 height 17
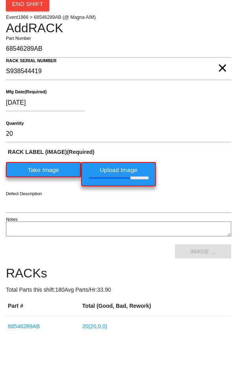
click at [205, 199] on div "RACK LABEL (IMAGE) (Required) Take Image Upload Image" at bounding box center [118, 202] width 225 height 42
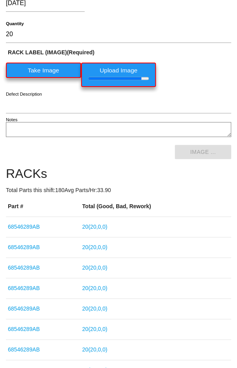
scroll to position [119, 0]
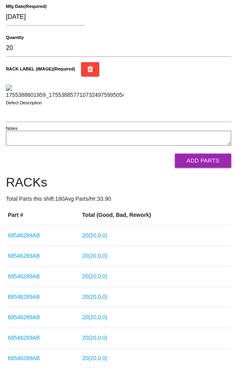
click at [208, 168] on button "Add Parts" at bounding box center [203, 160] width 56 height 14
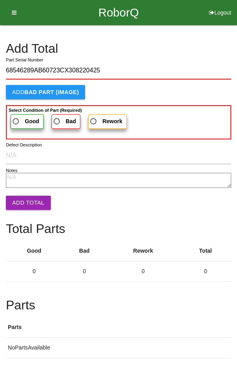
click at [21, 118] on span "Good" at bounding box center [25, 121] width 28 height 10
click at [16, 118] on input "Good" at bounding box center [13, 118] width 5 height 5
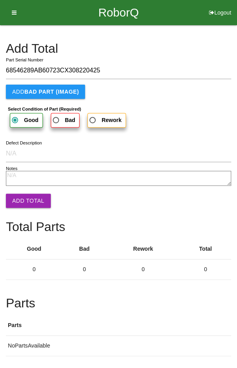
click at [26, 194] on button "Add Total" at bounding box center [28, 200] width 45 height 14
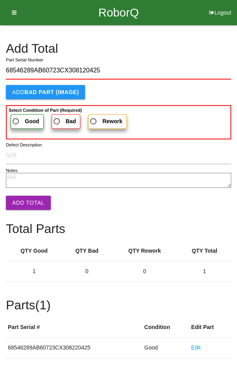
click at [23, 119] on span "Good" at bounding box center [25, 121] width 28 height 10
click at [16, 119] on input "Good" at bounding box center [13, 118] width 5 height 5
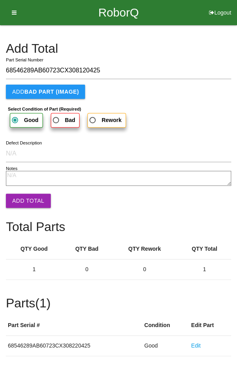
click at [26, 196] on button "Add Total" at bounding box center [28, 200] width 45 height 14
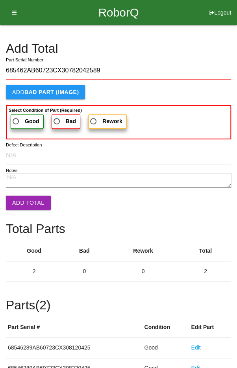
click at [22, 122] on span "Good" at bounding box center [25, 121] width 28 height 10
click at [16, 122] on input "Good" at bounding box center [13, 118] width 5 height 5
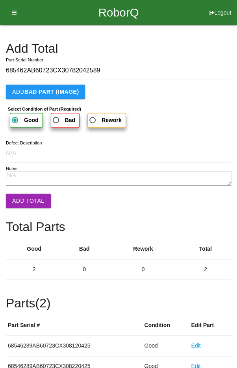
click at [28, 195] on button "Add Total" at bounding box center [28, 200] width 45 height 14
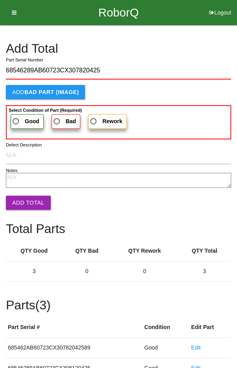
click at [18, 114] on label "Good" at bounding box center [27, 121] width 33 height 15
click at [16, 116] on input "Good" at bounding box center [13, 118] width 5 height 5
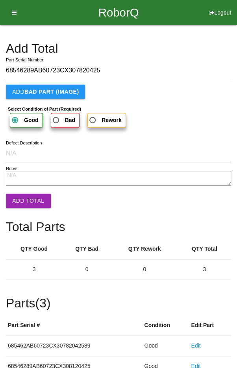
click at [26, 199] on button "Add Total" at bounding box center [28, 200] width 45 height 14
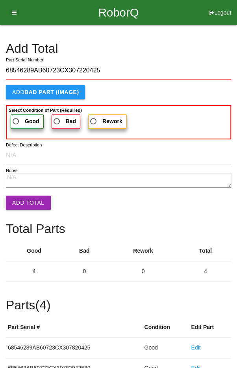
click at [21, 118] on span "Good" at bounding box center [25, 121] width 28 height 10
click at [16, 118] on input "Good" at bounding box center [13, 118] width 5 height 5
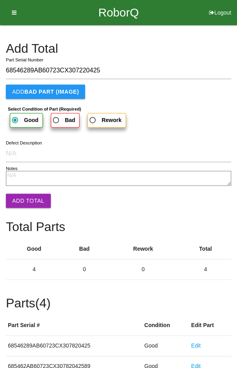
click at [26, 194] on button "Add Total" at bounding box center [28, 200] width 45 height 14
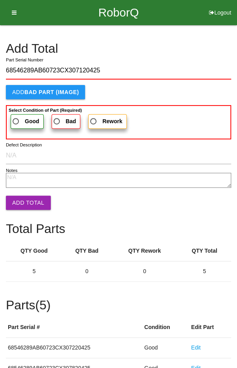
click at [20, 121] on span "Good" at bounding box center [25, 121] width 28 height 10
click at [16, 121] on input "Good" at bounding box center [13, 118] width 5 height 5
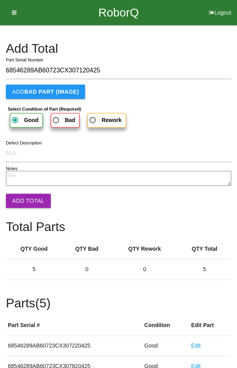
click at [26, 202] on button "Add Total" at bounding box center [28, 200] width 45 height 14
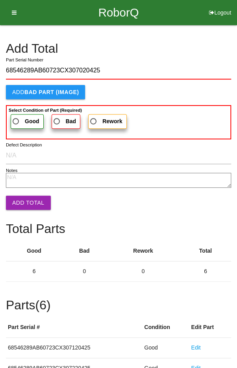
click at [22, 119] on span "Good" at bounding box center [25, 121] width 28 height 10
click at [16, 119] on input "Good" at bounding box center [13, 118] width 5 height 5
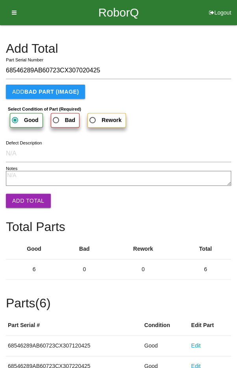
click at [27, 197] on button "Add Total" at bounding box center [28, 200] width 45 height 14
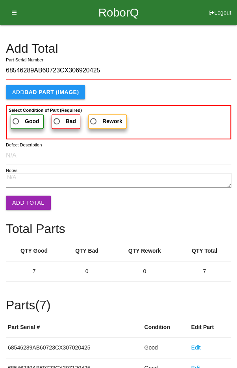
click at [20, 117] on span "Good" at bounding box center [25, 121] width 28 height 10
click at [16, 117] on input "Good" at bounding box center [13, 118] width 5 height 5
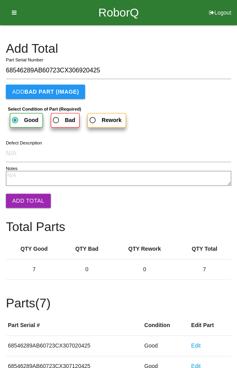
click at [25, 197] on button "Add Total" at bounding box center [28, 200] width 45 height 14
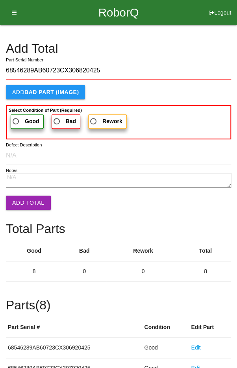
click at [18, 117] on span "Good" at bounding box center [25, 121] width 28 height 10
click at [16, 117] on input "Good" at bounding box center [13, 118] width 5 height 5
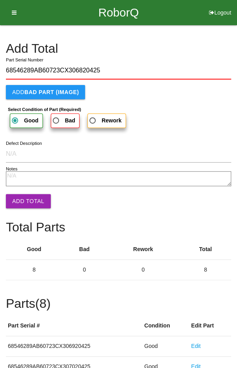
click at [27, 199] on button "Add Total" at bounding box center [28, 201] width 45 height 14
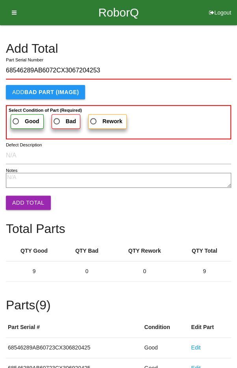
click at [17, 117] on span "Good" at bounding box center [25, 121] width 28 height 10
click at [16, 117] on input "Good" at bounding box center [13, 118] width 5 height 5
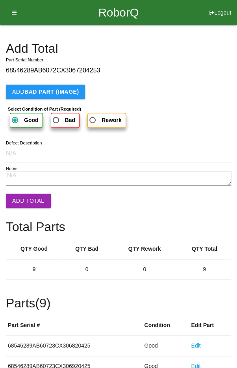
click at [26, 200] on button "Add Total" at bounding box center [28, 200] width 45 height 14
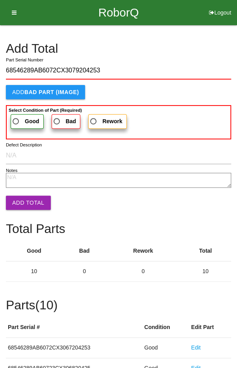
click at [19, 118] on span "Good" at bounding box center [25, 121] width 28 height 10
click at [16, 118] on input "Good" at bounding box center [13, 118] width 5 height 5
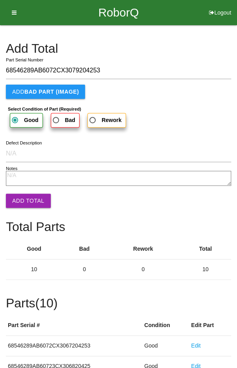
click at [26, 198] on button "Add Total" at bounding box center [28, 200] width 45 height 14
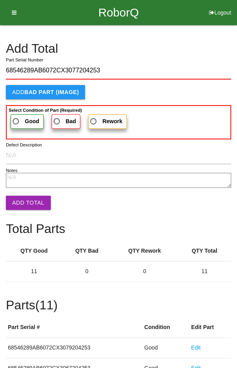
click at [23, 120] on span "Good" at bounding box center [25, 121] width 28 height 10
click at [16, 120] on input "Good" at bounding box center [13, 118] width 5 height 5
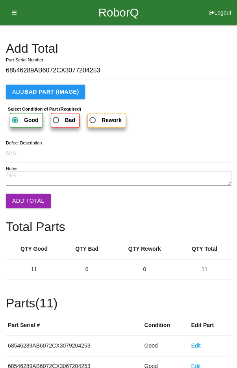
click at [25, 199] on button "Add Total" at bounding box center [28, 200] width 45 height 14
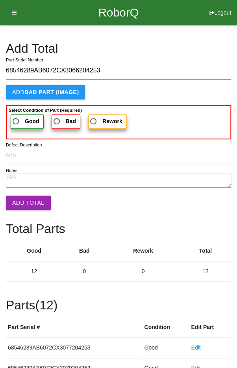
click at [21, 118] on span "Good" at bounding box center [25, 121] width 28 height 10
click at [16, 118] on input "Good" at bounding box center [13, 118] width 5 height 5
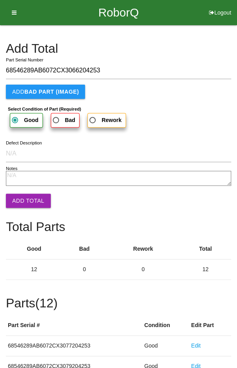
click at [25, 195] on button "Add Total" at bounding box center [28, 200] width 45 height 14
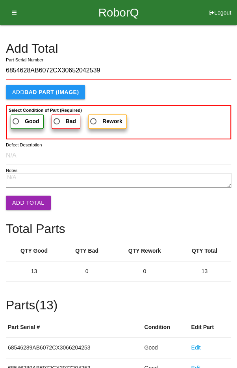
click at [18, 120] on span "Good" at bounding box center [25, 121] width 28 height 10
click at [16, 120] on input "Good" at bounding box center [13, 118] width 5 height 5
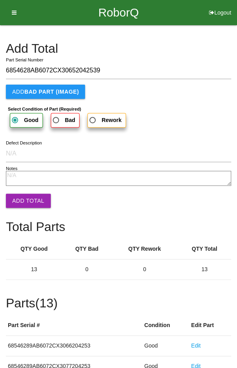
click at [26, 195] on button "Add Total" at bounding box center [28, 200] width 45 height 14
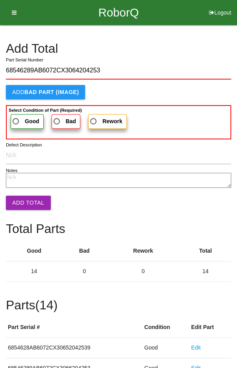
click at [18, 121] on span "Good" at bounding box center [25, 121] width 28 height 10
click at [16, 121] on input "Good" at bounding box center [13, 118] width 5 height 5
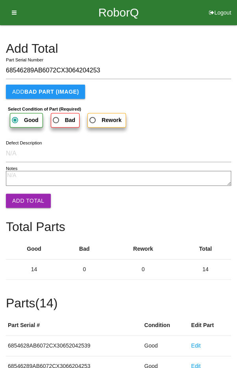
click at [24, 199] on button "Add Total" at bounding box center [28, 200] width 45 height 14
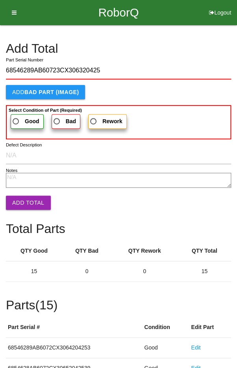
click at [17, 116] on span "Good" at bounding box center [25, 121] width 28 height 10
click at [16, 116] on input "Good" at bounding box center [13, 118] width 5 height 5
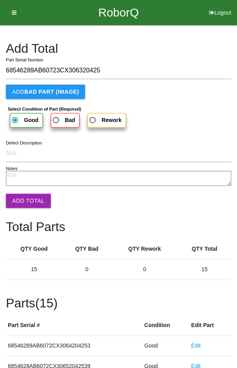
click at [25, 197] on button "Add Total" at bounding box center [28, 200] width 45 height 14
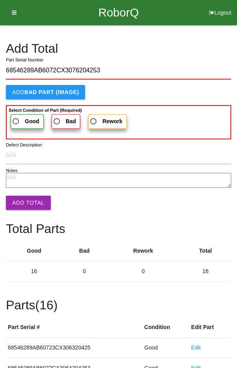
click at [19, 116] on span "Good" at bounding box center [25, 121] width 28 height 10
click at [16, 116] on input "Good" at bounding box center [13, 118] width 5 height 5
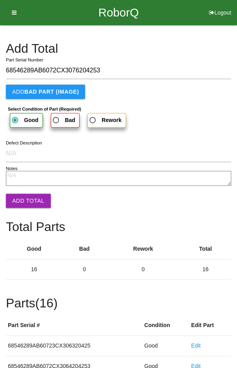
click at [27, 199] on button "Add Total" at bounding box center [28, 200] width 45 height 14
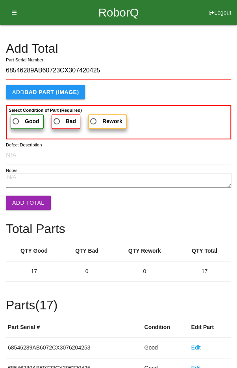
click at [19, 119] on span "Good" at bounding box center [25, 121] width 28 height 10
click at [16, 119] on input "Good" at bounding box center [13, 118] width 5 height 5
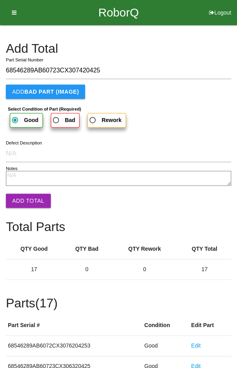
click at [26, 199] on button "Add Total" at bounding box center [28, 200] width 45 height 14
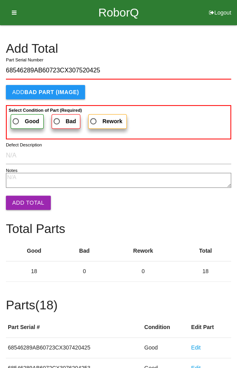
click at [19, 119] on span "Good" at bounding box center [25, 121] width 28 height 10
click at [16, 119] on input "Good" at bounding box center [13, 118] width 5 height 5
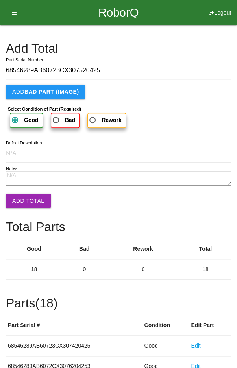
click at [27, 195] on button "Add Total" at bounding box center [28, 200] width 45 height 14
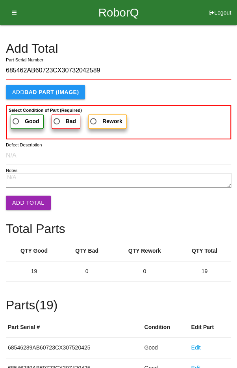
click at [19, 117] on span "Good" at bounding box center [25, 121] width 28 height 10
click at [16, 117] on input "Good" at bounding box center [13, 118] width 5 height 5
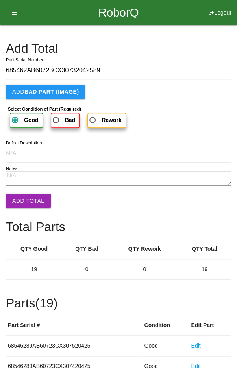
click at [29, 198] on button "Add Total" at bounding box center [28, 200] width 45 height 14
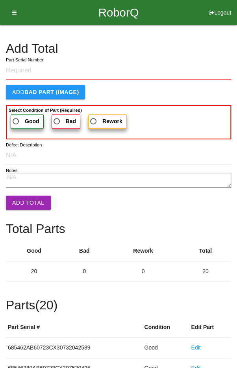
click at [192, 55] on div "Add Total" at bounding box center [118, 51] width 225 height 19
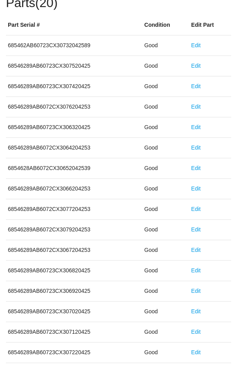
scroll to position [437, 0]
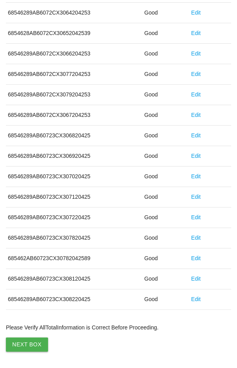
click at [26, 337] on button "Next Box" at bounding box center [27, 344] width 42 height 14
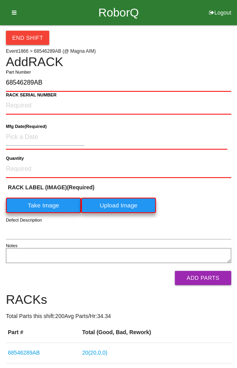
click at [39, 202] on label "Take Image" at bounding box center [43, 204] width 75 height 15
click at [0, 0] on \(IMAGE\) "Take Image" at bounding box center [0, 0] width 0 height 0
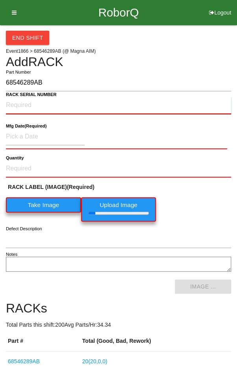
click at [22, 107] on NUMBER "RACK SERIAL NUMBER" at bounding box center [118, 105] width 225 height 17
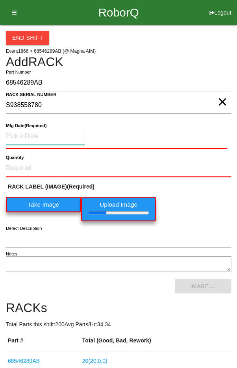
click at [24, 133] on input at bounding box center [45, 136] width 79 height 17
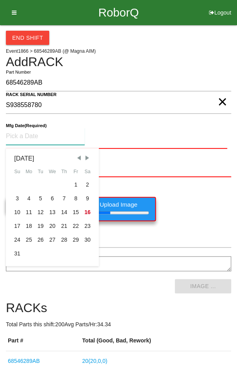
click at [76, 158] on span "Previous Month" at bounding box center [78, 157] width 7 height 7
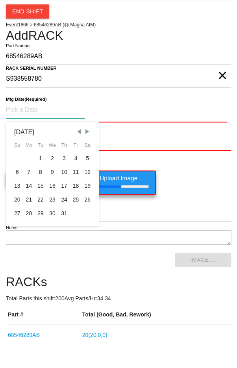
click at [24, 241] on div "28" at bounding box center [29, 240] width 12 height 14
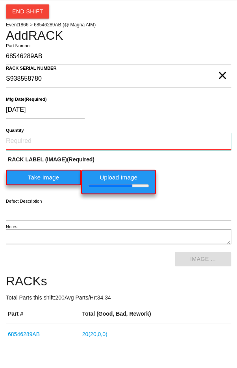
click at [29, 165] on input "Quantity" at bounding box center [118, 167] width 225 height 17
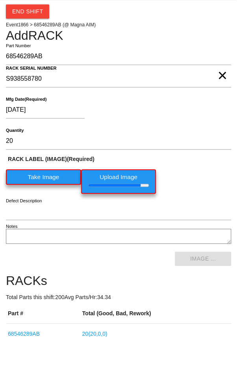
click at [210, 138] on div "[DATE]" at bounding box center [116, 138] width 221 height 20
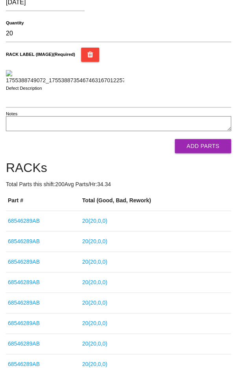
scroll to position [136, 0]
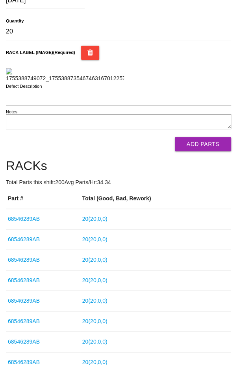
click at [201, 151] on button "Add Parts" at bounding box center [203, 144] width 56 height 14
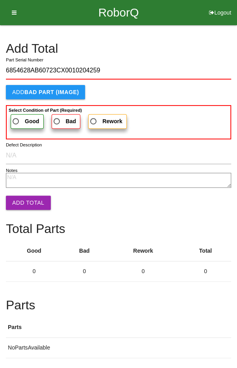
click at [20, 116] on span "Good" at bounding box center [25, 121] width 28 height 10
click at [16, 116] on input "Good" at bounding box center [13, 118] width 5 height 5
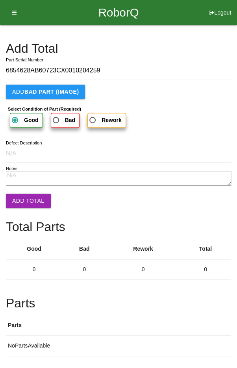
click at [25, 198] on button "Add Total" at bounding box center [28, 200] width 45 height 14
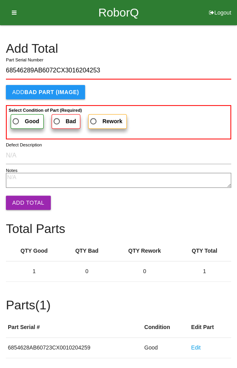
click at [15, 118] on span "Good" at bounding box center [25, 121] width 28 height 10
click at [15, 118] on input "Good" at bounding box center [13, 118] width 5 height 5
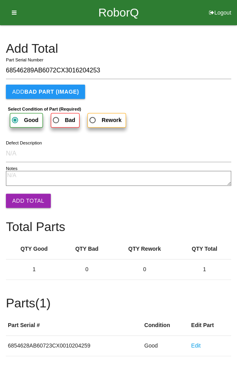
click at [22, 200] on button "Add Total" at bounding box center [28, 200] width 45 height 14
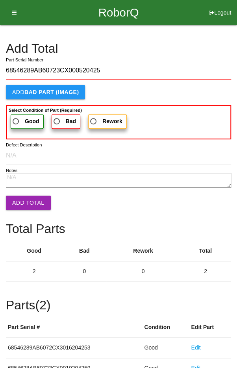
click at [16, 122] on span "Good" at bounding box center [25, 121] width 28 height 10
click at [16, 122] on input "Good" at bounding box center [13, 118] width 5 height 5
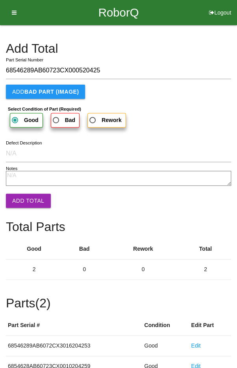
click at [21, 198] on button "Add Total" at bounding box center [28, 200] width 45 height 14
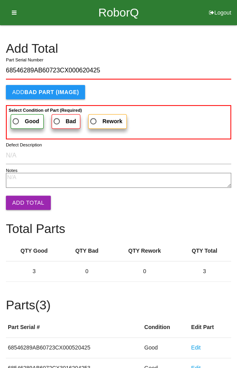
click at [17, 119] on span "Good" at bounding box center [25, 121] width 28 height 10
click at [16, 119] on input "Good" at bounding box center [13, 118] width 5 height 5
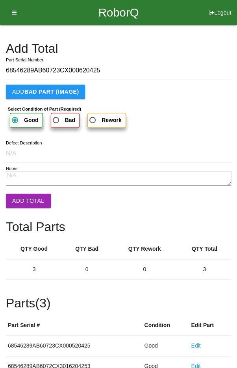
click at [24, 184] on textarea "Notes" at bounding box center [118, 178] width 225 height 15
click at [26, 201] on button "Add Total" at bounding box center [28, 200] width 45 height 14
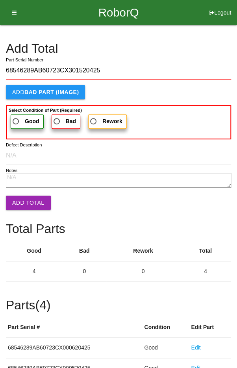
click at [17, 116] on span "Good" at bounding box center [25, 121] width 28 height 10
click at [16, 116] on input "Good" at bounding box center [13, 118] width 5 height 5
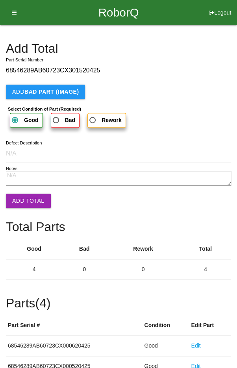
click at [24, 197] on button "Add Total" at bounding box center [28, 200] width 45 height 14
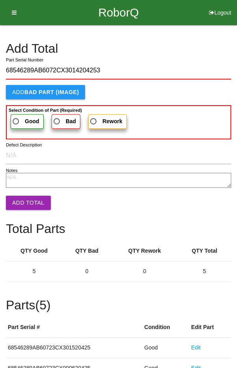
click at [17, 117] on span "Good" at bounding box center [25, 121] width 28 height 10
click at [16, 117] on input "Good" at bounding box center [13, 118] width 5 height 5
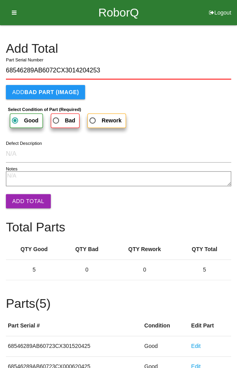
click at [22, 200] on button "Add Total" at bounding box center [28, 201] width 45 height 14
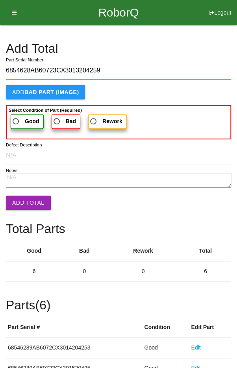
click at [18, 120] on span "Good" at bounding box center [25, 121] width 28 height 10
click at [16, 120] on input "Good" at bounding box center [13, 118] width 5 height 5
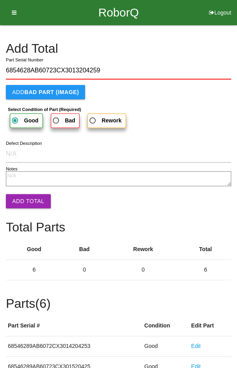
click at [22, 199] on button "Add Total" at bounding box center [28, 201] width 45 height 14
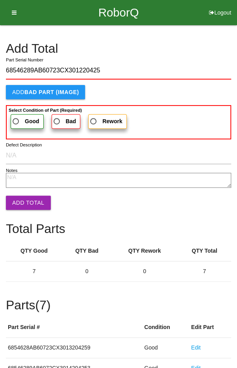
click at [18, 118] on span "Good" at bounding box center [25, 121] width 28 height 10
click at [16, 118] on input "Good" at bounding box center [13, 118] width 5 height 5
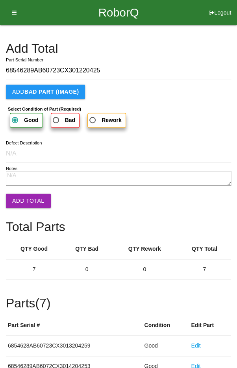
click at [22, 197] on button "Add Total" at bounding box center [28, 200] width 45 height 14
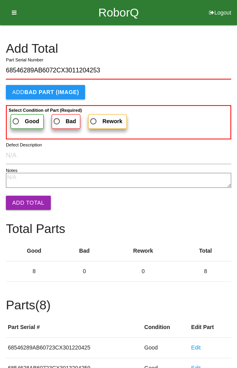
click at [19, 120] on span "Good" at bounding box center [25, 121] width 28 height 10
click at [16, 120] on input "Good" at bounding box center [13, 118] width 5 height 5
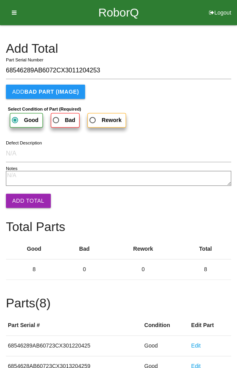
click at [25, 201] on button "Add Total" at bounding box center [28, 200] width 45 height 14
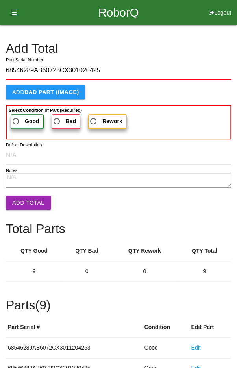
click at [18, 118] on span "Good" at bounding box center [25, 121] width 28 height 10
click at [16, 118] on input "Good" at bounding box center [13, 118] width 5 height 5
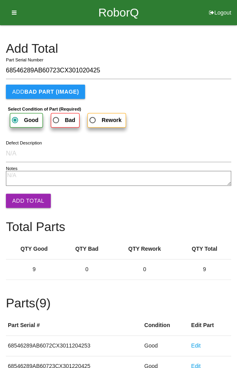
click at [24, 201] on button "Add Total" at bounding box center [28, 200] width 45 height 14
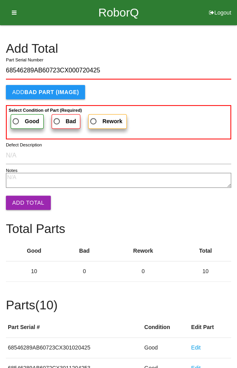
click at [16, 117] on span "Good" at bounding box center [25, 121] width 28 height 10
click at [16, 117] on input "Good" at bounding box center [13, 118] width 5 height 5
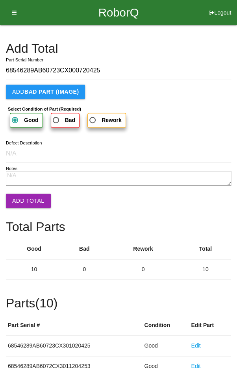
click at [22, 197] on button "Add Total" at bounding box center [28, 200] width 45 height 14
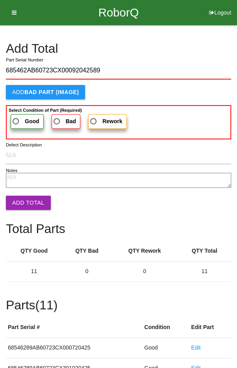
click at [18, 118] on span "Good" at bounding box center [25, 121] width 28 height 10
click at [16, 118] on input "Good" at bounding box center [13, 118] width 5 height 5
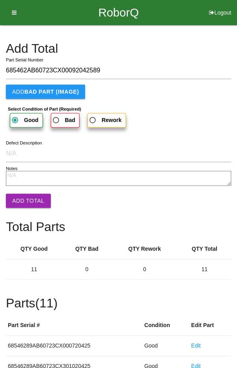
click at [24, 194] on button "Add Total" at bounding box center [28, 200] width 45 height 14
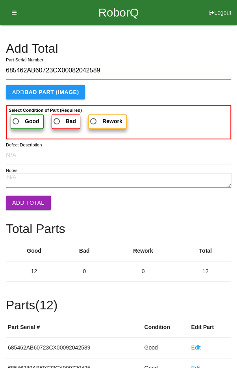
click at [17, 118] on span "Good" at bounding box center [25, 121] width 28 height 10
click at [16, 118] on input "Good" at bounding box center [13, 118] width 5 height 5
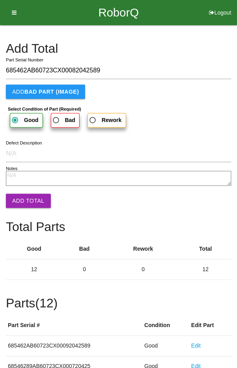
click at [22, 197] on button "Add Total" at bounding box center [28, 200] width 45 height 14
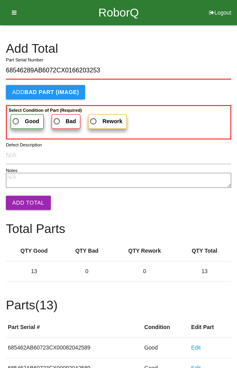
click at [16, 118] on span "Good" at bounding box center [25, 121] width 28 height 10
click at [16, 118] on input "Good" at bounding box center [13, 118] width 5 height 5
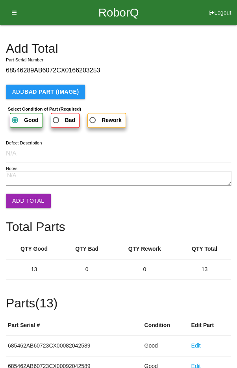
click at [22, 201] on button "Add Total" at bounding box center [28, 200] width 45 height 14
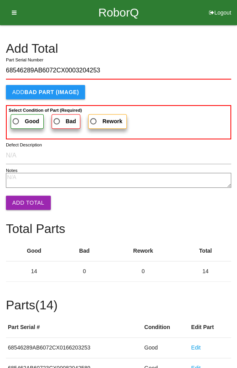
click at [18, 120] on span "Good" at bounding box center [25, 121] width 28 height 10
click at [16, 120] on input "Good" at bounding box center [13, 118] width 5 height 5
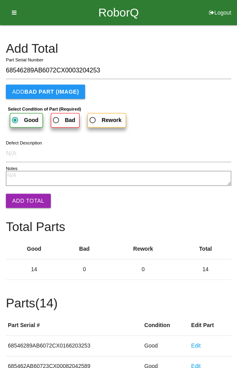
click at [22, 199] on button "Add Total" at bounding box center [28, 200] width 45 height 14
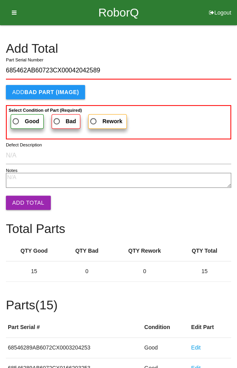
click at [18, 125] on span "Good" at bounding box center [25, 121] width 28 height 10
click at [16, 122] on input "Good" at bounding box center [13, 118] width 5 height 5
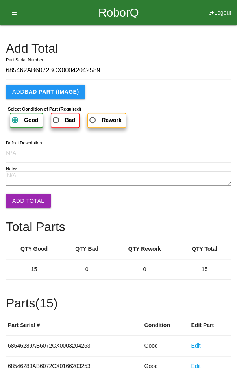
click at [24, 202] on button "Add Total" at bounding box center [28, 200] width 45 height 14
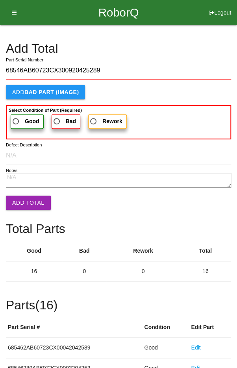
click at [15, 118] on span "Good" at bounding box center [25, 121] width 28 height 10
click at [15, 118] on input "Good" at bounding box center [13, 118] width 5 height 5
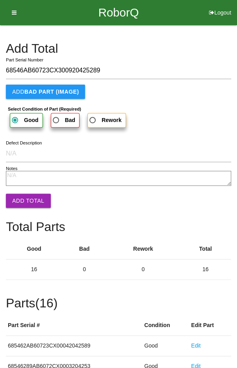
click at [20, 202] on button "Add Total" at bounding box center [28, 200] width 45 height 14
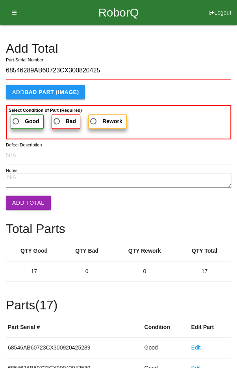
click at [20, 118] on span "Good" at bounding box center [25, 121] width 28 height 10
click at [16, 118] on input "Good" at bounding box center [13, 118] width 5 height 5
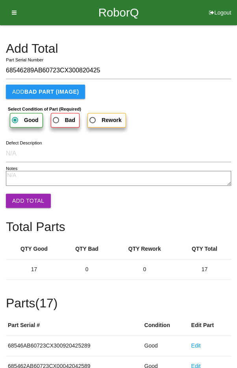
click at [24, 196] on button "Add Total" at bounding box center [28, 200] width 45 height 14
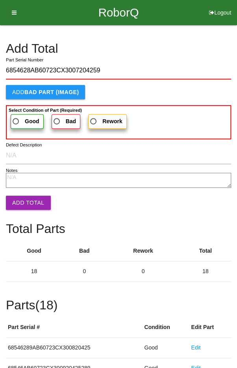
click at [17, 117] on span "Good" at bounding box center [25, 121] width 28 height 10
click at [16, 117] on input "Good" at bounding box center [13, 118] width 5 height 5
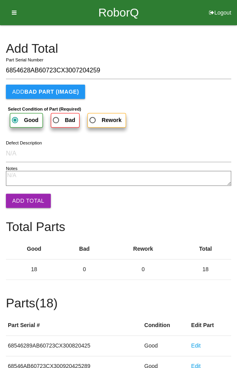
click at [22, 201] on button "Add Total" at bounding box center [28, 200] width 45 height 14
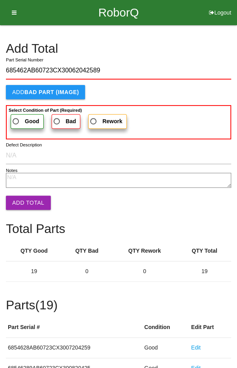
click at [21, 116] on span "Good" at bounding box center [25, 121] width 28 height 10
click at [16, 116] on input "Good" at bounding box center [13, 118] width 5 height 5
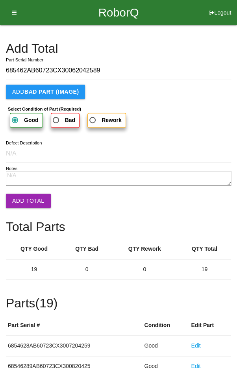
click at [23, 196] on button "Add Total" at bounding box center [28, 200] width 45 height 14
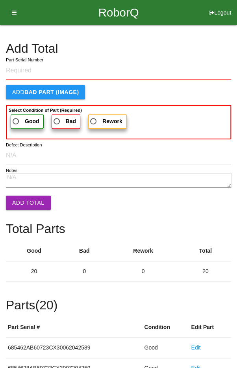
click at [198, 48] on h4 "Add Total" at bounding box center [118, 49] width 225 height 14
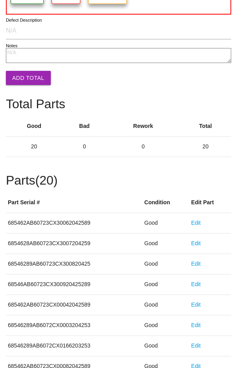
scroll to position [437, 0]
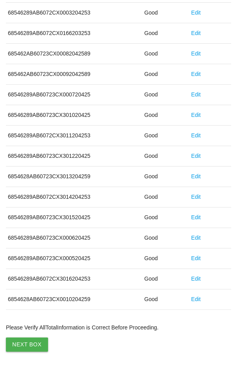
click at [26, 337] on button "Next Box" at bounding box center [27, 344] width 42 height 14
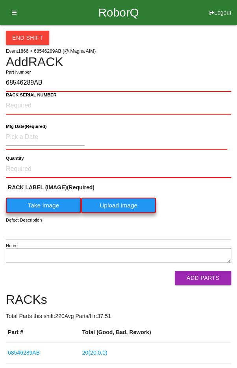
click at [36, 205] on label "Take Image" at bounding box center [43, 204] width 75 height 15
click at [0, 0] on \(IMAGE\) "Take Image" at bounding box center [0, 0] width 0 height 0
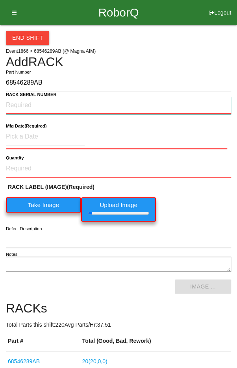
click at [23, 101] on NUMBER "RACK SERIAL NUMBER" at bounding box center [118, 105] width 225 height 17
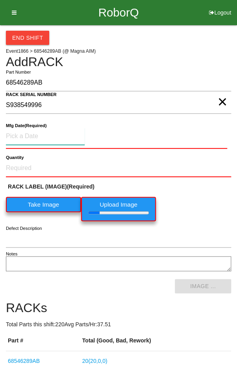
click at [30, 132] on input at bounding box center [45, 136] width 79 height 17
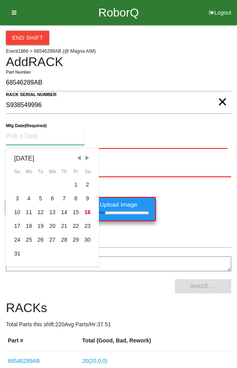
click at [77, 154] on span "Previous Month" at bounding box center [78, 157] width 7 height 7
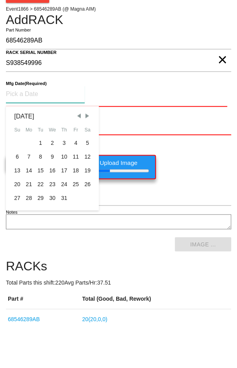
click at [27, 239] on div "28" at bounding box center [29, 240] width 12 height 14
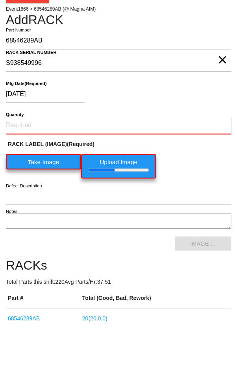
click at [26, 159] on input "Quantity" at bounding box center [118, 167] width 225 height 17
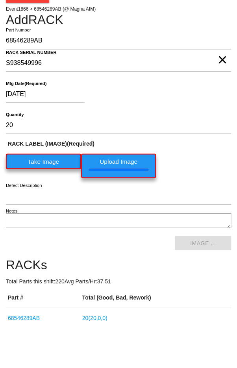
click at [206, 206] on div "RACK LABEL (IMAGE) (Required) Take Image Upload Image" at bounding box center [118, 202] width 225 height 42
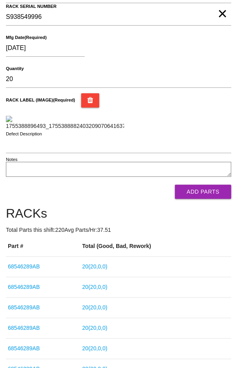
scroll to position [89, 0]
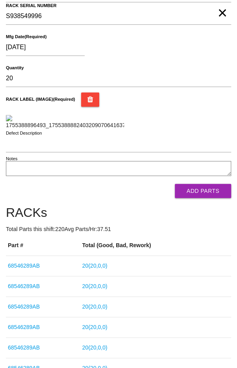
click at [204, 198] on button "Add Parts" at bounding box center [203, 191] width 56 height 14
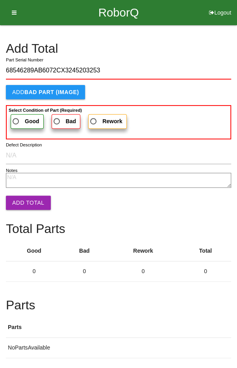
click at [22, 115] on label "Good" at bounding box center [27, 121] width 33 height 15
click at [16, 116] on input "Good" at bounding box center [13, 118] width 5 height 5
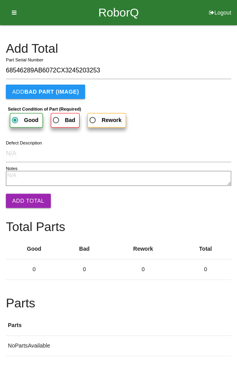
click at [22, 199] on button "Add Total" at bounding box center [28, 200] width 45 height 14
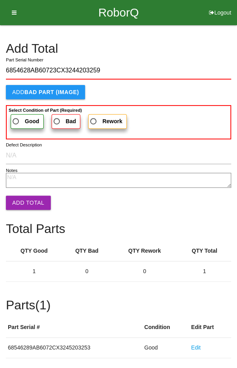
click at [22, 117] on span "Good" at bounding box center [25, 121] width 28 height 10
click at [16, 117] on input "Good" at bounding box center [13, 118] width 5 height 5
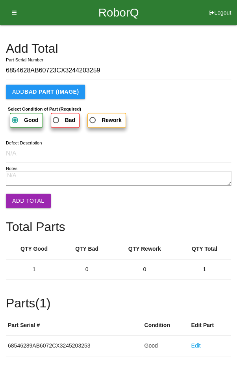
click at [26, 197] on button "Add Total" at bounding box center [28, 200] width 45 height 14
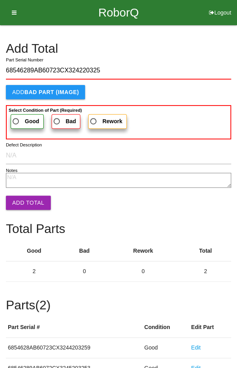
click at [19, 116] on span "Good" at bounding box center [25, 121] width 28 height 10
click at [16, 116] on input "Good" at bounding box center [13, 118] width 5 height 5
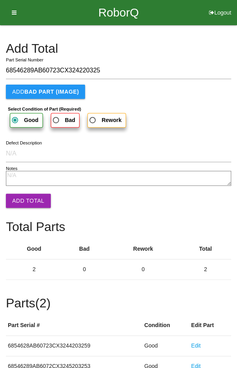
click at [24, 197] on button "Add Total" at bounding box center [28, 200] width 45 height 14
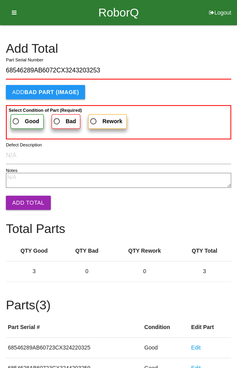
click at [22, 116] on span "Good" at bounding box center [25, 121] width 28 height 10
click at [16, 116] on input "Good" at bounding box center [13, 118] width 5 height 5
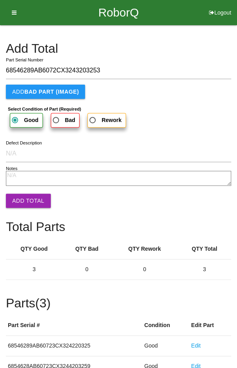
click at [27, 199] on button "Add Total" at bounding box center [28, 200] width 45 height 14
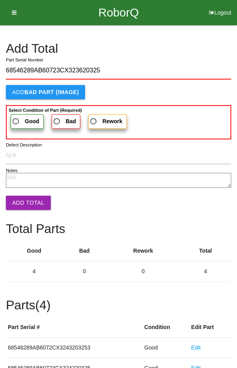
click at [18, 116] on span "Good" at bounding box center [25, 121] width 28 height 10
click at [16, 116] on input "Good" at bounding box center [13, 118] width 5 height 5
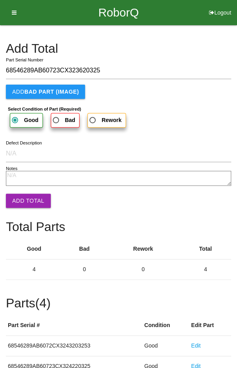
click at [25, 203] on button "Add Total" at bounding box center [28, 200] width 45 height 14
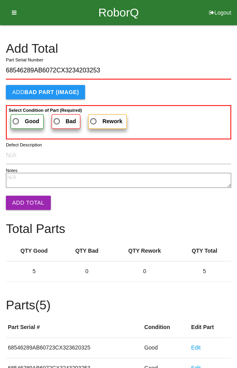
click at [19, 115] on label "Good" at bounding box center [27, 121] width 33 height 15
click at [16, 116] on input "Good" at bounding box center [13, 118] width 5 height 5
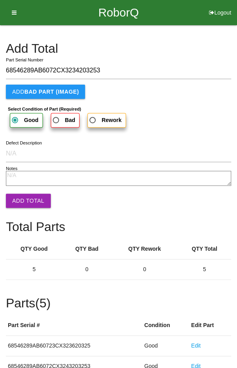
click at [25, 201] on button "Add Total" at bounding box center [28, 200] width 45 height 14
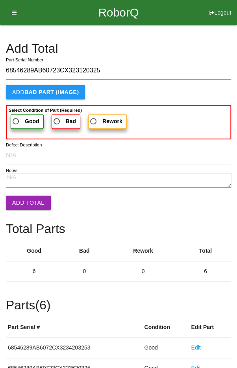
click at [19, 120] on span "Good" at bounding box center [25, 121] width 28 height 10
click at [16, 120] on input "Good" at bounding box center [13, 118] width 5 height 5
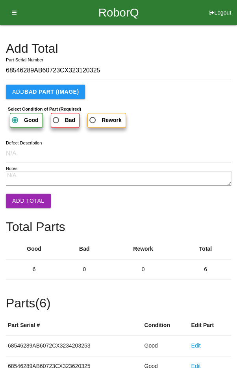
click at [22, 197] on button "Add Total" at bounding box center [28, 200] width 45 height 14
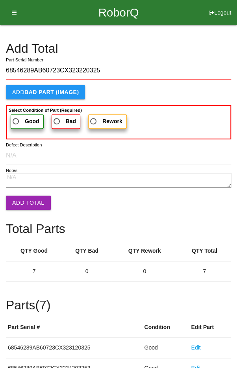
click at [20, 119] on span "Good" at bounding box center [25, 121] width 28 height 10
click at [16, 119] on input "Good" at bounding box center [13, 118] width 5 height 5
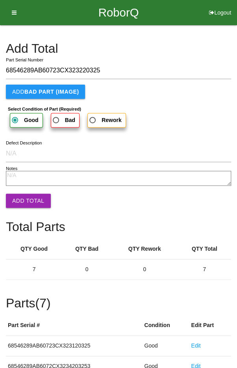
click at [25, 195] on button "Add Total" at bounding box center [28, 200] width 45 height 14
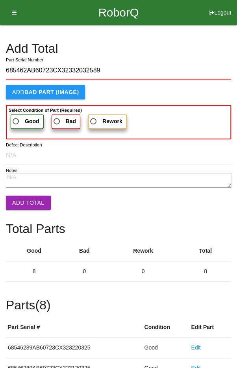
click at [20, 116] on span "Good" at bounding box center [25, 121] width 28 height 10
click at [16, 116] on input "Good" at bounding box center [13, 118] width 5 height 5
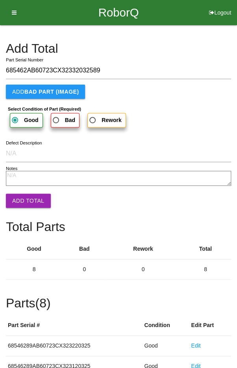
click at [21, 193] on button "Add Total" at bounding box center [28, 200] width 45 height 14
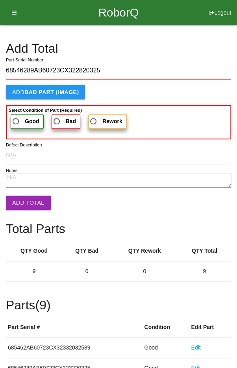
click at [22, 122] on span "Good" at bounding box center [25, 121] width 28 height 10
click at [16, 122] on input "Good" at bounding box center [13, 118] width 5 height 5
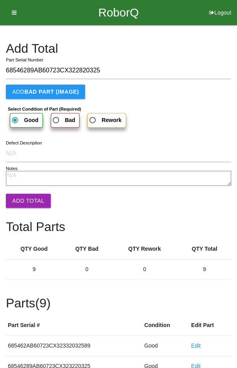
click at [24, 196] on button "Add Total" at bounding box center [28, 200] width 45 height 14
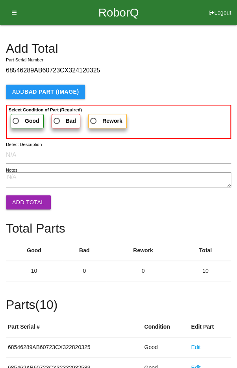
click at [22, 118] on span "Good" at bounding box center [25, 121] width 28 height 10
click at [16, 118] on input "Good" at bounding box center [13, 118] width 5 height 5
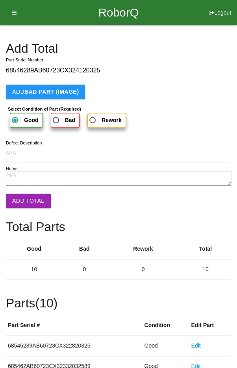
click at [22, 203] on button "Add Total" at bounding box center [28, 200] width 45 height 14
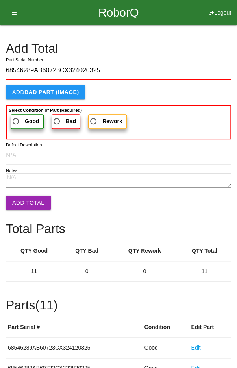
click at [21, 117] on span "Good" at bounding box center [25, 121] width 28 height 10
click at [16, 117] on input "Good" at bounding box center [13, 118] width 5 height 5
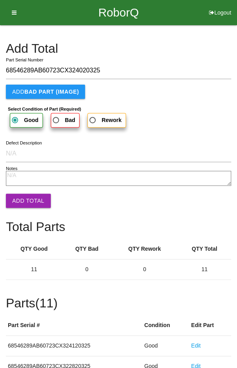
click at [22, 201] on button "Add Total" at bounding box center [28, 200] width 45 height 14
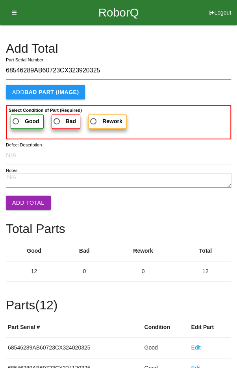
click at [20, 119] on span "Good" at bounding box center [25, 121] width 28 height 10
click at [16, 119] on input "Good" at bounding box center [13, 118] width 5 height 5
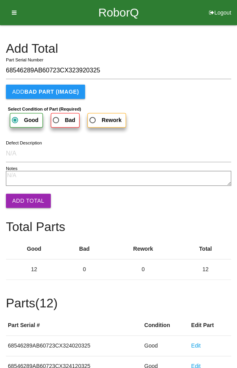
click at [30, 201] on button "Add Total" at bounding box center [28, 200] width 45 height 14
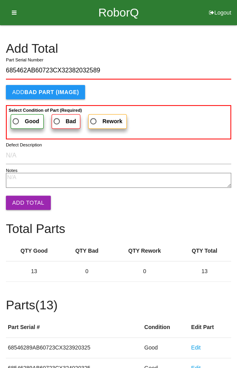
click at [19, 120] on span "Good" at bounding box center [25, 121] width 28 height 10
click at [16, 120] on input "Good" at bounding box center [13, 118] width 5 height 5
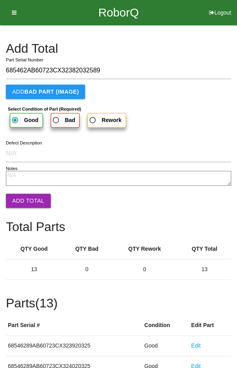
click at [22, 198] on button "Add Total" at bounding box center [28, 200] width 45 height 14
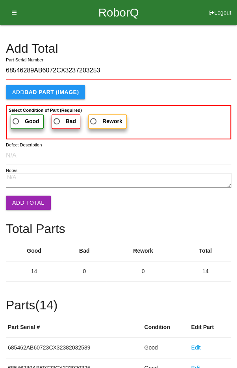
click at [18, 118] on span "Good" at bounding box center [25, 121] width 28 height 10
click at [16, 118] on input "Good" at bounding box center [13, 118] width 5 height 5
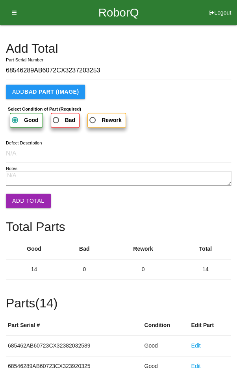
click at [27, 195] on button "Add Total" at bounding box center [28, 200] width 45 height 14
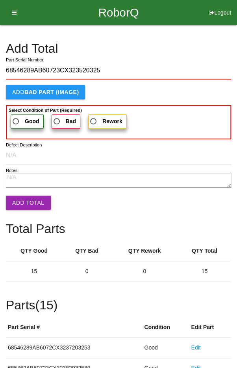
click at [20, 116] on span "Good" at bounding box center [25, 121] width 28 height 10
click at [16, 116] on input "Good" at bounding box center [13, 118] width 5 height 5
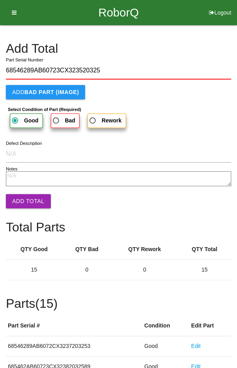
click at [26, 201] on button "Add Total" at bounding box center [28, 201] width 45 height 14
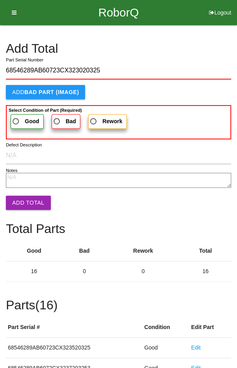
click at [21, 118] on span "Good" at bounding box center [25, 121] width 28 height 10
click at [16, 118] on input "Good" at bounding box center [13, 118] width 5 height 5
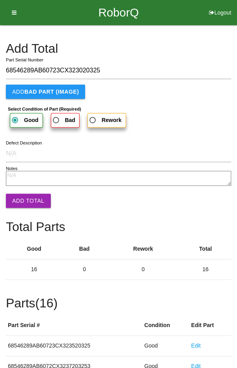
click at [29, 202] on button "Add Total" at bounding box center [28, 200] width 45 height 14
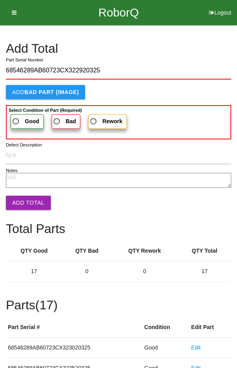
click at [18, 120] on span "Good" at bounding box center [25, 121] width 28 height 10
click at [16, 120] on input "Good" at bounding box center [13, 118] width 5 height 5
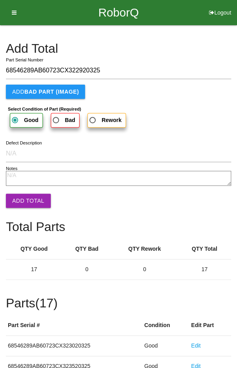
click at [27, 202] on button "Add Total" at bounding box center [28, 200] width 45 height 14
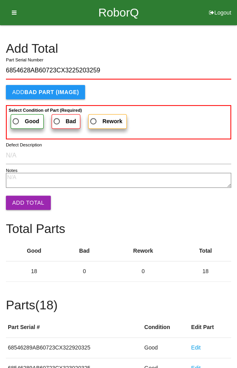
click at [20, 117] on span "Good" at bounding box center [25, 121] width 28 height 10
click at [16, 117] on input "Good" at bounding box center [13, 118] width 5 height 5
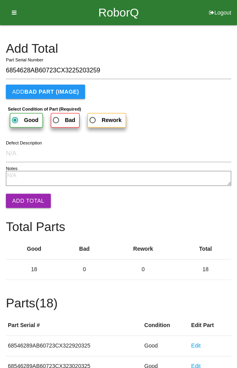
click at [29, 195] on button "Add Total" at bounding box center [28, 200] width 45 height 14
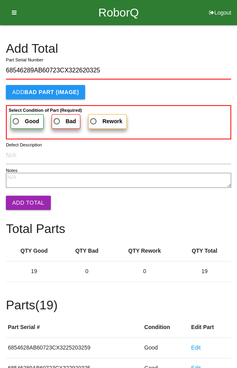
click at [19, 116] on span "Good" at bounding box center [25, 121] width 28 height 10
click at [16, 116] on input "Good" at bounding box center [13, 118] width 5 height 5
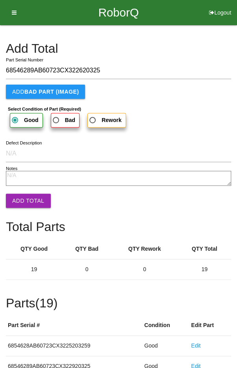
click at [26, 201] on button "Add Total" at bounding box center [28, 200] width 45 height 14
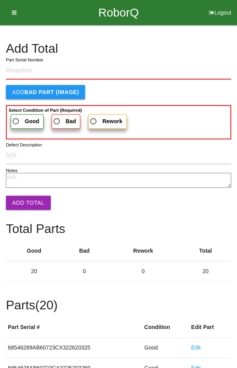
click at [195, 54] on h4 "Add Total" at bounding box center [118, 49] width 225 height 14
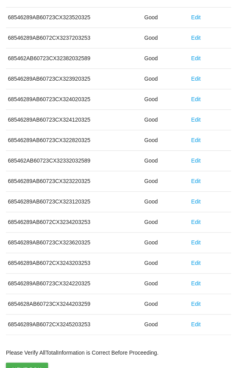
scroll to position [437, 0]
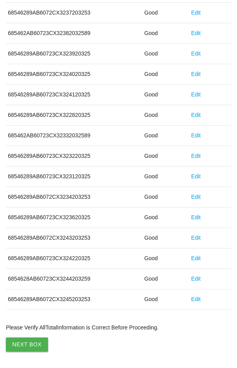
click at [27, 339] on button "Next Box" at bounding box center [27, 344] width 42 height 14
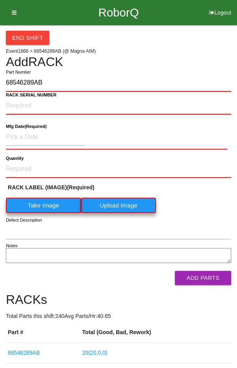
click at [37, 204] on label "Take Image" at bounding box center [43, 204] width 75 height 15
click at [0, 0] on \(IMAGE\) "Take Image" at bounding box center [0, 0] width 0 height 0
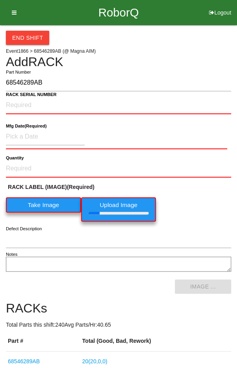
click at [21, 95] on b "RACK SERIAL NUMBER" at bounding box center [31, 94] width 51 height 5
click at [21, 97] on NUMBER "RACK SERIAL NUMBER" at bounding box center [118, 105] width 225 height 17
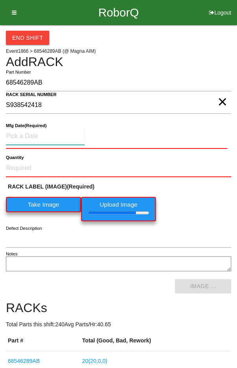
click at [31, 134] on input at bounding box center [45, 136] width 79 height 17
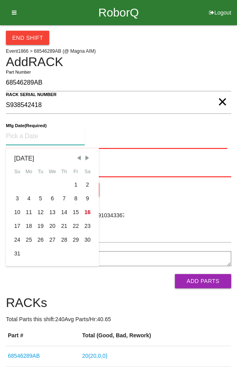
click at [78, 154] on span "Previous Month" at bounding box center [78, 157] width 7 height 7
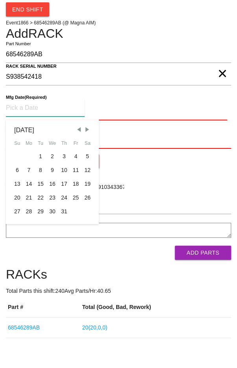
click at [29, 238] on div "28" at bounding box center [29, 240] width 12 height 14
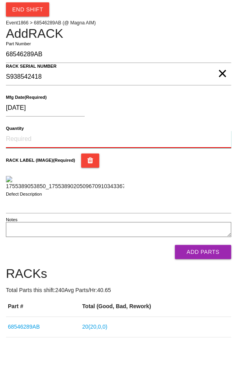
click at [34, 167] on input "Quantity" at bounding box center [118, 167] width 225 height 17
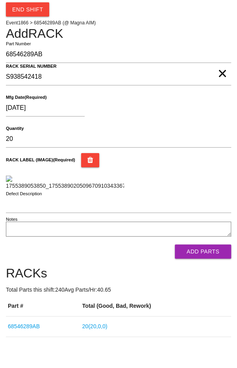
click at [208, 204] on div "RACK LABEL (IMAGE) (Required)" at bounding box center [118, 199] width 225 height 37
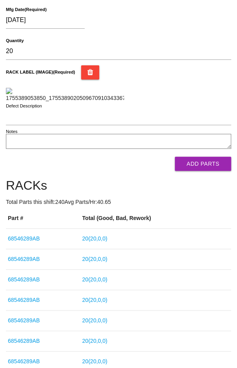
scroll to position [116, 0]
click at [207, 171] on button "Add Parts" at bounding box center [203, 164] width 56 height 14
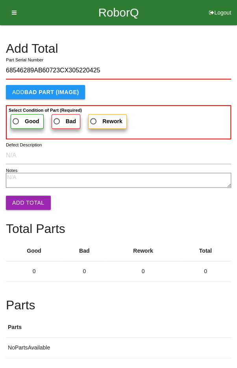
click at [18, 115] on label "Good" at bounding box center [27, 121] width 33 height 15
click at [16, 116] on input "Good" at bounding box center [13, 118] width 5 height 5
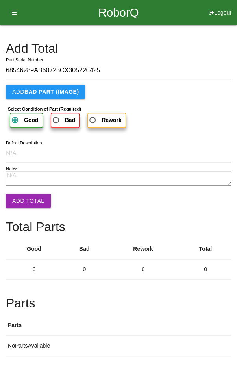
click at [26, 201] on button "Add Total" at bounding box center [28, 200] width 45 height 14
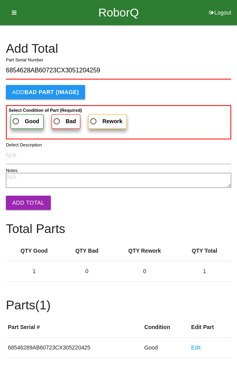
click at [20, 120] on span "Good" at bounding box center [25, 121] width 28 height 10
click at [16, 120] on input "Good" at bounding box center [13, 118] width 5 height 5
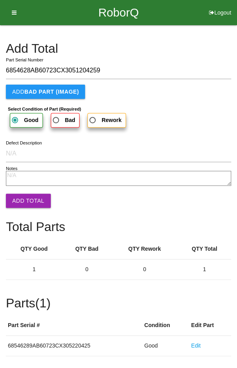
click at [24, 200] on button "Add Total" at bounding box center [28, 200] width 45 height 14
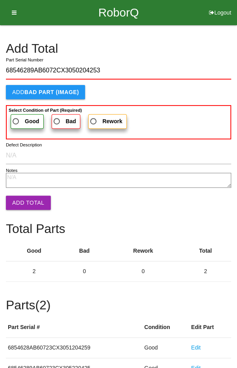
click at [17, 118] on span "Good" at bounding box center [25, 121] width 28 height 10
click at [16, 118] on input "Good" at bounding box center [13, 118] width 5 height 5
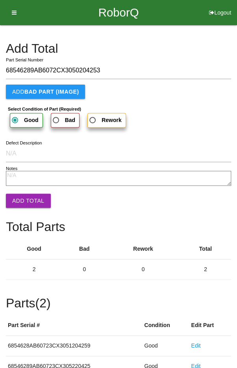
click at [26, 201] on button "Add Total" at bounding box center [28, 200] width 45 height 14
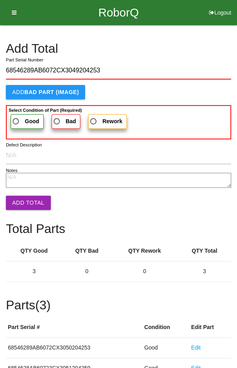
click at [19, 119] on span "Good" at bounding box center [25, 121] width 28 height 10
click at [16, 119] on input "Good" at bounding box center [13, 118] width 5 height 5
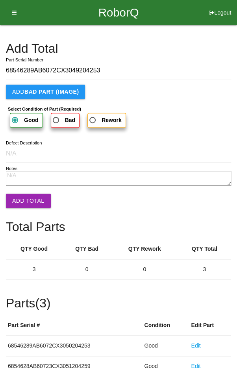
click at [28, 207] on button "Add Total" at bounding box center [28, 200] width 45 height 14
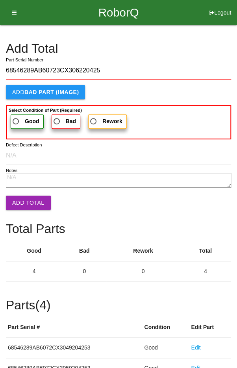
click at [18, 114] on label "Good" at bounding box center [27, 121] width 33 height 15
click at [16, 116] on input "Good" at bounding box center [13, 118] width 5 height 5
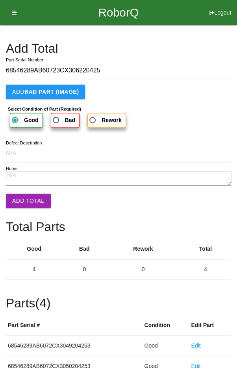
click at [28, 200] on button "Add Total" at bounding box center [28, 200] width 45 height 14
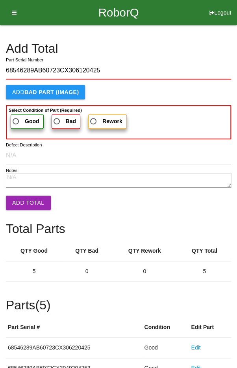
click at [18, 118] on span "Good" at bounding box center [25, 121] width 28 height 10
click at [16, 118] on input "Good" at bounding box center [13, 118] width 5 height 5
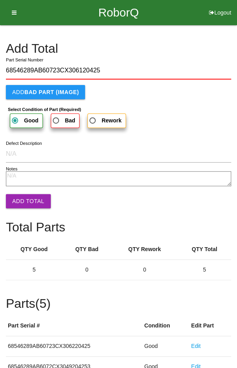
click at [26, 199] on button "Add Total" at bounding box center [28, 201] width 45 height 14
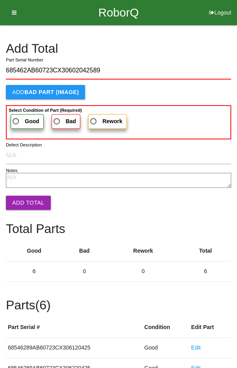
click at [20, 115] on label "Good" at bounding box center [27, 121] width 33 height 15
click at [16, 116] on input "Good" at bounding box center [13, 118] width 5 height 5
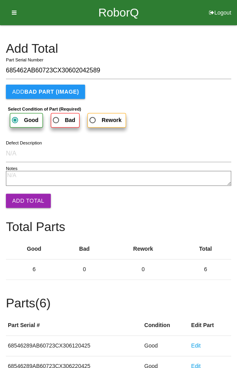
click at [28, 204] on button "Add Total" at bounding box center [28, 200] width 45 height 14
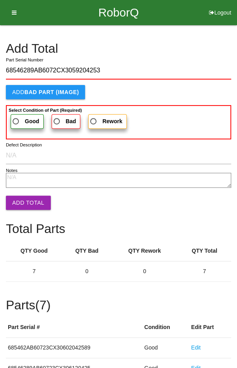
click at [19, 118] on span "Good" at bounding box center [25, 121] width 28 height 10
click at [16, 118] on input "Good" at bounding box center [13, 118] width 5 height 5
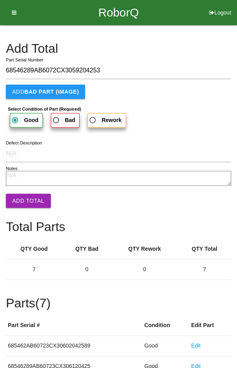
click at [26, 201] on button "Add Total" at bounding box center [28, 200] width 45 height 14
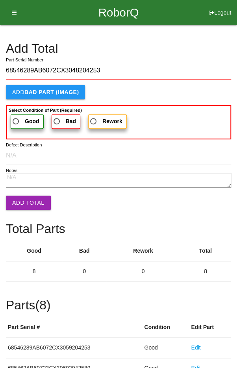
click at [21, 115] on label "Good" at bounding box center [27, 121] width 33 height 15
click at [16, 116] on input "Good" at bounding box center [13, 118] width 5 height 5
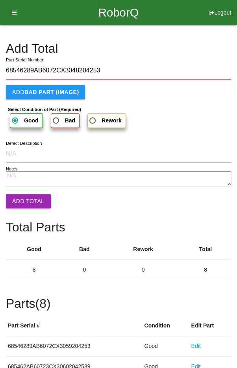
click at [29, 200] on button "Add Total" at bounding box center [28, 201] width 45 height 14
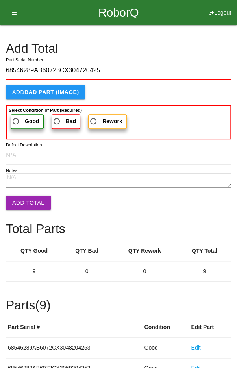
click at [21, 118] on span "Good" at bounding box center [25, 121] width 28 height 10
click at [16, 118] on input "Good" at bounding box center [13, 118] width 5 height 5
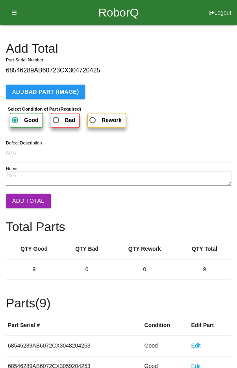
click at [30, 197] on button "Add Total" at bounding box center [28, 200] width 45 height 14
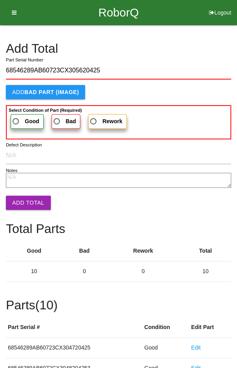
click at [23, 118] on span "Good" at bounding box center [25, 121] width 28 height 10
click at [16, 118] on input "Good" at bounding box center [13, 118] width 5 height 5
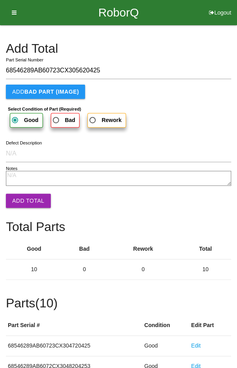
click at [27, 205] on button "Add Total" at bounding box center [28, 200] width 45 height 14
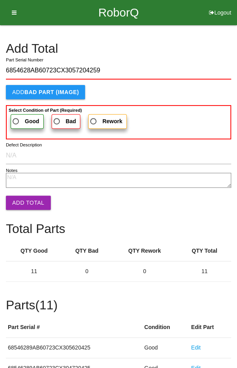
click at [21, 118] on span "Good" at bounding box center [25, 121] width 28 height 10
click at [16, 118] on input "Good" at bounding box center [13, 118] width 5 height 5
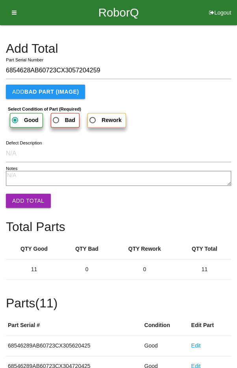
click at [29, 199] on button "Add Total" at bounding box center [28, 200] width 45 height 14
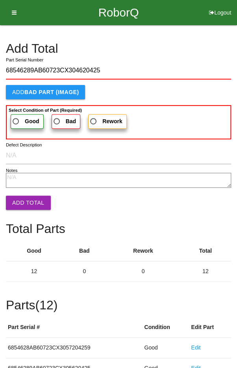
click at [18, 117] on span "Good" at bounding box center [25, 121] width 28 height 10
click at [16, 117] on input "Good" at bounding box center [13, 118] width 5 height 5
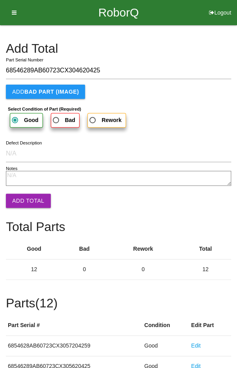
click at [26, 199] on button "Add Total" at bounding box center [28, 200] width 45 height 14
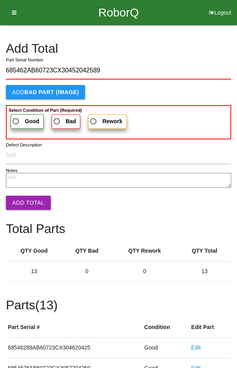
click at [20, 120] on span "Good" at bounding box center [25, 121] width 28 height 10
click at [16, 120] on input "Good" at bounding box center [13, 118] width 5 height 5
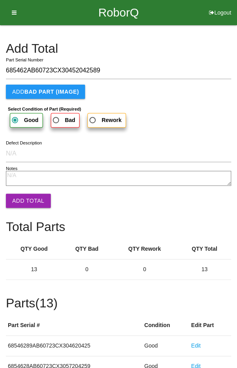
click at [24, 198] on button "Add Total" at bounding box center [28, 200] width 45 height 14
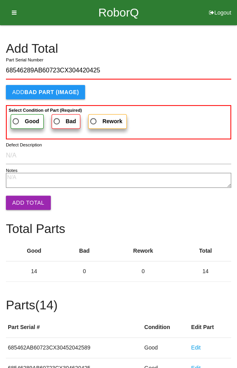
click at [22, 118] on span "Good" at bounding box center [25, 121] width 28 height 10
click at [16, 118] on input "Good" at bounding box center [13, 118] width 5 height 5
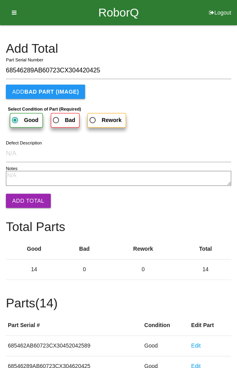
click at [27, 203] on button "Add Total" at bounding box center [28, 200] width 45 height 14
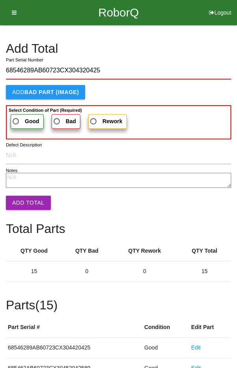
click at [22, 116] on span "Good" at bounding box center [25, 121] width 28 height 10
click at [16, 116] on input "Good" at bounding box center [13, 118] width 5 height 5
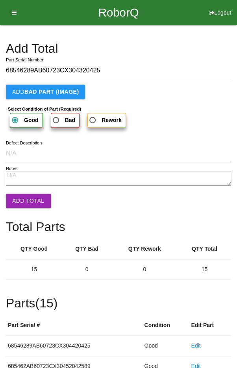
click at [27, 198] on button "Add Total" at bounding box center [28, 200] width 45 height 14
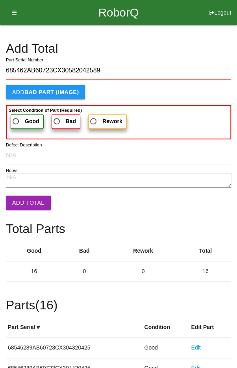
click at [19, 119] on span "Good" at bounding box center [25, 121] width 28 height 10
click at [16, 119] on input "Good" at bounding box center [13, 118] width 5 height 5
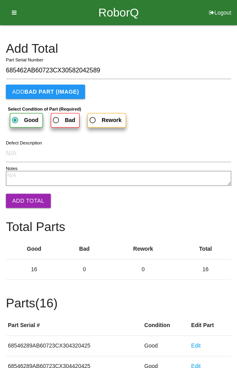
click at [25, 204] on button "Add Total" at bounding box center [28, 200] width 45 height 14
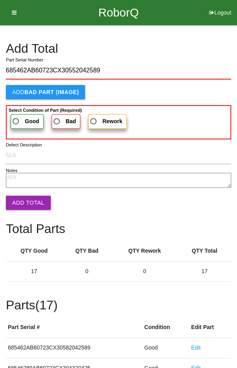
click at [20, 121] on span "Good" at bounding box center [25, 121] width 28 height 10
click at [16, 121] on input "Good" at bounding box center [13, 118] width 5 height 5
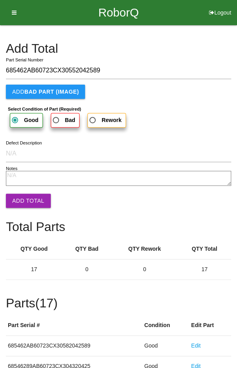
click at [27, 202] on button "Add Total" at bounding box center [28, 200] width 45 height 14
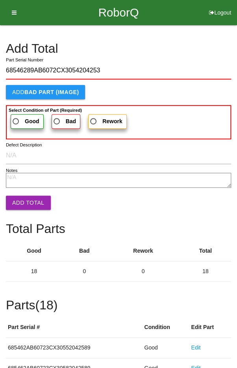
click at [20, 119] on span "Good" at bounding box center [25, 121] width 28 height 10
click at [16, 119] on input "Good" at bounding box center [13, 118] width 5 height 5
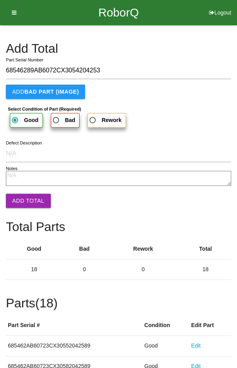
click at [22, 201] on button "Add Total" at bounding box center [28, 200] width 45 height 14
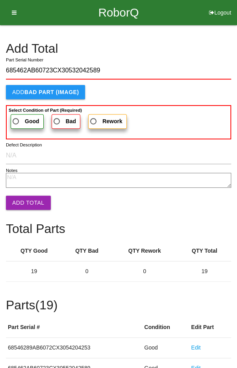
click at [24, 118] on span "Good" at bounding box center [25, 121] width 28 height 10
click at [16, 118] on input "Good" at bounding box center [13, 118] width 5 height 5
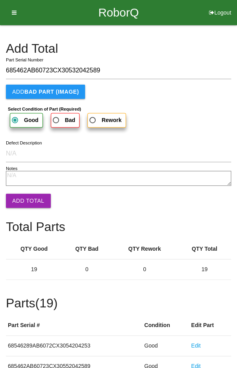
click at [26, 204] on button "Add Total" at bounding box center [28, 200] width 45 height 14
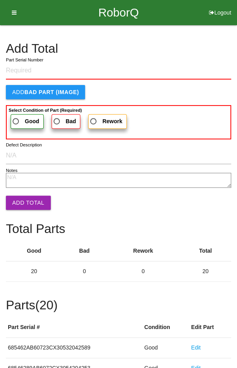
click at [193, 47] on h4 "Add Total" at bounding box center [118, 49] width 225 height 14
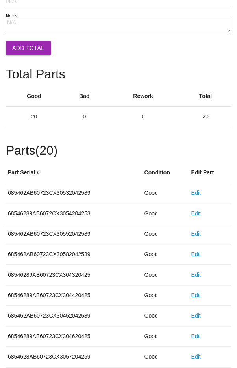
scroll to position [437, 0]
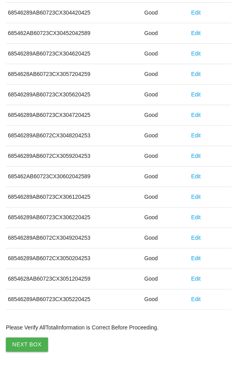
click at [24, 337] on button "Next Box" at bounding box center [27, 344] width 42 height 14
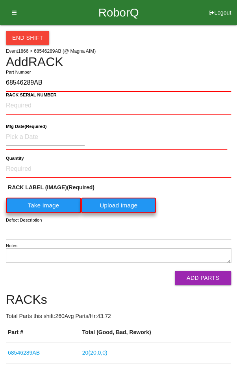
click at [34, 205] on label "Take Image" at bounding box center [43, 204] width 75 height 15
click at [0, 0] on \(IMAGE\) "Take Image" at bounding box center [0, 0] width 0 height 0
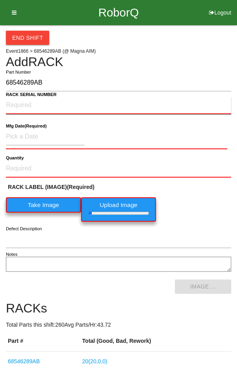
click at [30, 104] on NUMBER "RACK SERIAL NUMBER" at bounding box center [118, 105] width 225 height 17
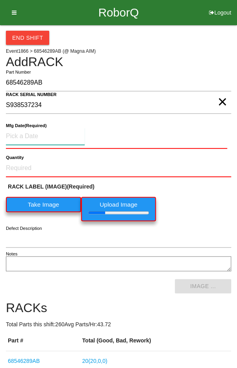
click at [32, 129] on input at bounding box center [45, 136] width 79 height 17
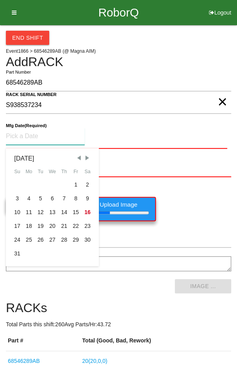
click at [75, 155] on span "Previous Month" at bounding box center [78, 157] width 7 height 7
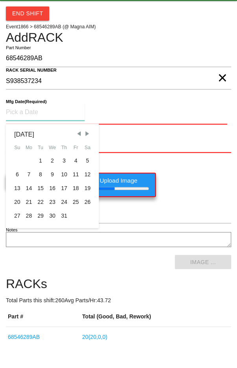
click at [29, 238] on div "28" at bounding box center [29, 240] width 12 height 14
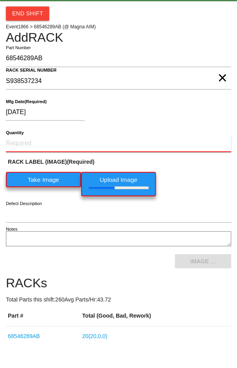
click at [29, 165] on input "Quantity" at bounding box center [118, 167] width 225 height 17
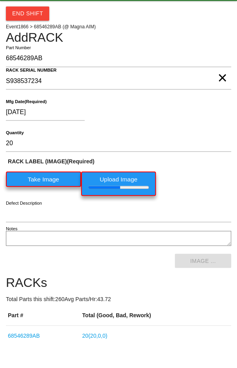
click at [198, 150] on div "[DATE] Mfg Date (Required)" at bounding box center [118, 137] width 225 height 31
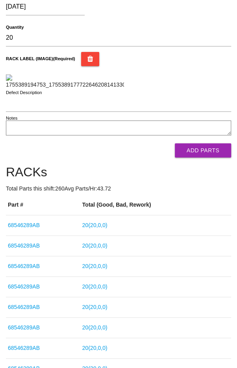
scroll to position [130, 0]
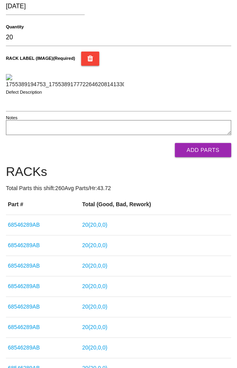
click at [204, 157] on button "Add Parts" at bounding box center [203, 150] width 56 height 14
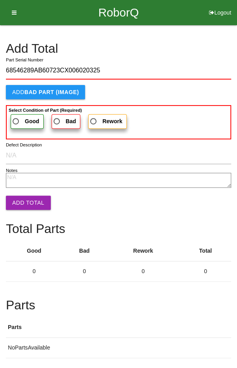
click at [23, 115] on label "Good" at bounding box center [27, 121] width 33 height 15
click at [16, 116] on input "Good" at bounding box center [13, 118] width 5 height 5
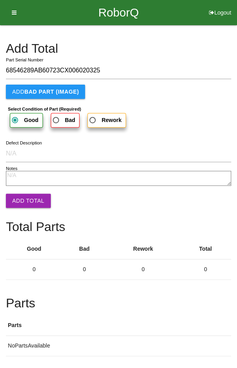
click at [25, 195] on button "Add Total" at bounding box center [28, 200] width 45 height 14
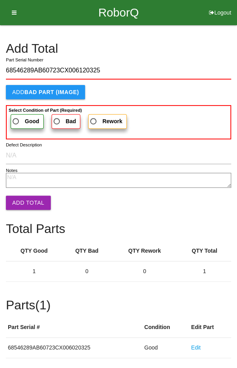
click at [18, 116] on span "Good" at bounding box center [25, 121] width 28 height 10
click at [16, 116] on input "Good" at bounding box center [13, 118] width 5 height 5
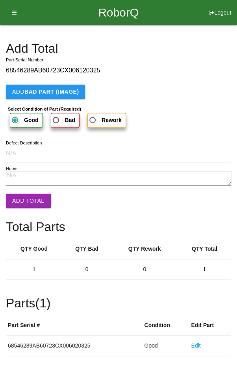
click at [26, 197] on button "Add Total" at bounding box center [28, 200] width 45 height 14
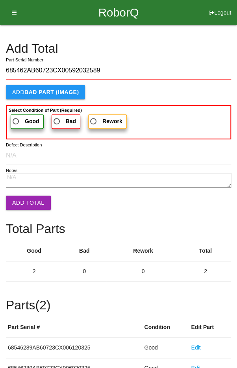
click at [20, 118] on span "Good" at bounding box center [25, 121] width 28 height 10
click at [16, 118] on input "Good" at bounding box center [13, 118] width 5 height 5
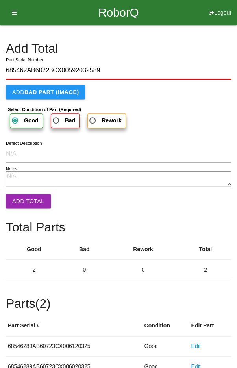
click at [24, 194] on button "Add Total" at bounding box center [28, 201] width 45 height 14
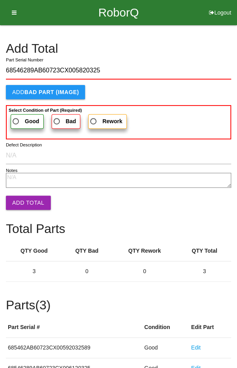
click at [22, 123] on span "Good" at bounding box center [25, 121] width 28 height 10
click at [16, 122] on input "Good" at bounding box center [13, 118] width 5 height 5
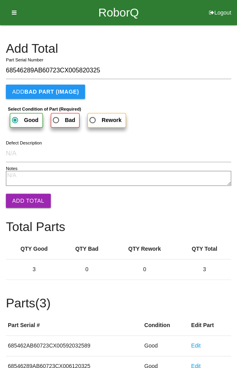
click at [27, 194] on button "Add Total" at bounding box center [28, 200] width 45 height 14
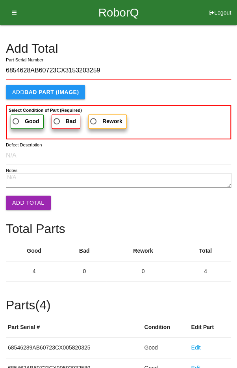
click at [21, 117] on span "Good" at bounding box center [25, 121] width 28 height 10
click at [16, 117] on input "Good" at bounding box center [13, 118] width 5 height 5
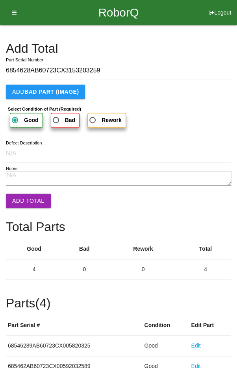
click at [24, 198] on button "Add Total" at bounding box center [28, 200] width 45 height 14
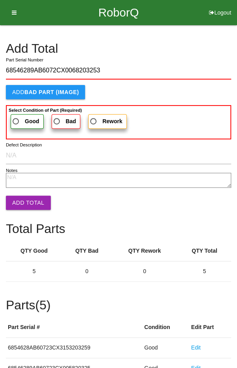
click at [21, 115] on label "Good" at bounding box center [27, 121] width 33 height 15
click at [16, 116] on input "Good" at bounding box center [13, 118] width 5 height 5
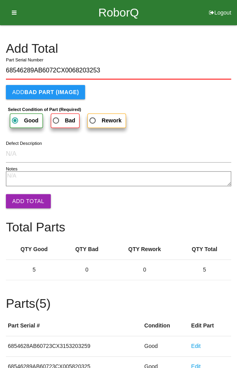
click at [24, 201] on button "Add Total" at bounding box center [28, 201] width 45 height 14
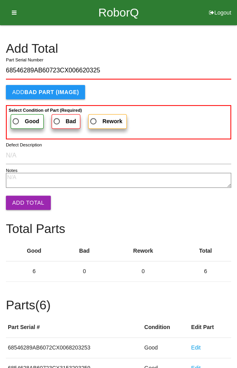
click at [21, 117] on span "Good" at bounding box center [25, 121] width 28 height 10
click at [16, 117] on input "Good" at bounding box center [13, 118] width 5 height 5
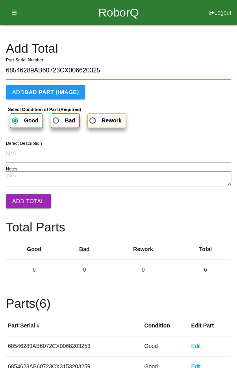
click at [23, 199] on button "Add Total" at bounding box center [28, 201] width 45 height 14
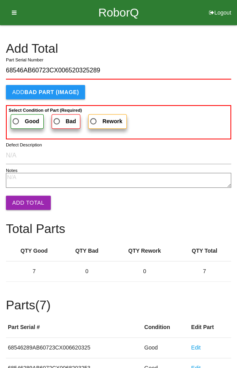
click at [17, 117] on span "Good" at bounding box center [25, 121] width 28 height 10
click at [16, 117] on input "Good" at bounding box center [13, 118] width 5 height 5
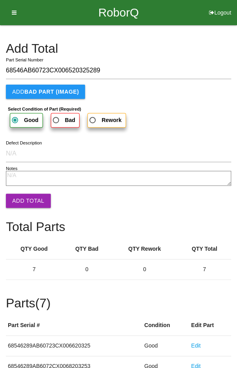
click at [27, 205] on button "Add Total" at bounding box center [28, 200] width 45 height 14
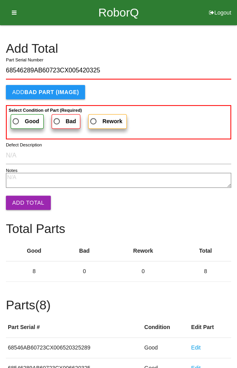
click at [20, 120] on span "Good" at bounding box center [25, 121] width 28 height 10
click at [16, 120] on input "Good" at bounding box center [13, 118] width 5 height 5
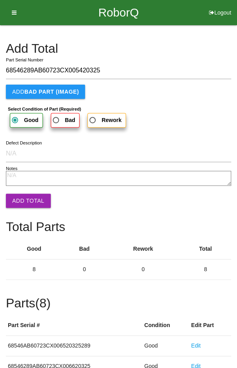
click at [24, 199] on button "Add Total" at bounding box center [28, 200] width 45 height 14
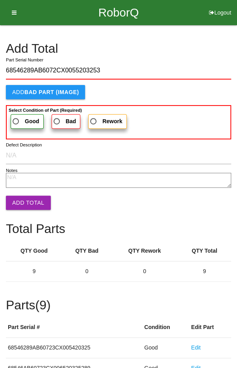
click at [18, 118] on span "Good" at bounding box center [25, 121] width 28 height 10
click at [16, 118] on input "Good" at bounding box center [13, 118] width 5 height 5
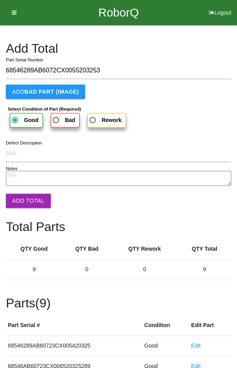
click at [24, 199] on button "Add Total" at bounding box center [28, 200] width 45 height 14
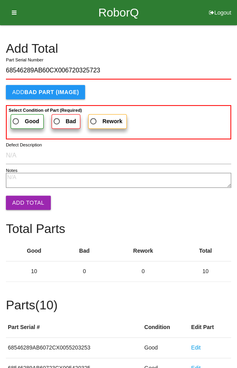
click at [22, 110] on b "Select Condition of Part (Required)" at bounding box center [45, 110] width 73 height 5
click at [16, 116] on input "Good" at bounding box center [13, 118] width 5 height 5
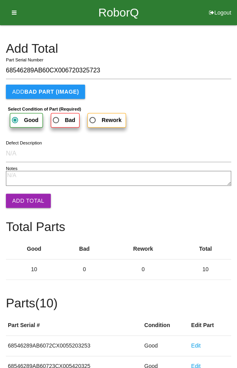
click at [22, 194] on button "Add Total" at bounding box center [28, 200] width 45 height 14
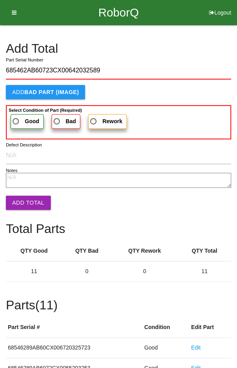
click at [20, 117] on span "Good" at bounding box center [25, 121] width 28 height 10
click at [16, 117] on input "Good" at bounding box center [13, 118] width 5 height 5
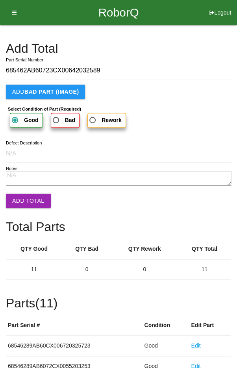
click at [31, 200] on button "Add Total" at bounding box center [28, 200] width 45 height 14
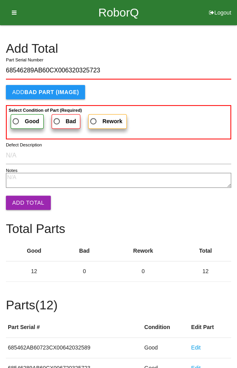
click at [25, 118] on b "Good" at bounding box center [32, 121] width 15 height 6
click at [16, 118] on input "Good" at bounding box center [13, 118] width 5 height 5
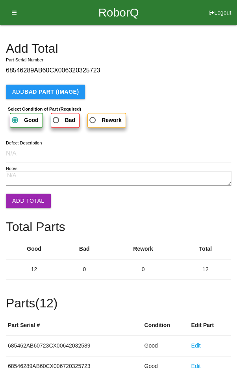
click at [27, 203] on button "Add Total" at bounding box center [28, 200] width 45 height 14
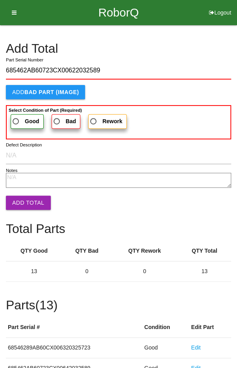
click at [23, 118] on span "Good" at bounding box center [25, 121] width 28 height 10
click at [16, 118] on input "Good" at bounding box center [13, 118] width 5 height 5
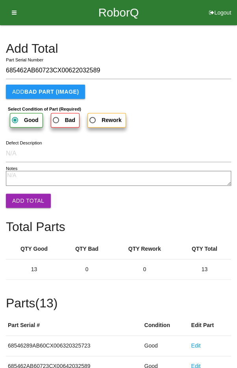
click at [29, 204] on button "Add Total" at bounding box center [28, 200] width 45 height 14
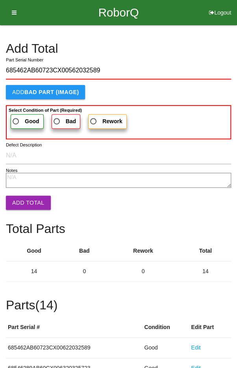
click at [18, 117] on span "Good" at bounding box center [25, 121] width 28 height 10
click at [16, 117] on input "Good" at bounding box center [13, 118] width 5 height 5
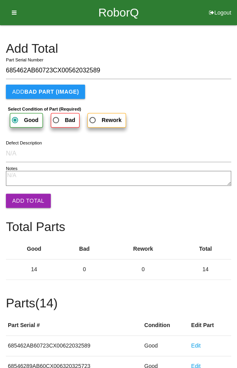
click at [29, 195] on button "Add Total" at bounding box center [28, 200] width 45 height 14
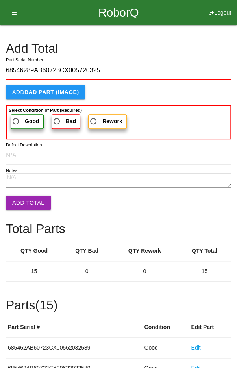
click at [23, 117] on span "Good" at bounding box center [25, 121] width 28 height 10
click at [16, 117] on input "Good" at bounding box center [13, 118] width 5 height 5
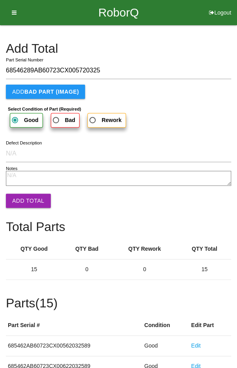
click at [30, 198] on button "Add Total" at bounding box center [28, 200] width 45 height 14
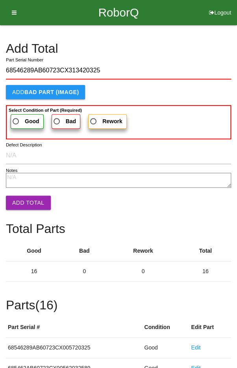
click at [20, 118] on span "Good" at bounding box center [25, 121] width 28 height 10
click at [16, 118] on input "Good" at bounding box center [13, 118] width 5 height 5
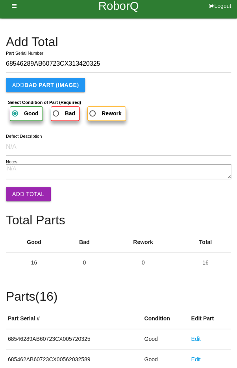
scroll to position [9, 0]
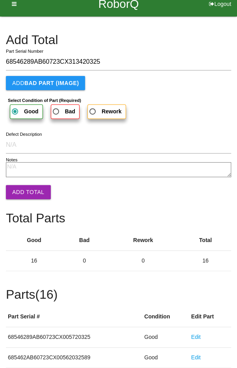
click at [31, 196] on button "Add Total" at bounding box center [28, 192] width 45 height 14
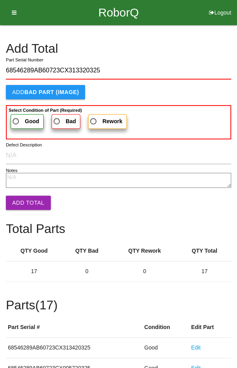
click at [24, 118] on span "Good" at bounding box center [25, 121] width 28 height 10
click at [16, 118] on input "Good" at bounding box center [13, 118] width 5 height 5
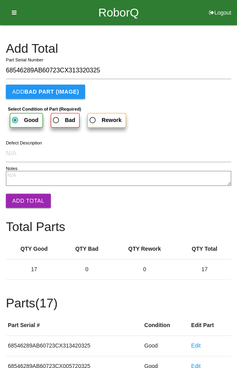
click at [29, 198] on button "Add Total" at bounding box center [28, 200] width 45 height 14
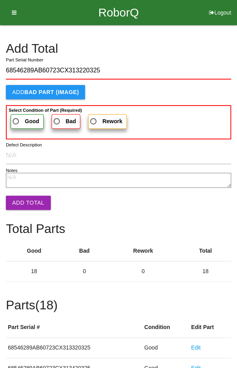
click at [19, 118] on span "Good" at bounding box center [25, 121] width 28 height 10
click at [16, 118] on input "Good" at bounding box center [13, 118] width 5 height 5
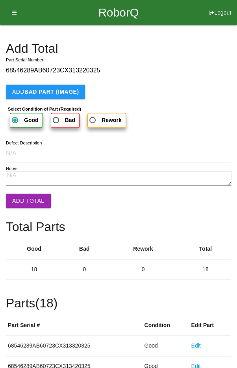
click at [26, 202] on button "Add Total" at bounding box center [28, 200] width 45 height 14
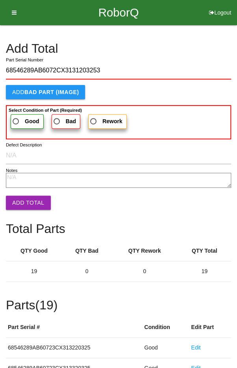
click at [20, 118] on span "Good" at bounding box center [25, 121] width 28 height 10
click at [16, 118] on input "Good" at bounding box center [13, 118] width 5 height 5
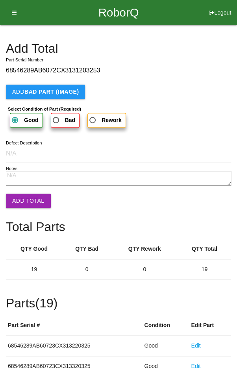
click at [29, 197] on button "Add Total" at bounding box center [28, 200] width 45 height 14
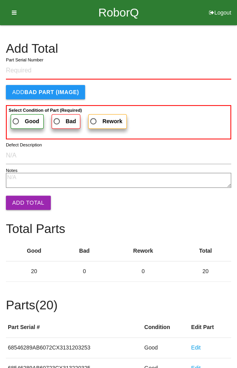
click at [175, 47] on h4 "Add Total" at bounding box center [118, 49] width 225 height 14
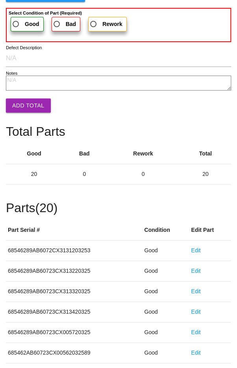
scroll to position [437, 0]
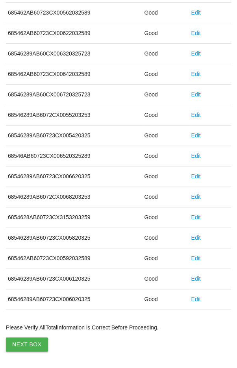
click at [20, 338] on button "Next Box" at bounding box center [27, 344] width 42 height 14
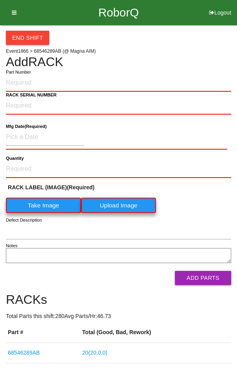
click at [199, 59] on h4 "Add RACK" at bounding box center [118, 62] width 225 height 14
